Goal: Task Accomplishment & Management: Manage account settings

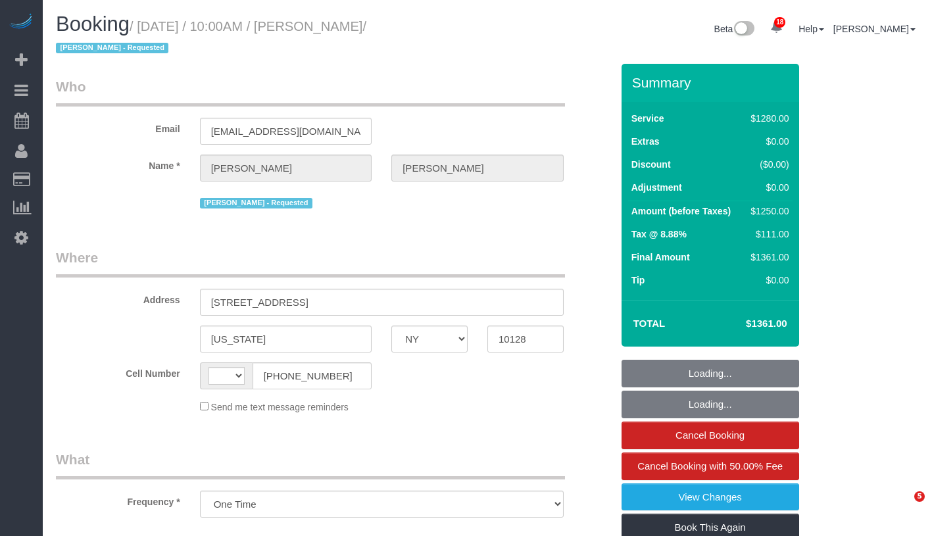
select select "NY"
select select "4"
select select "240"
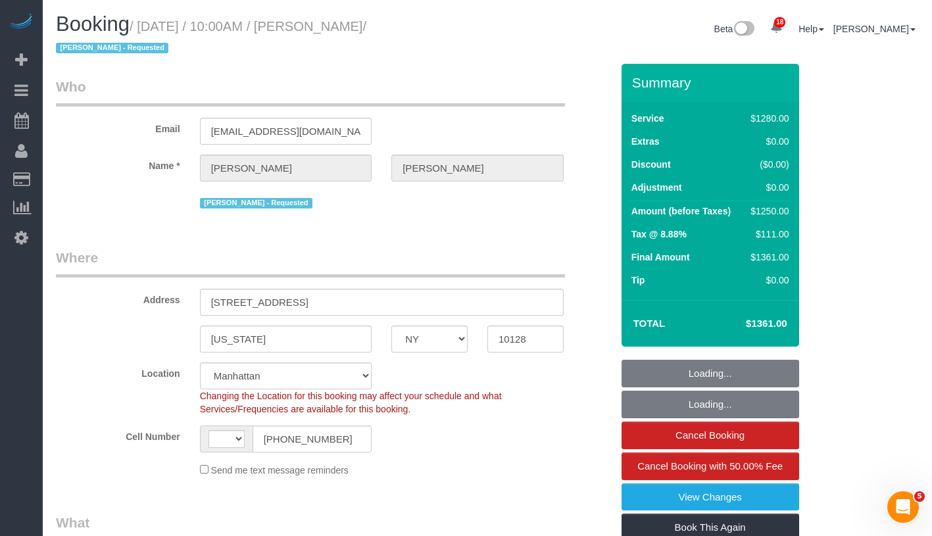
select select "object:648"
select select "string:[GEOGRAPHIC_DATA]"
select select "string:stripe-pm_1RMsuq4VGloSiKo7ZYfJaUHE"
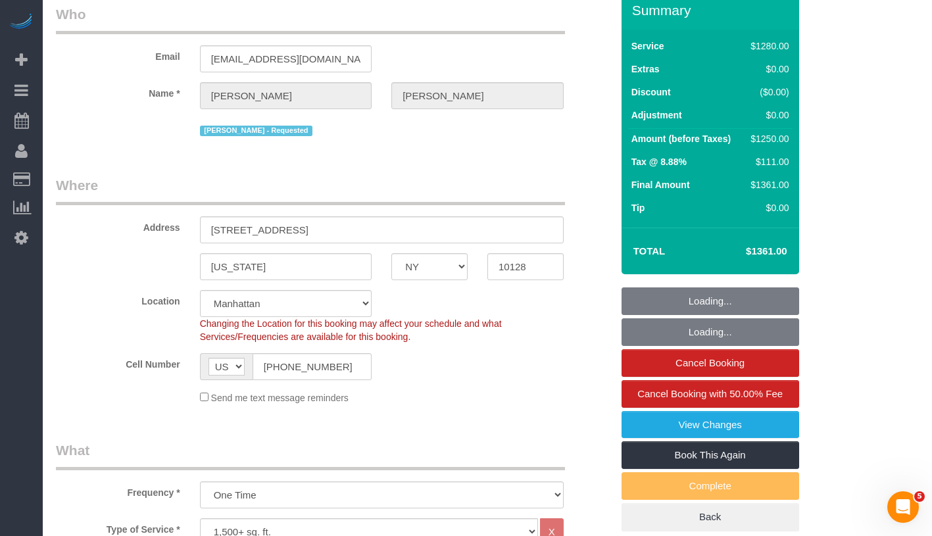
scroll to position [141, 0]
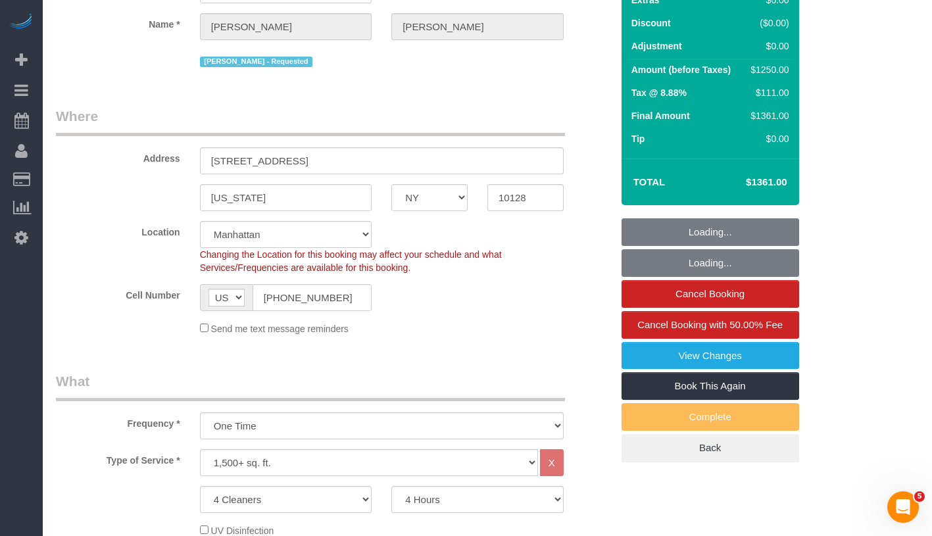
select select "spot1"
select select "number:58"
select select "number:70"
select select "number:15"
select select "number:5"
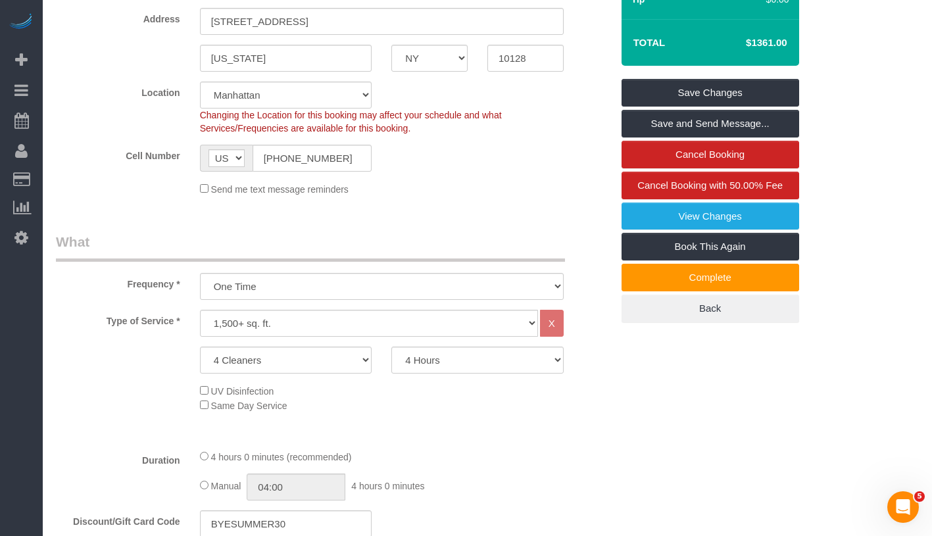
scroll to position [0, 0]
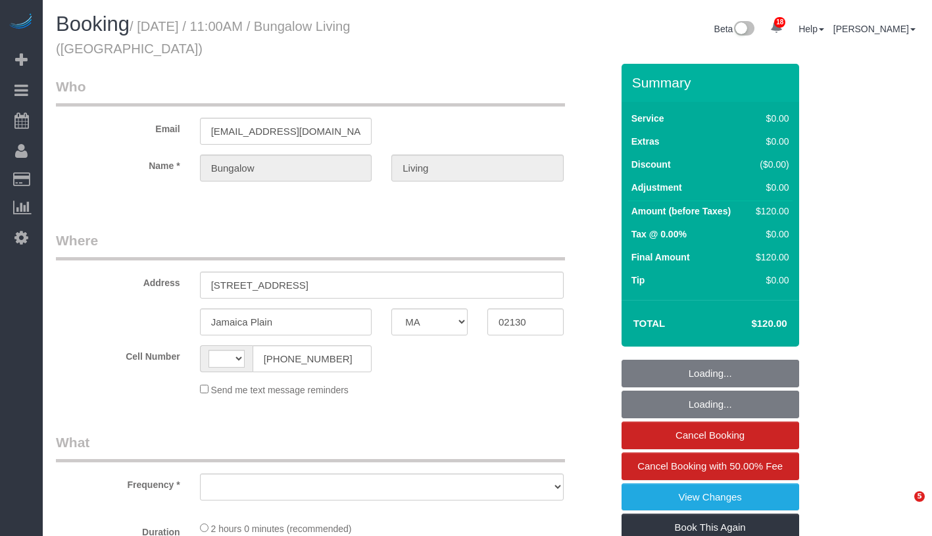
select select "MA"
select select "string:US"
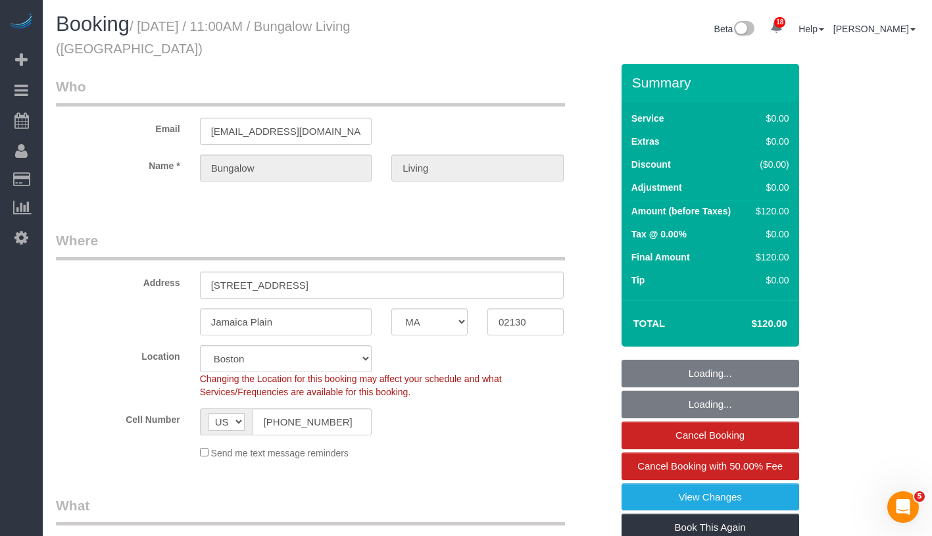
select select "object:860"
select select "spot1"
select select "number:89"
select select "number:90"
select select "number:15"
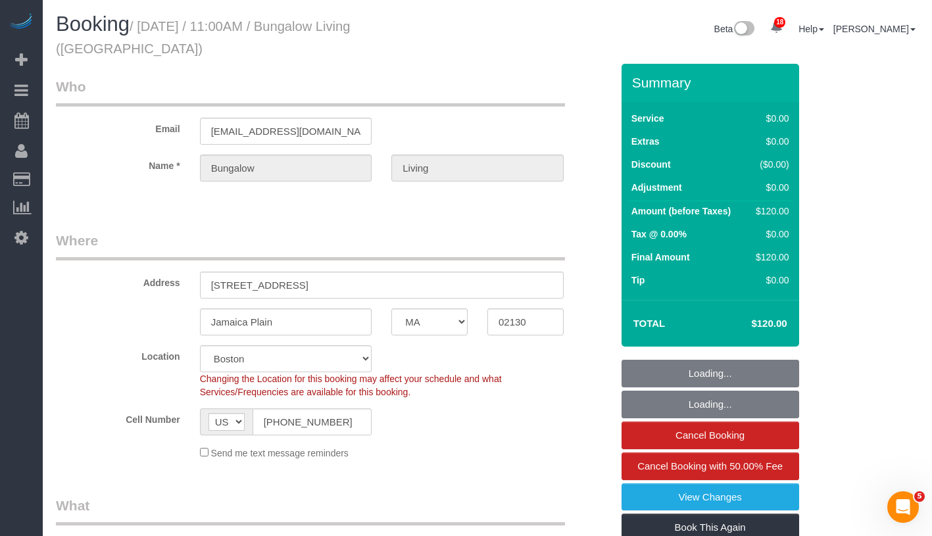
select select "number:7"
select select "number:21"
select select "object:1113"
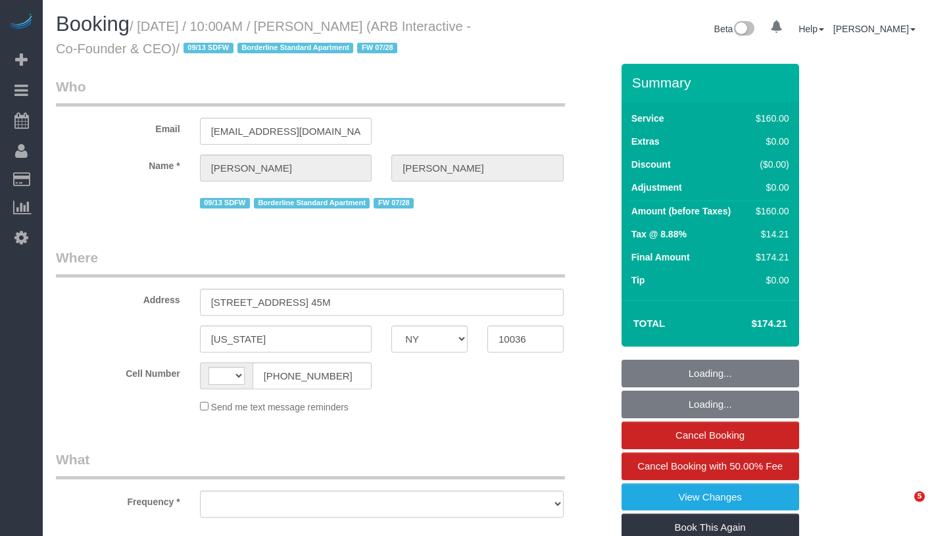
select select "NY"
select select "string:[GEOGRAPHIC_DATA]"
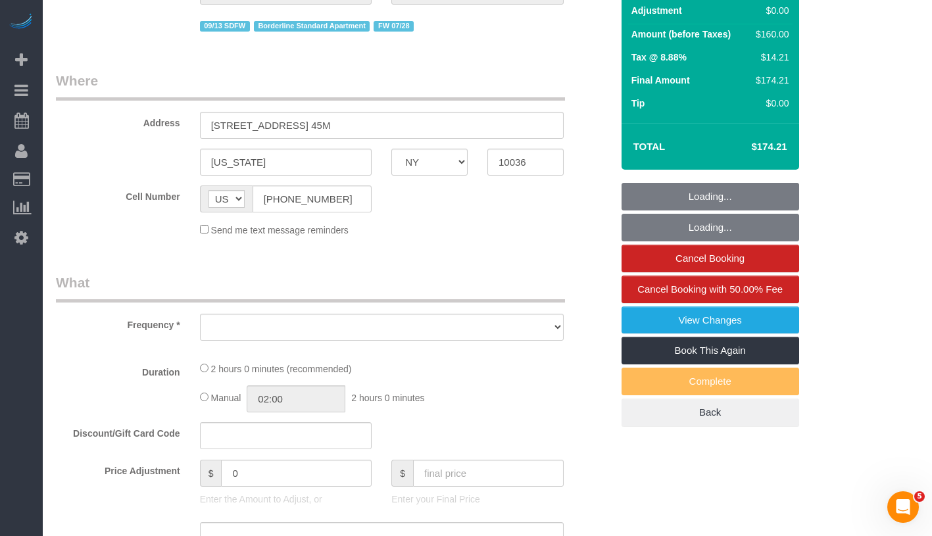
select select "string:stripe-pm_1RFNrs4VGloSiKo7r2SlltRK"
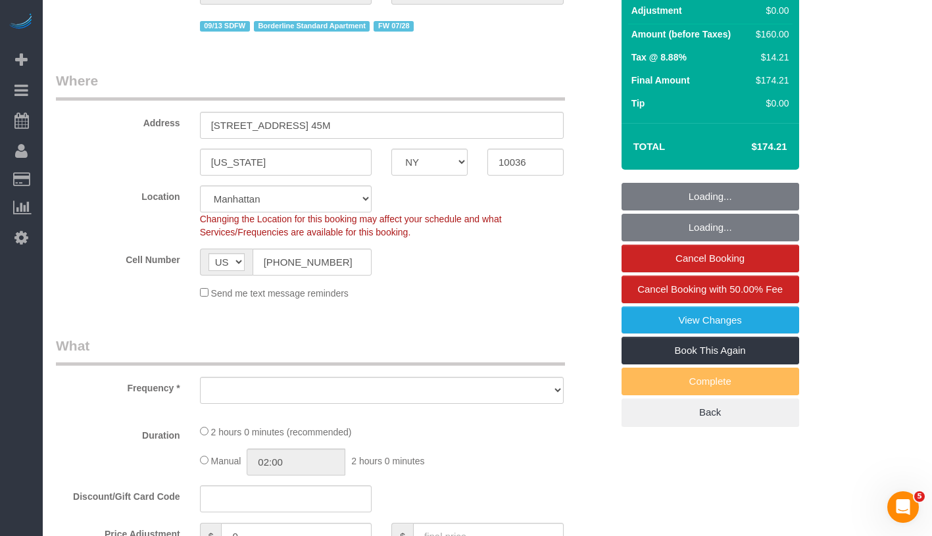
scroll to position [258, 0]
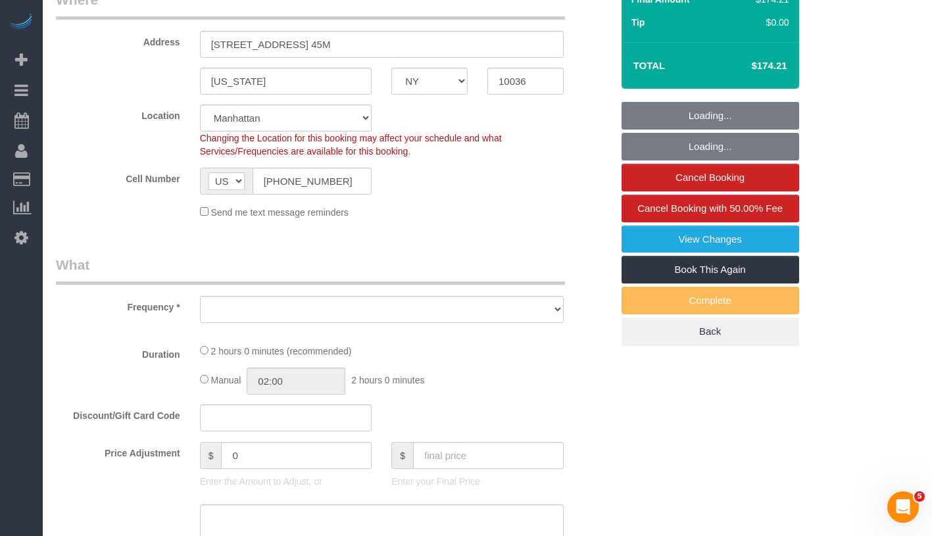
select select "object:801"
select select "spot1"
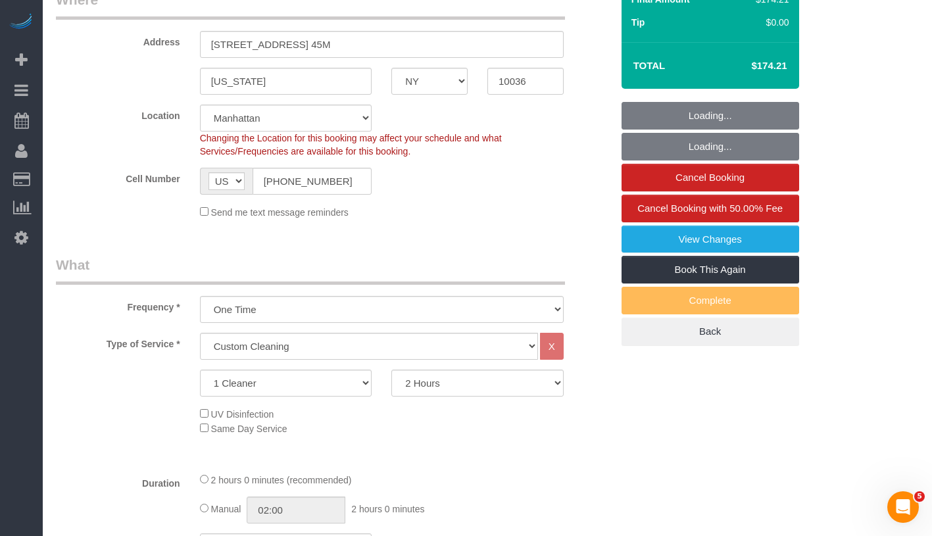
select select "object:934"
select select "number:89"
select select "number:90"
select select "number:15"
select select "number:5"
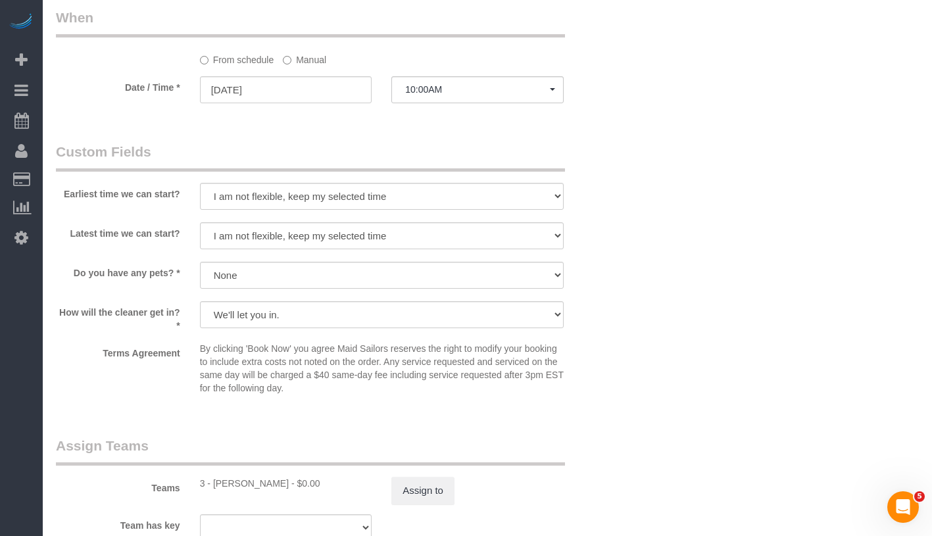
scroll to position [1516, 0]
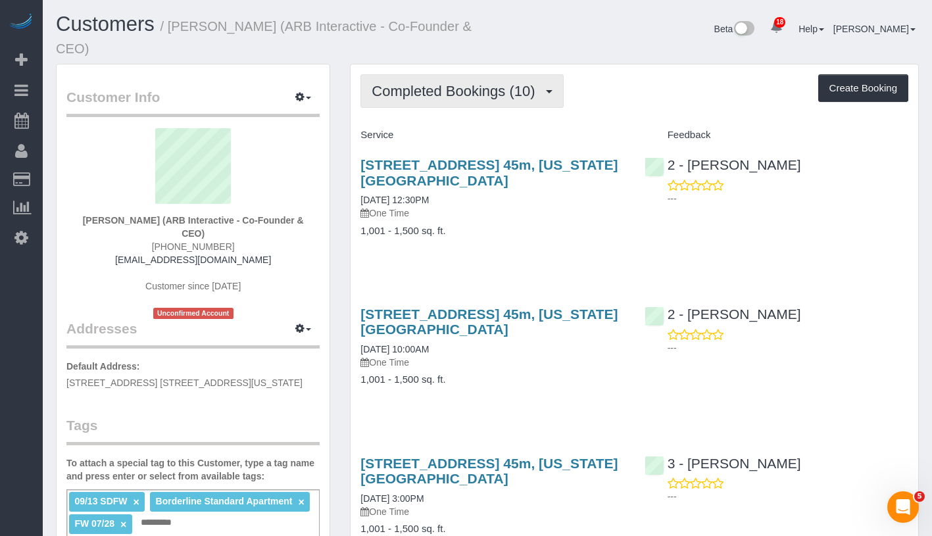
click at [485, 93] on span "Completed Bookings (10)" at bounding box center [457, 91] width 170 height 16
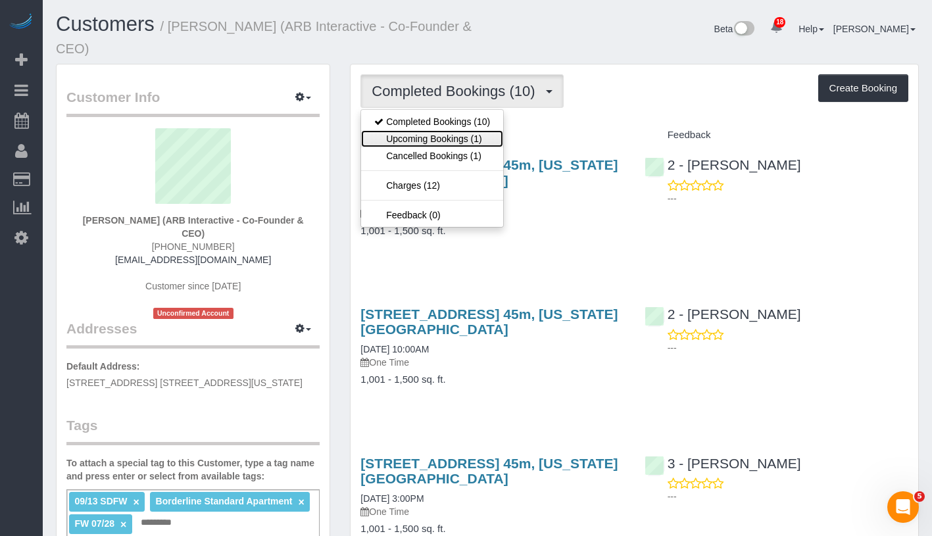
click at [465, 137] on link "Upcoming Bookings (1)" at bounding box center [432, 138] width 142 height 17
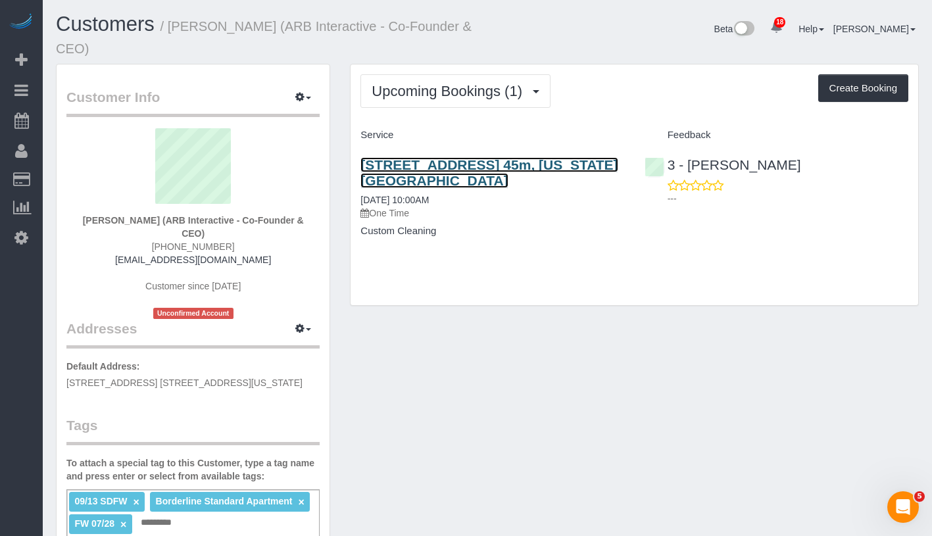
click at [449, 160] on link "450 West 42nd Street, Apt. 45m, New York, NY 10036" at bounding box center [488, 172] width 257 height 30
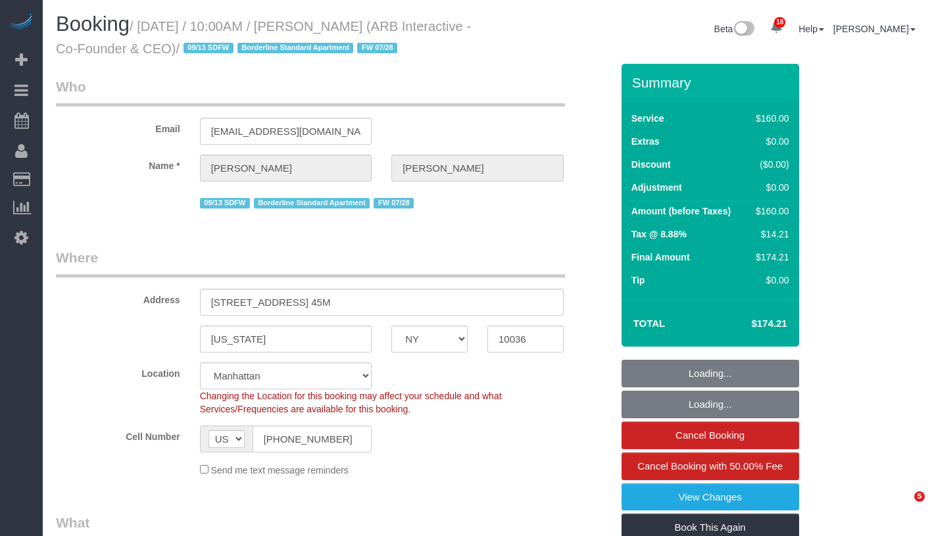
select select "NY"
select select "number:89"
select select "number:90"
select select "number:15"
select select "number:5"
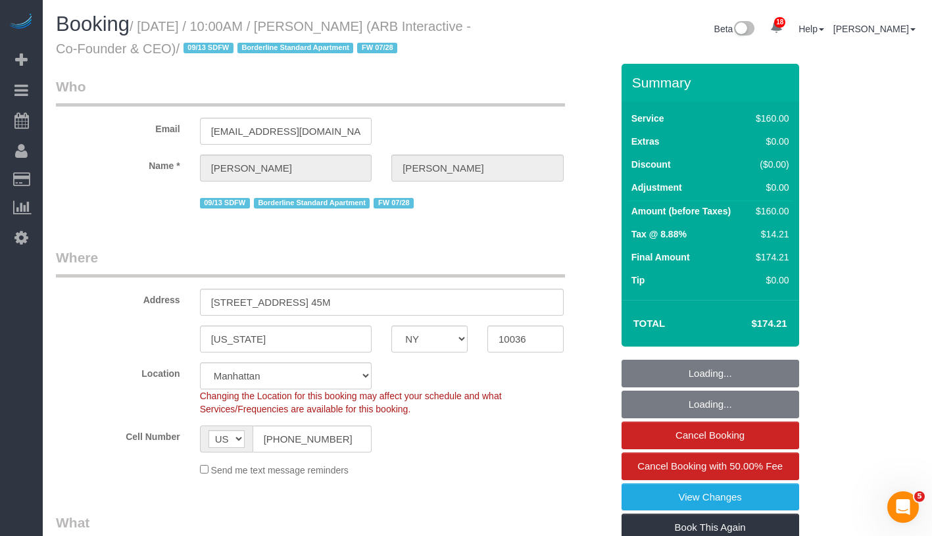
select select "object:1079"
select select "spot1"
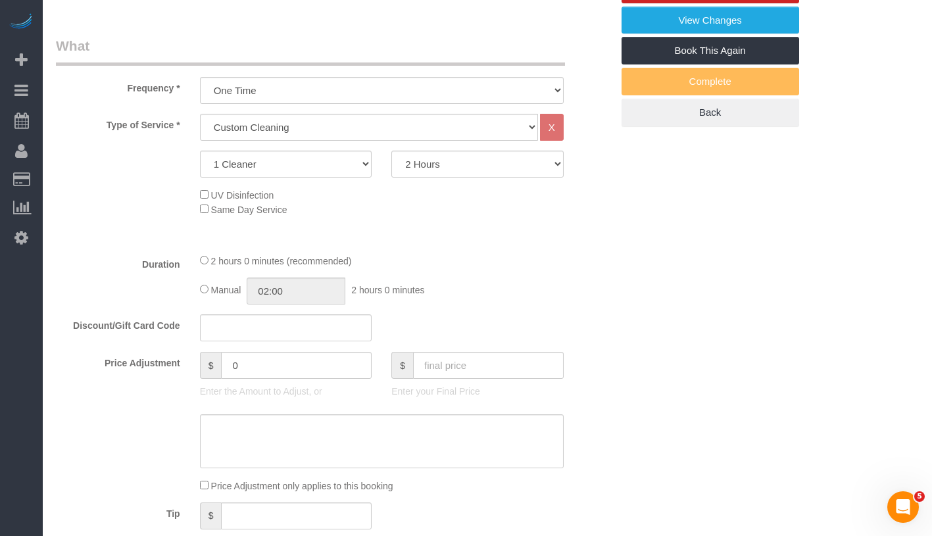
scroll to position [565, 0]
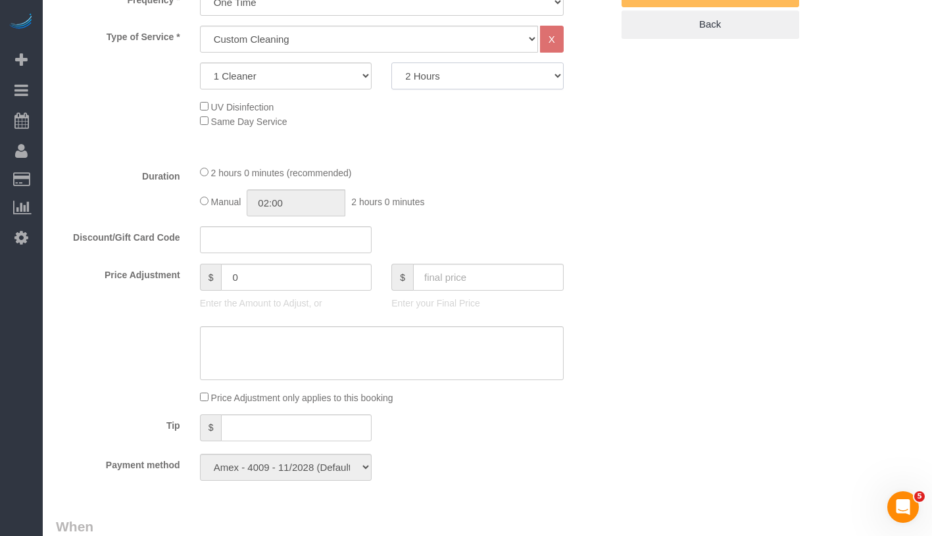
click at [457, 89] on select "2 Hours 2.5 Hours 3 Hours 3.5 Hours 4 Hours 4.5 Hours 5 Hours 5.5 Hours 6 Hours…" at bounding box center [477, 75] width 172 height 27
select select "300"
select select "spot43"
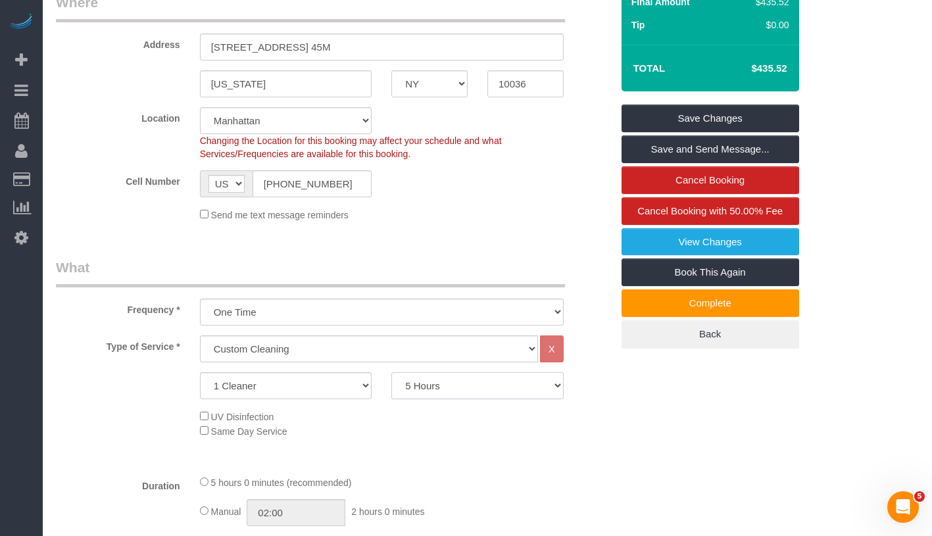
scroll to position [0, 0]
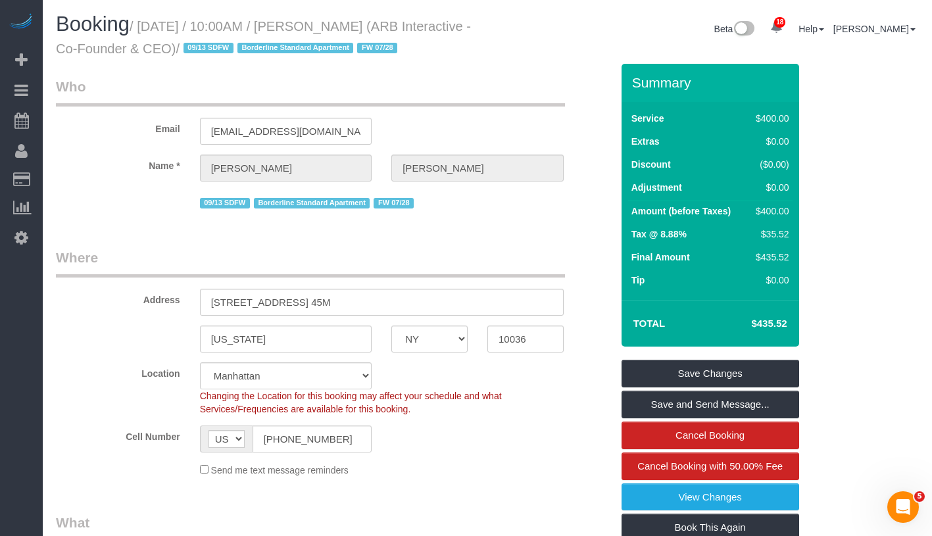
drag, startPoint x: 745, startPoint y: 344, endPoint x: 790, endPoint y: 349, distance: 45.0
click at [790, 340] on td "$435.52" at bounding box center [749, 323] width 86 height 33
copy h4 "$435.52"
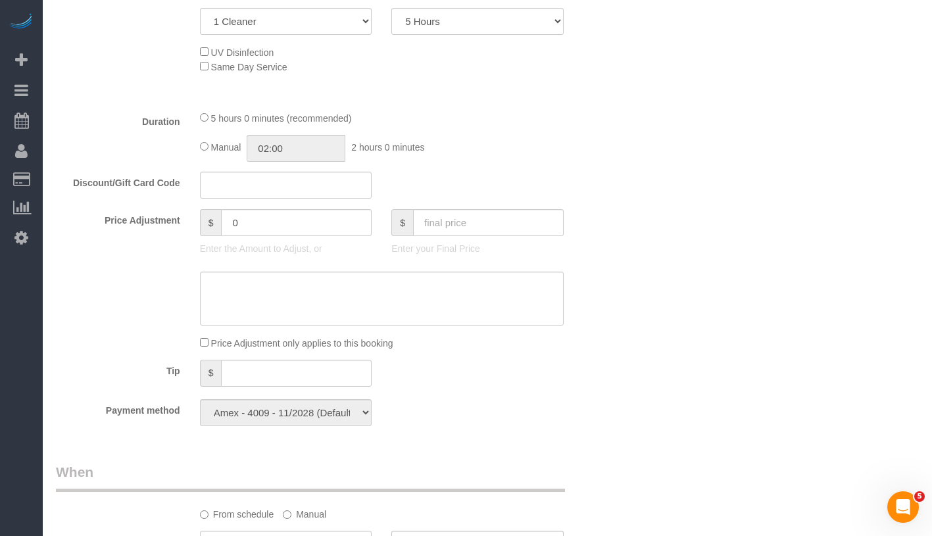
scroll to position [631, 0]
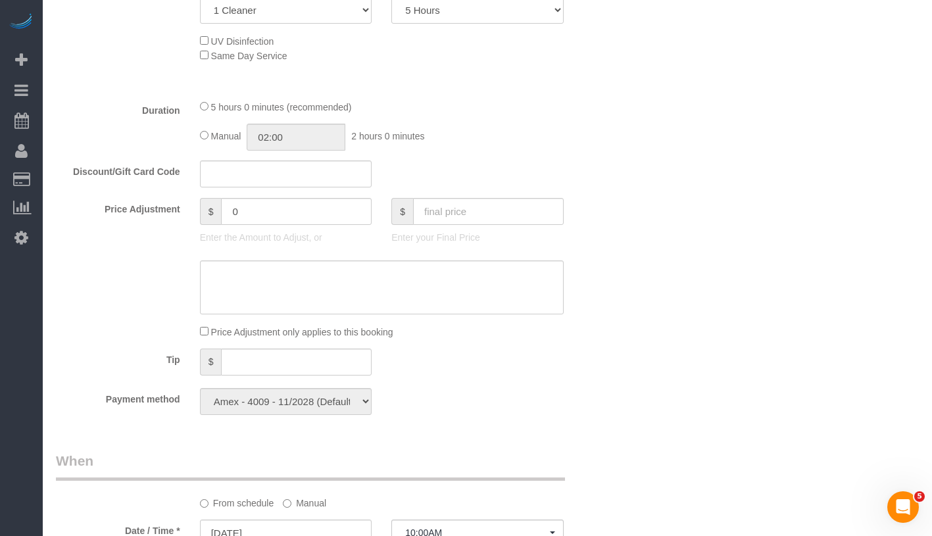
click at [199, 151] on div "5 hours 0 minutes (recommended) Manual 02:00 2 hours 0 minutes" at bounding box center [382, 124] width 384 height 51
type input "05:00"
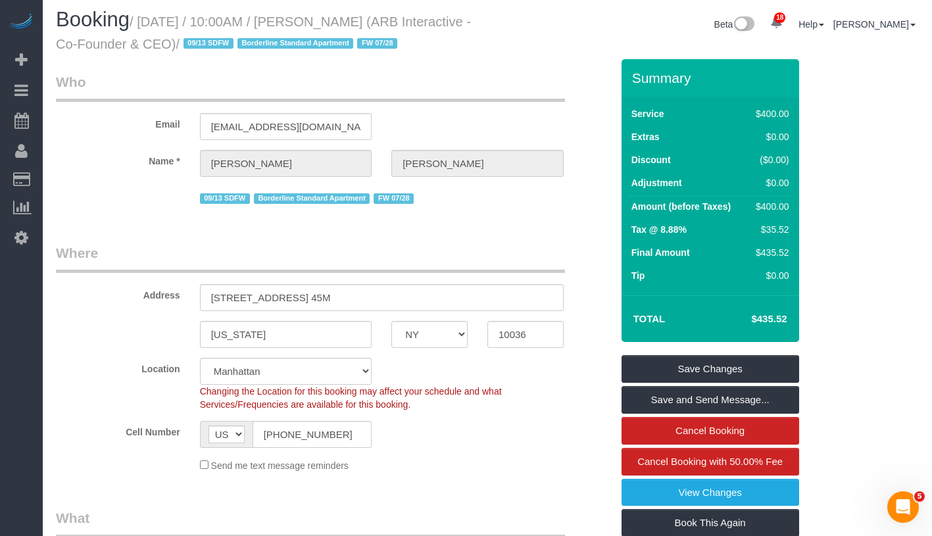
scroll to position [0, 0]
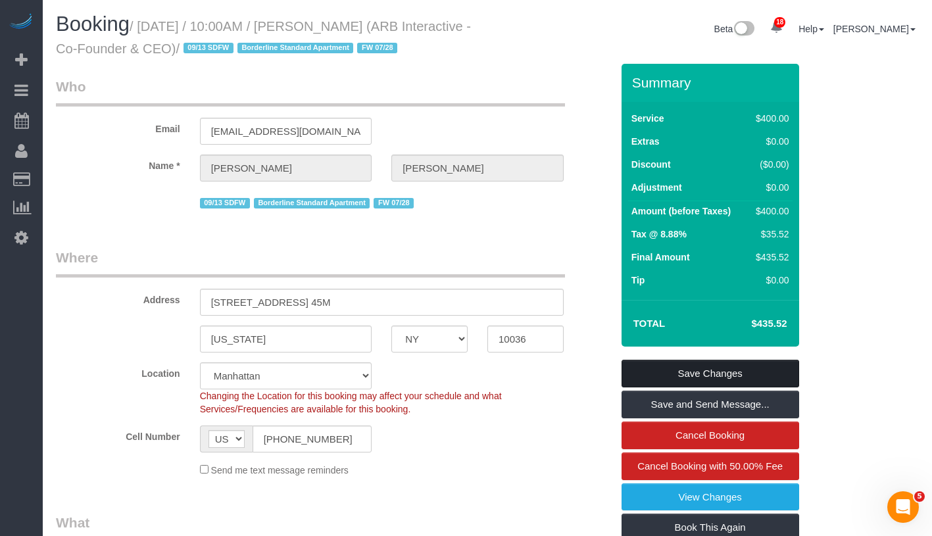
click at [730, 387] on link "Save Changes" at bounding box center [711, 374] width 178 height 28
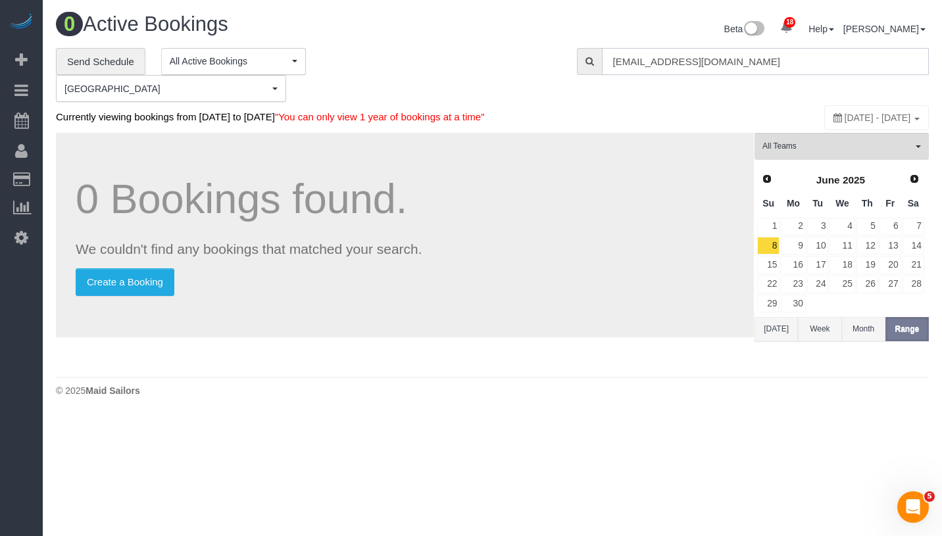
click at [769, 66] on input "bungalow-boston@maidsailors.com" at bounding box center [765, 61] width 327 height 27
paste input "Evan Brewer -"
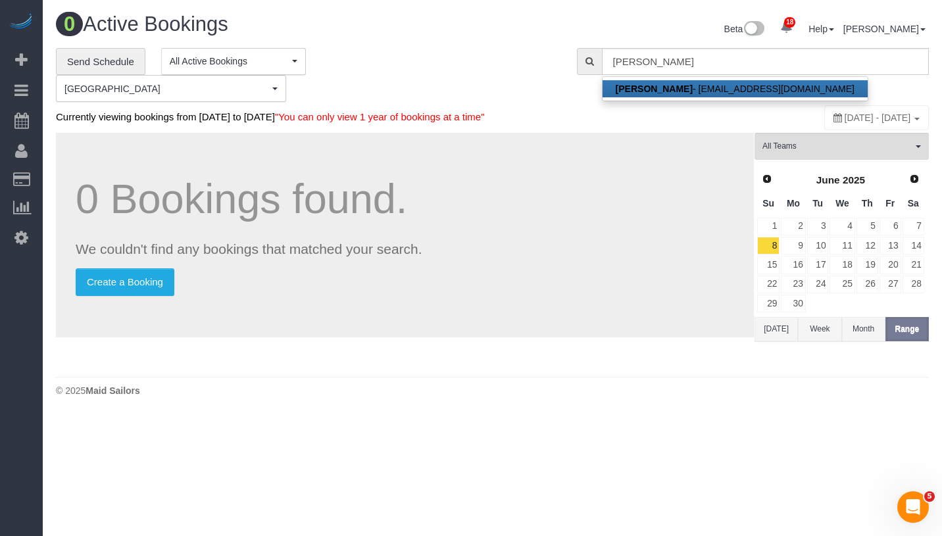
click at [734, 88] on link "Evan Brewer - evanrbrewer@me.com" at bounding box center [735, 88] width 265 height 17
type input "evanrbrewer@me.com"
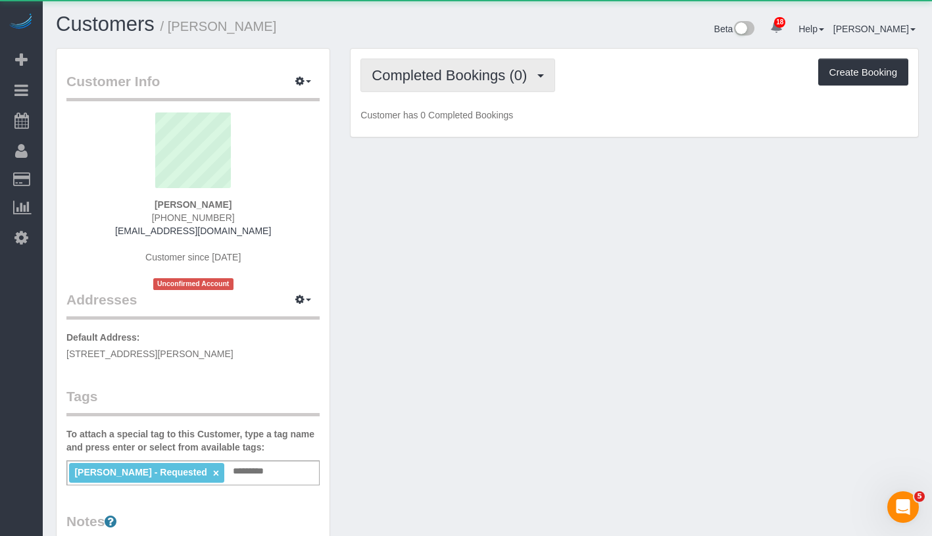
click at [485, 86] on button "Completed Bookings (0)" at bounding box center [457, 76] width 195 height 34
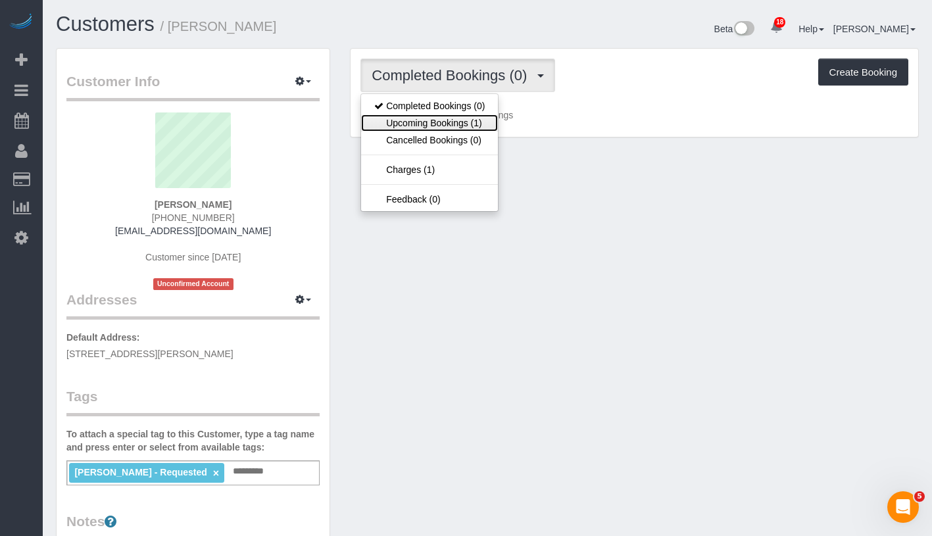
click at [468, 123] on link "Upcoming Bookings (1)" at bounding box center [429, 122] width 137 height 17
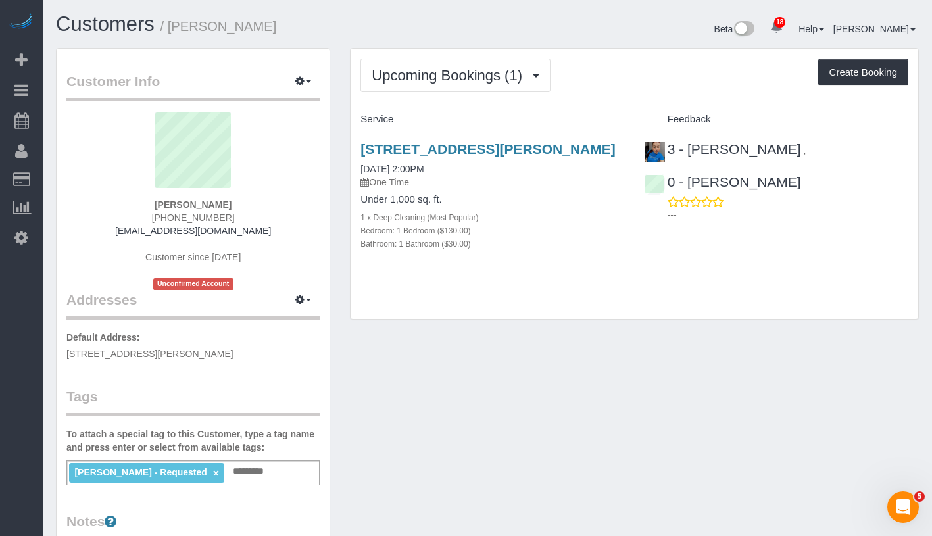
drag, startPoint x: 355, startPoint y: 146, endPoint x: 518, endPoint y: 161, distance: 163.1
click at [518, 161] on div "85-04 67th Ave, Apt. 2, Rego Park, NY 11374 09/15/2025 2:00PM One Time Under 1,…" at bounding box center [493, 203] width 284 height 146
copy link "85-04 67th Ave, Apt. 2, Rego Park, NY 11374"
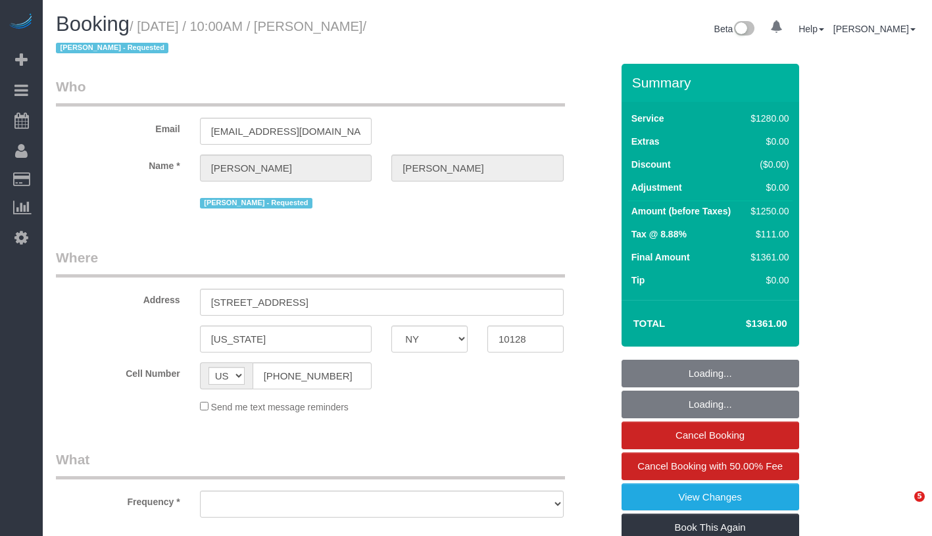
select select "NY"
select select "4"
select select "240"
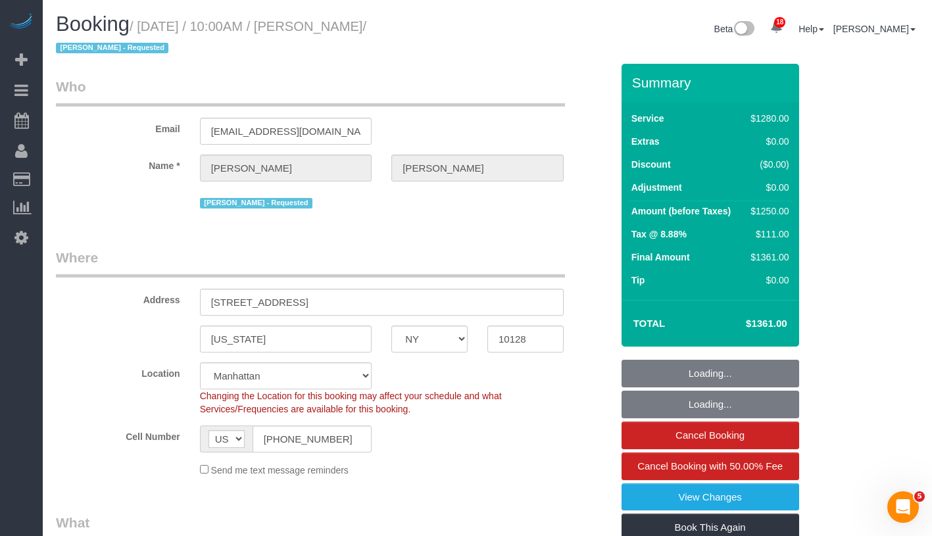
select select "object:1036"
select select "string:stripe-pm_1RMsuq4VGloSiKo7ZYfJaUHE"
select select "number:58"
select select "number:70"
select select "number:15"
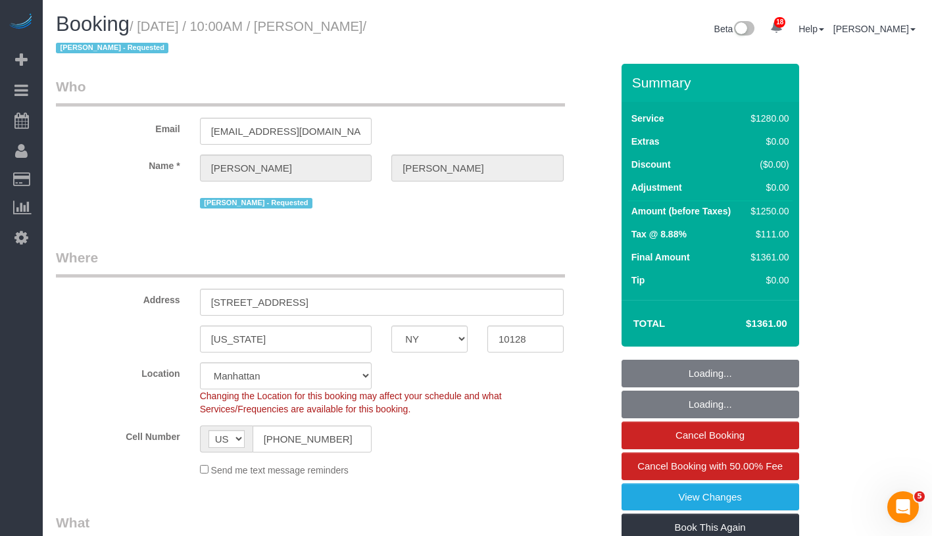
select select "number:5"
select select "object:1045"
select select "spot1"
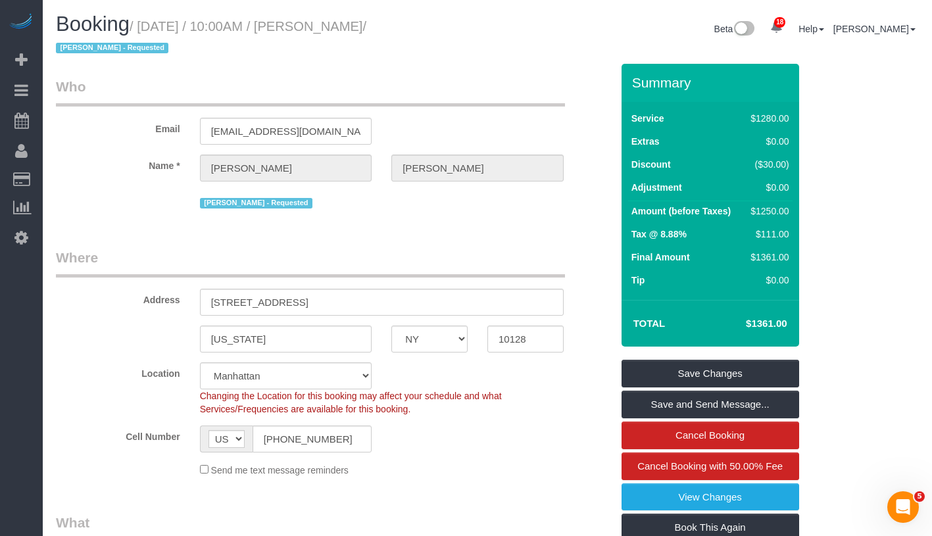
drag, startPoint x: 345, startPoint y: 22, endPoint x: 435, endPoint y: 24, distance: 90.8
click at [366, 24] on small "/ September 15, 2025 / 10:00AM / Carol Schrager / Marlenyn Robles - Requested" at bounding box center [211, 37] width 310 height 37
copy small "Carol Schrager"
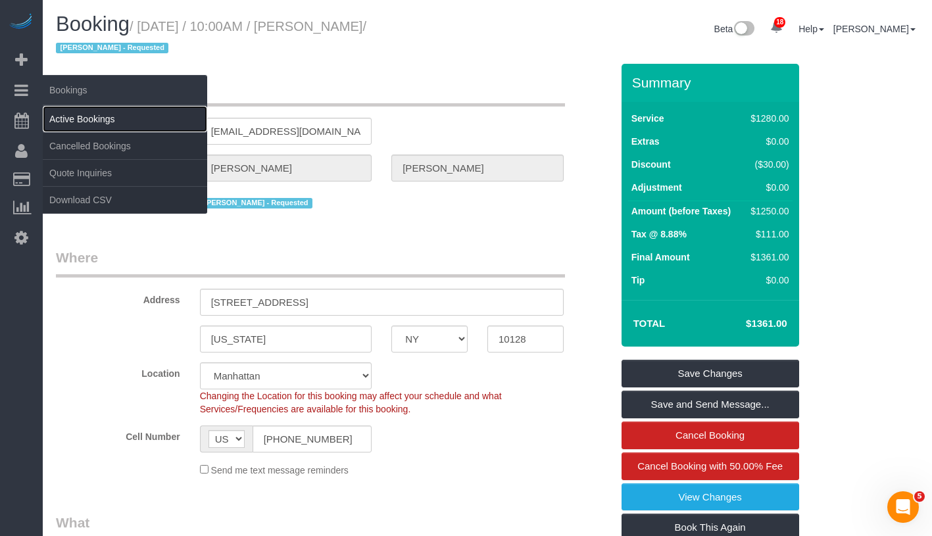
click at [105, 111] on link "Active Bookings" at bounding box center [125, 119] width 164 height 26
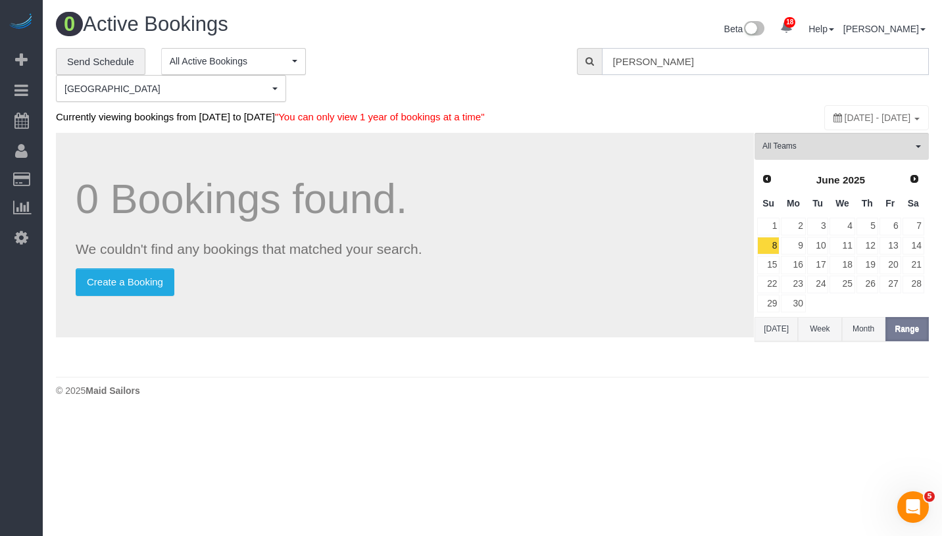
click at [685, 67] on input "Evan Brewer" at bounding box center [765, 61] width 327 height 27
paste input "Carol Schrag"
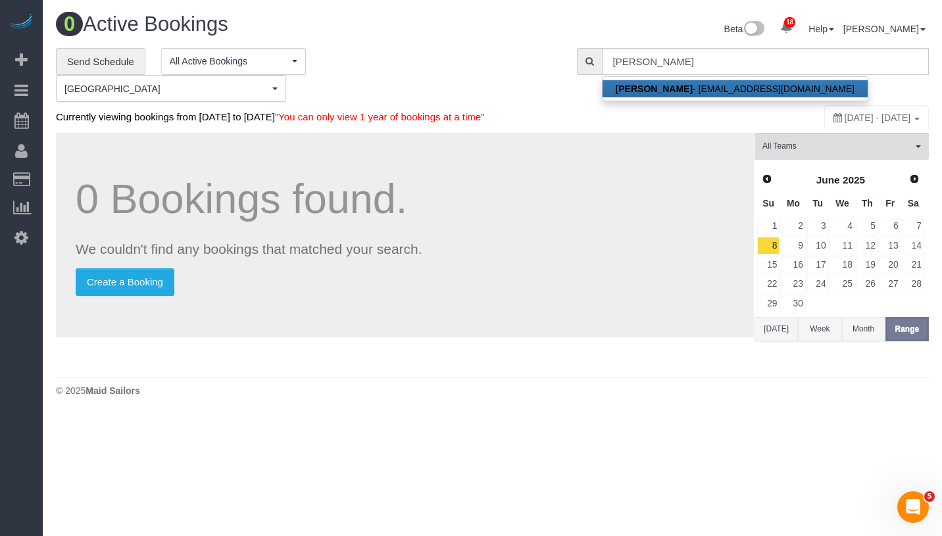
click at [693, 90] on link "Carol Schrager - carolaschrager@gmail.com" at bounding box center [735, 88] width 265 height 17
type input "[EMAIL_ADDRESS][DOMAIN_NAME]"
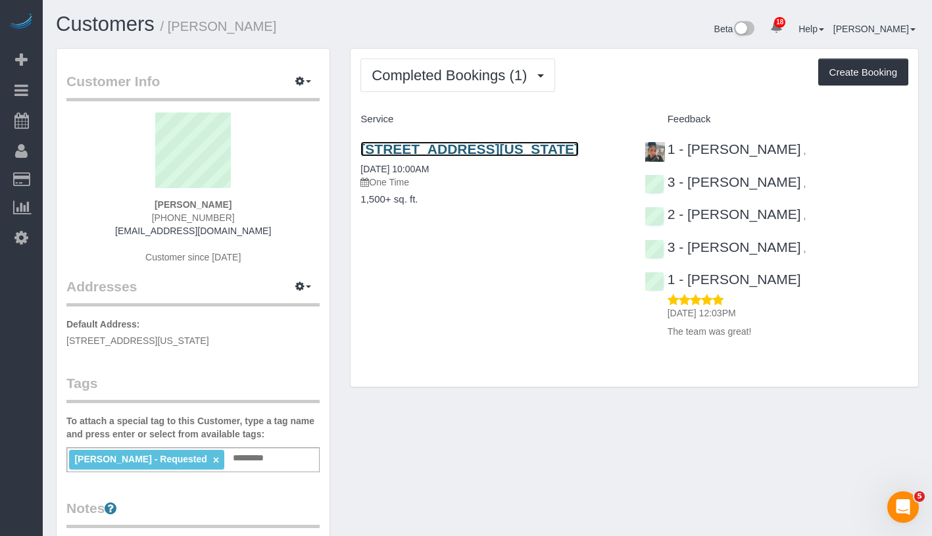
click at [457, 148] on link "27 East 93rd Street, New York, NY 10128" at bounding box center [469, 148] width 218 height 15
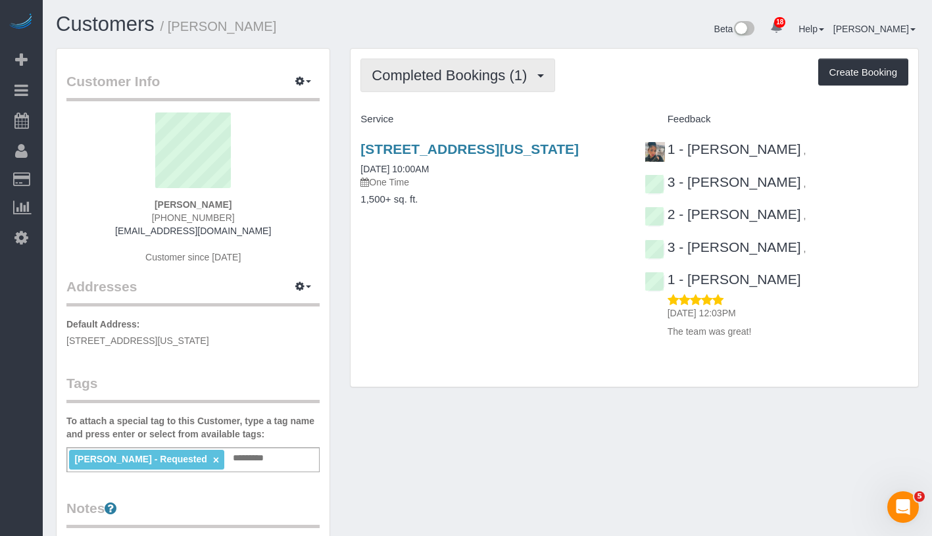
click at [480, 69] on span "Completed Bookings (1)" at bounding box center [453, 75] width 162 height 16
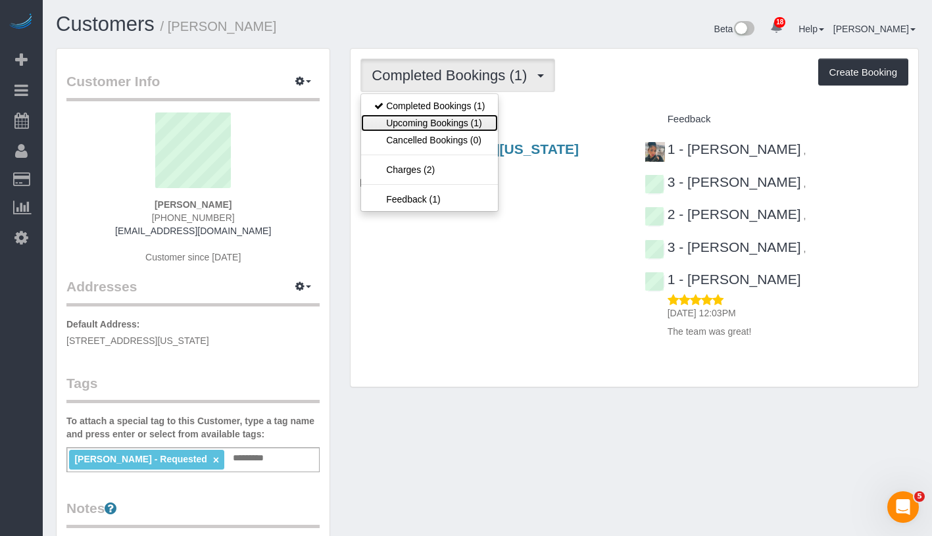
click at [455, 122] on link "Upcoming Bookings (1)" at bounding box center [429, 122] width 137 height 17
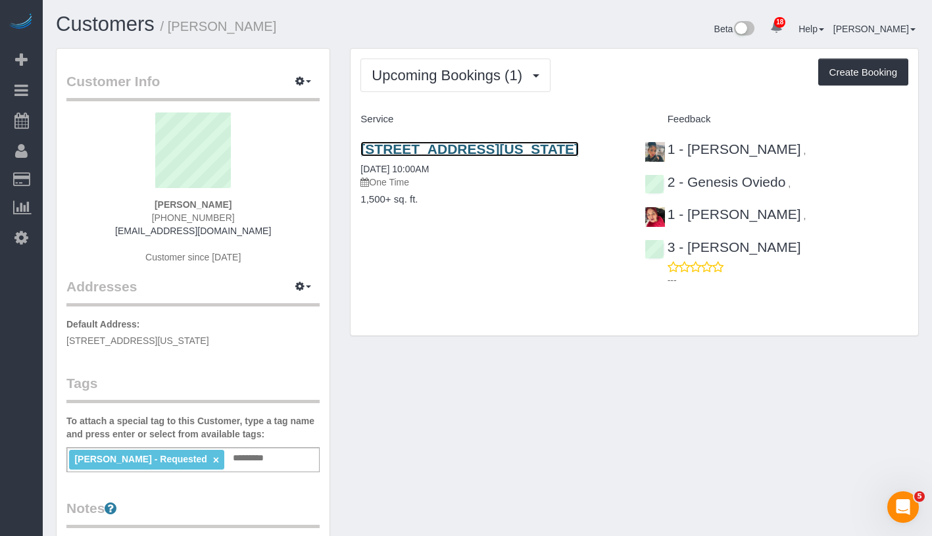
click at [380, 157] on link "27 East 93rd Street, New York, NY 10128" at bounding box center [469, 148] width 218 height 15
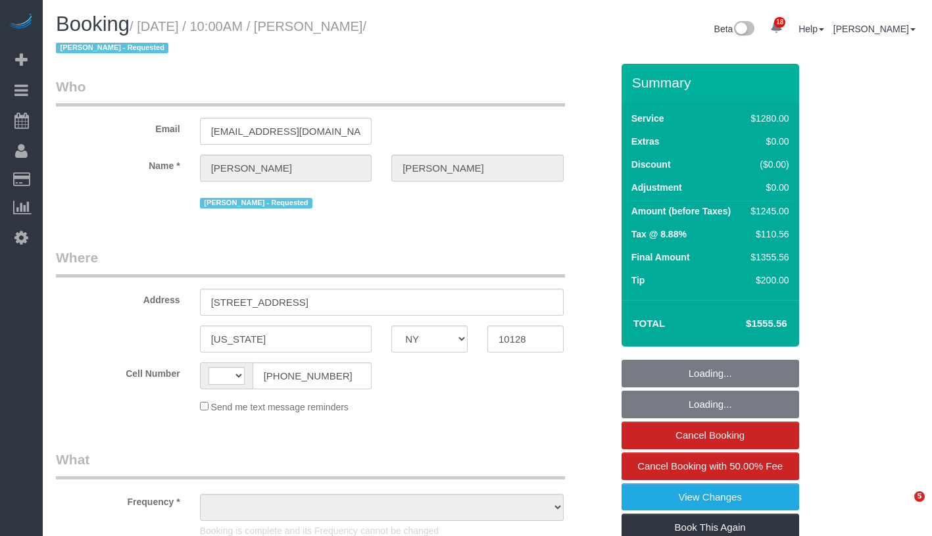
select select "NY"
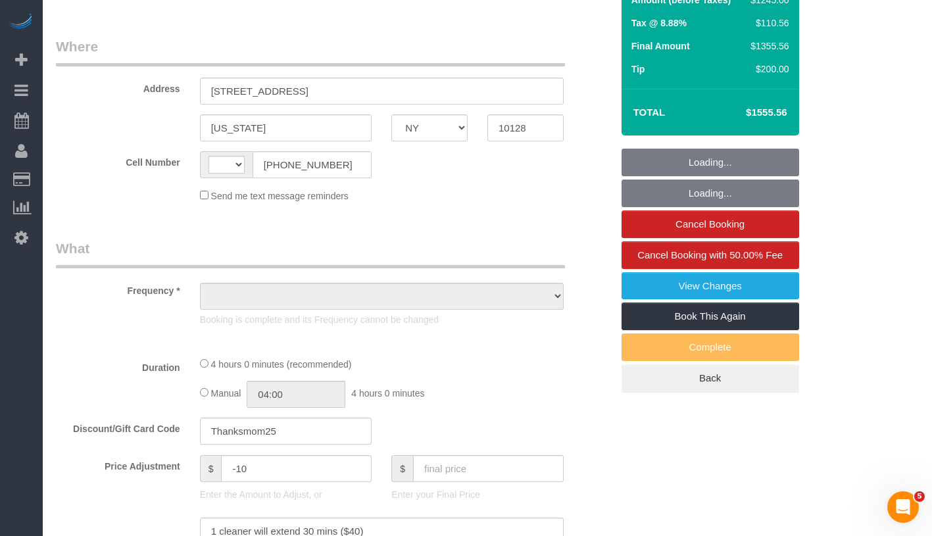
scroll to position [277, 0]
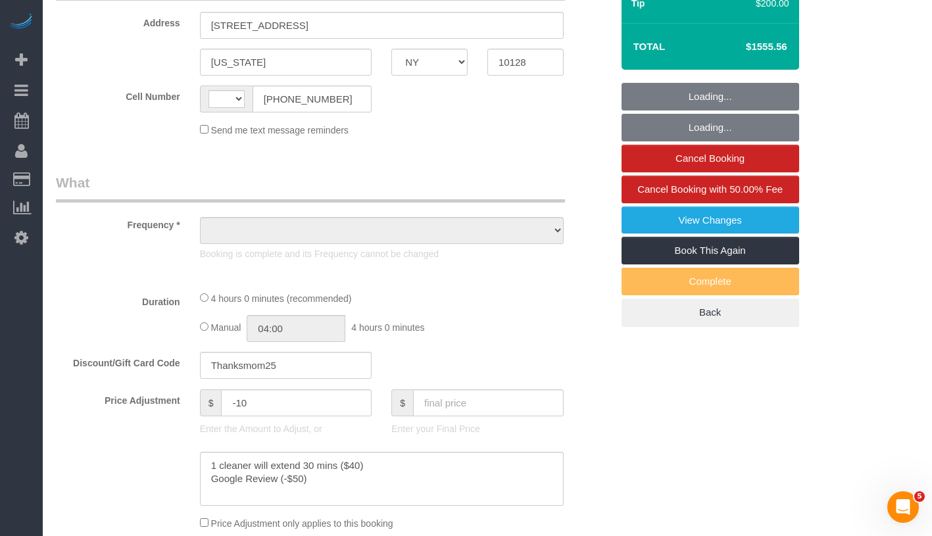
select select "string:[GEOGRAPHIC_DATA]"
select select "object:810"
select select "4"
select select "240"
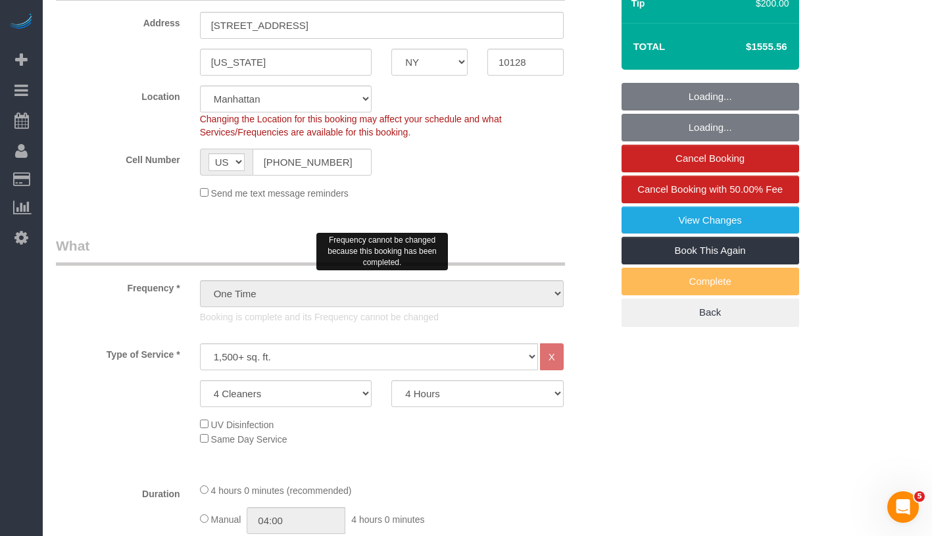
select select "object:1493"
select select "string:stripe-pm_1RMsuq4VGloSiKo7ZYfJaUHE"
select select "spot1"
select select "number:89"
select select "number:90"
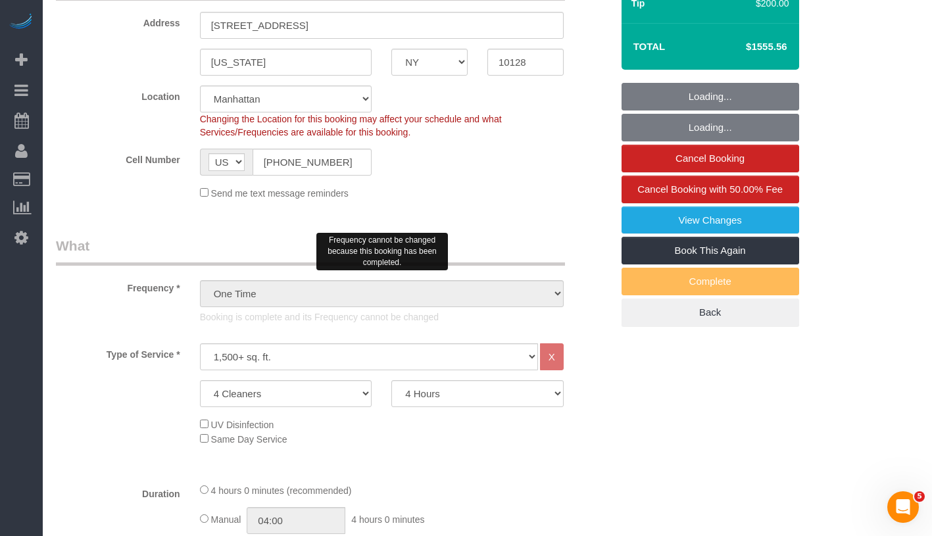
select select "number:15"
select select "number:5"
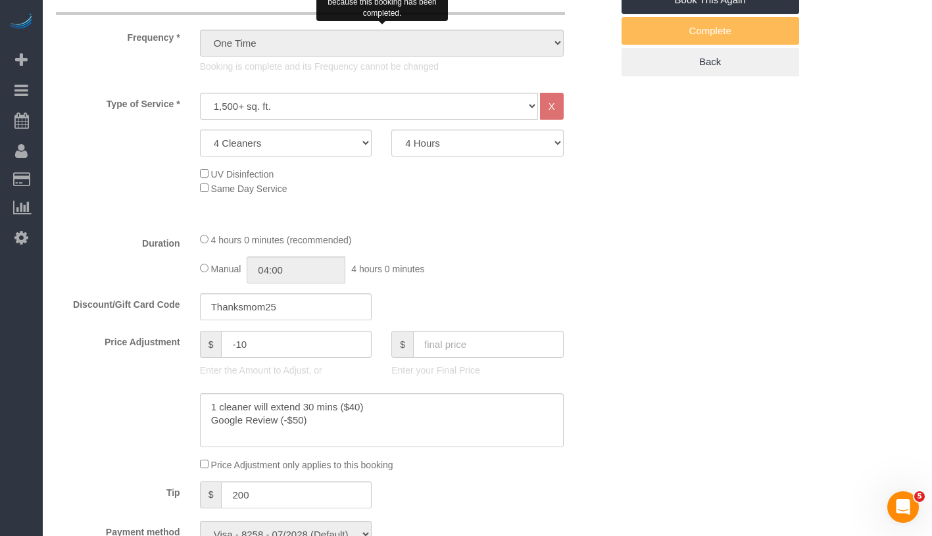
scroll to position [651, 0]
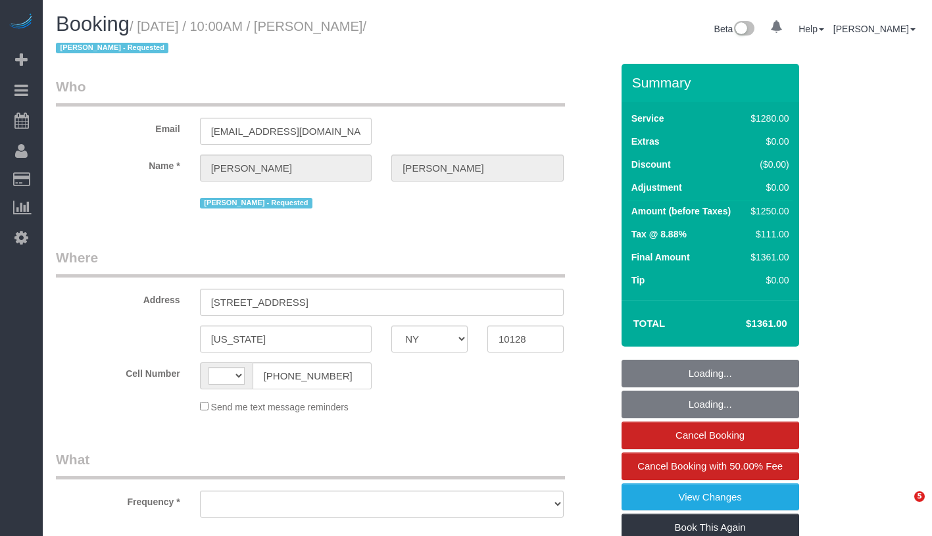
select select "NY"
select select "string:[GEOGRAPHIC_DATA]"
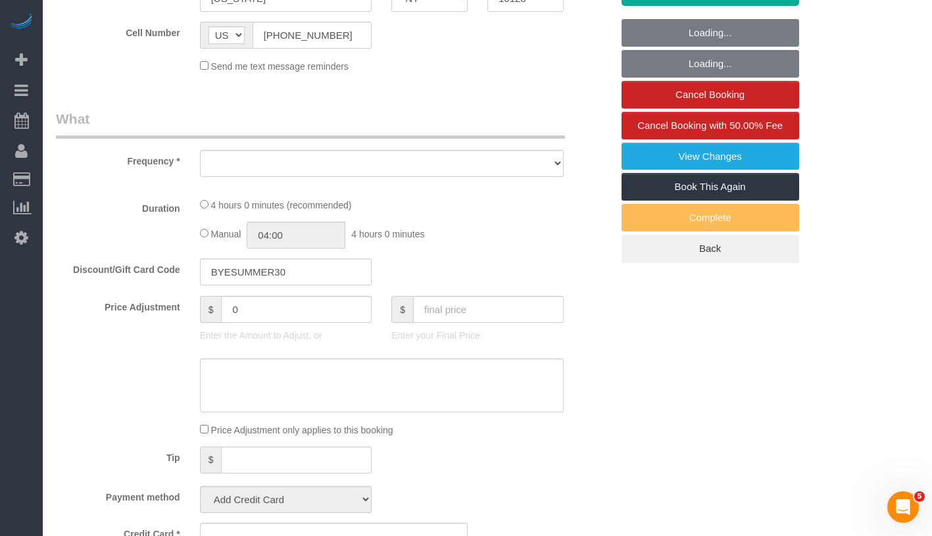
select select "object:798"
select select "4"
select select "240"
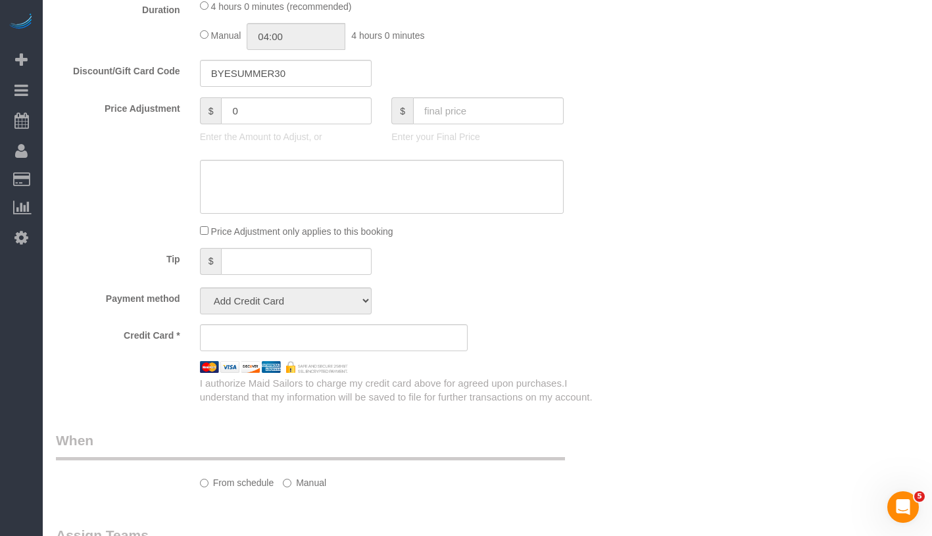
select select "string:stripe-pm_1RMsuq4VGloSiKo7ZYfJaUHE"
select select "spot1"
select select "number:58"
select select "number:70"
select select "number:15"
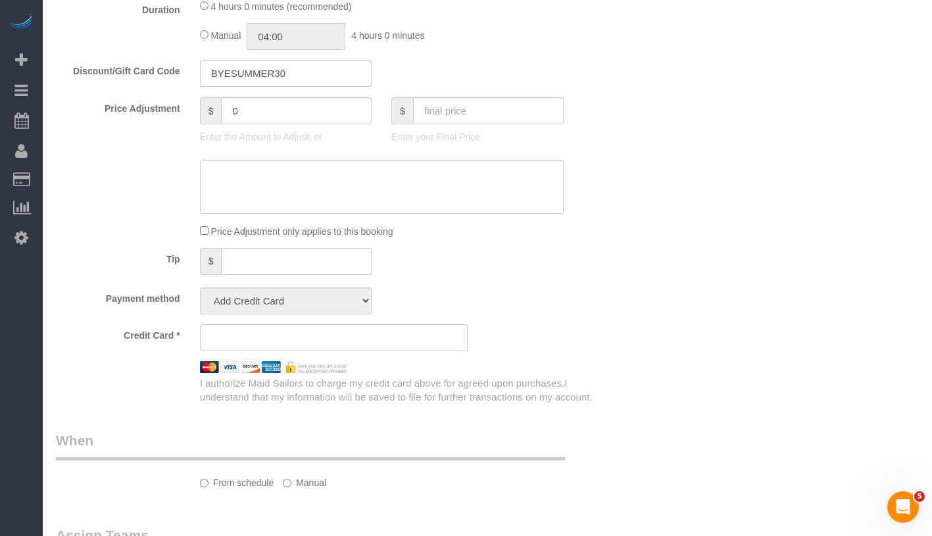
select select "number:5"
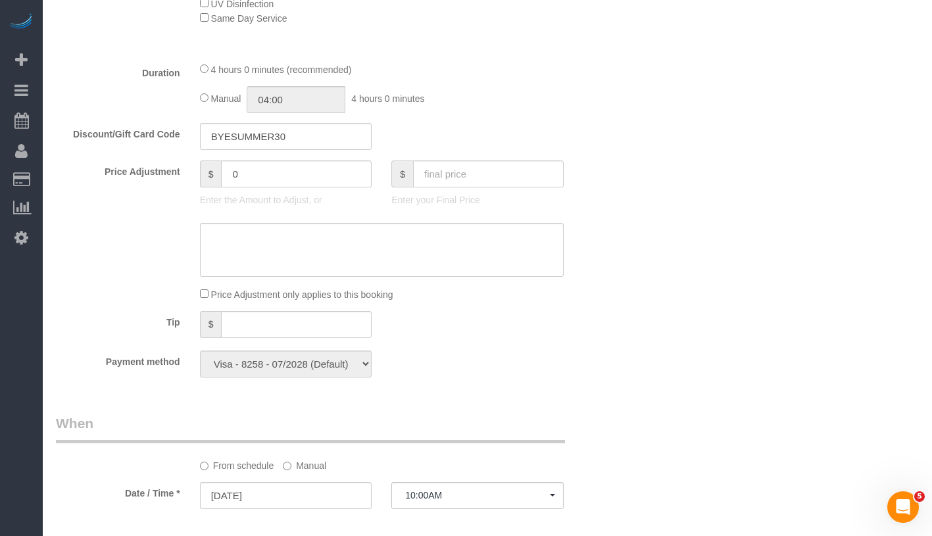
scroll to position [680, 0]
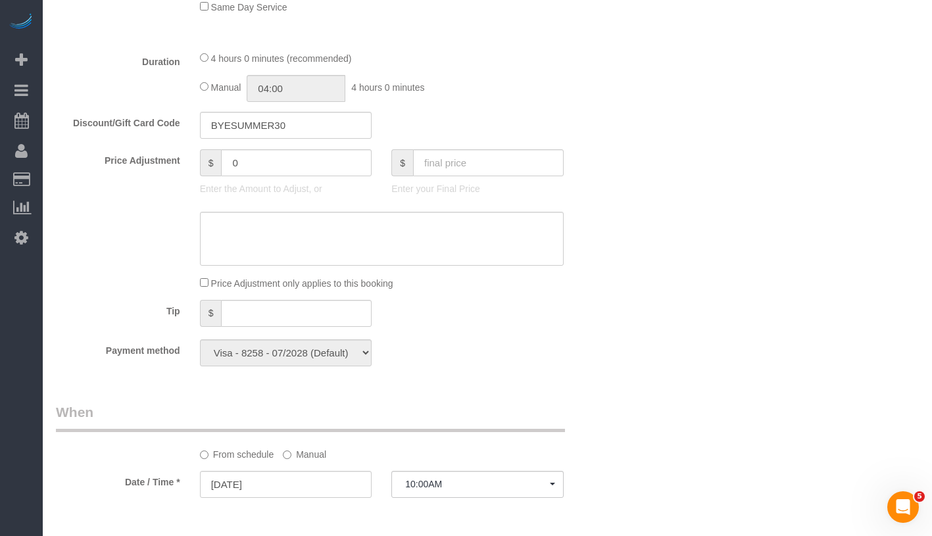
select select "object:1474"
click at [282, 315] on input "text" at bounding box center [296, 313] width 151 height 27
type input "200"
drag, startPoint x: 683, startPoint y: 285, endPoint x: 684, endPoint y: 212, distance: 73.0
click at [683, 285] on div "Who Email [EMAIL_ADDRESS][DOMAIN_NAME] Name * [PERSON_NAME] [PERSON_NAME] - Req…" at bounding box center [487, 363] width 863 height 1958
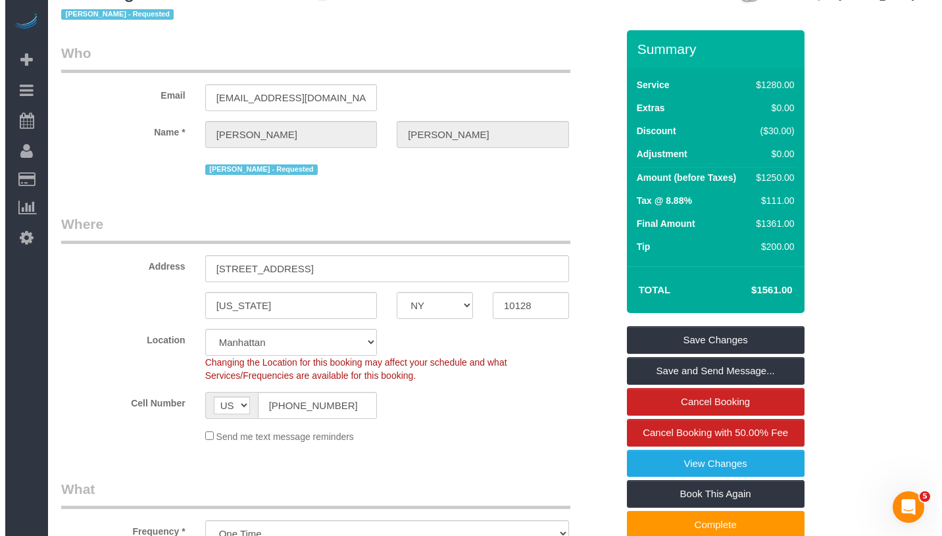
scroll to position [0, 0]
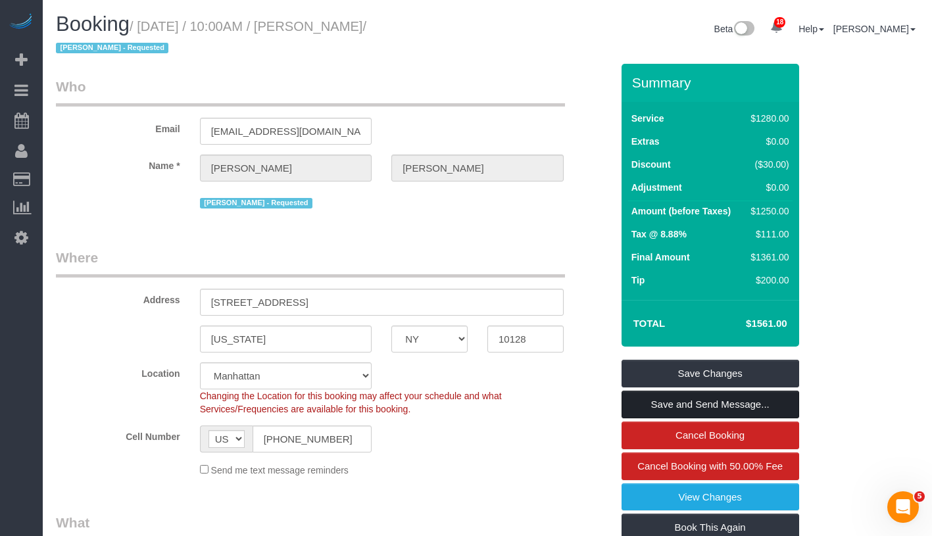
click at [741, 402] on link "Save and Send Message..." at bounding box center [711, 405] width 178 height 28
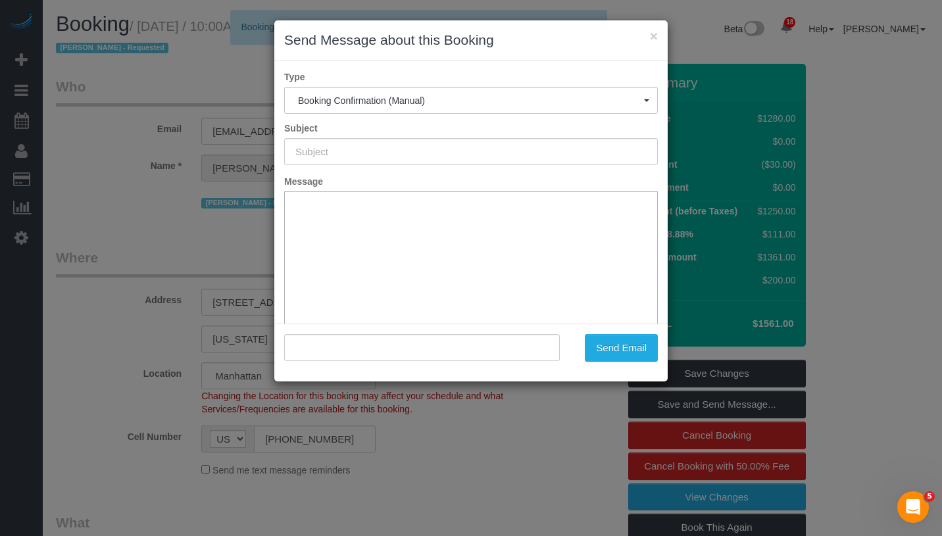
type input "Cleaning Confirmed for [DATE] 10:00am"
type input ""[PERSON_NAME]" <[EMAIL_ADDRESS][DOMAIN_NAME]>"
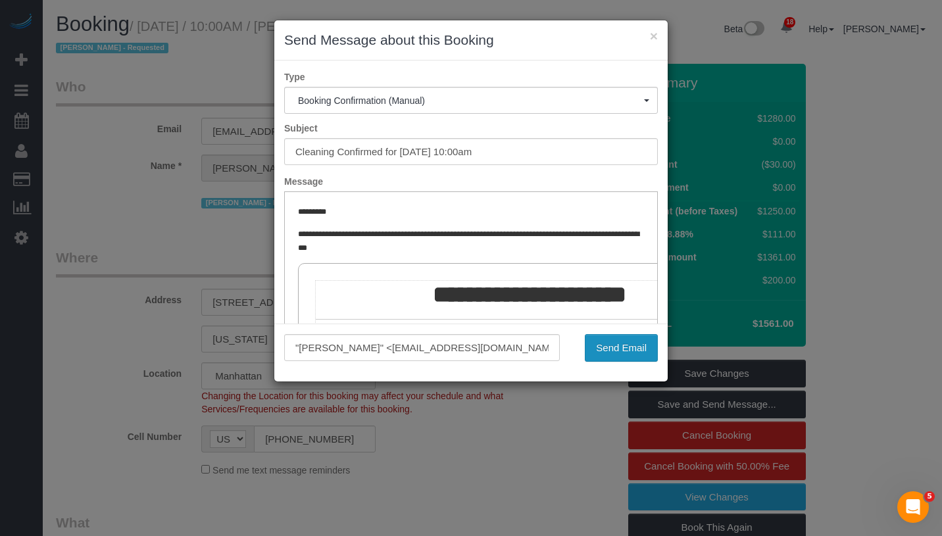
click at [639, 352] on button "Send Email" at bounding box center [621, 348] width 73 height 28
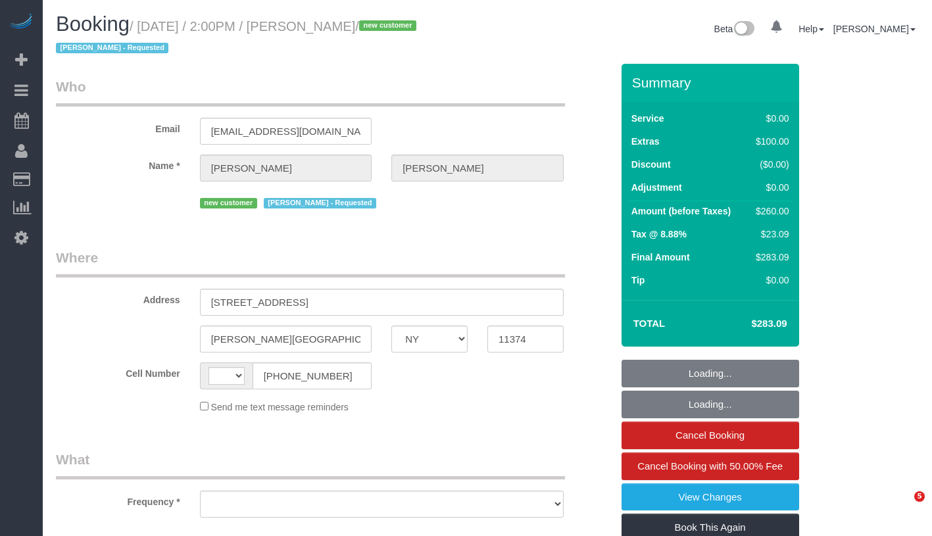
select select "NY"
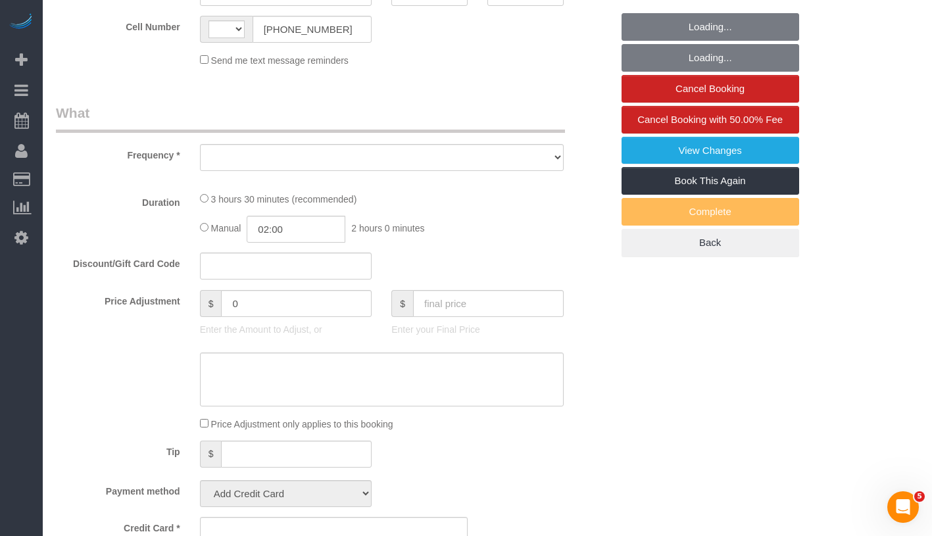
select select "string:[GEOGRAPHIC_DATA]"
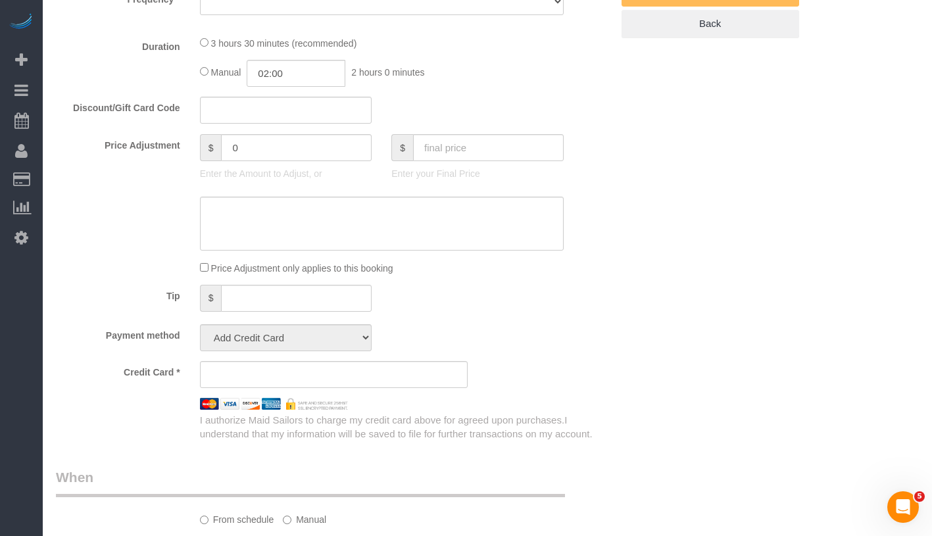
select select "object:796"
select select "string:stripe-pm_1S6HLo4VGloSiKo74DeqoOUT"
select select "spot1"
select select "number:63"
select select "number:75"
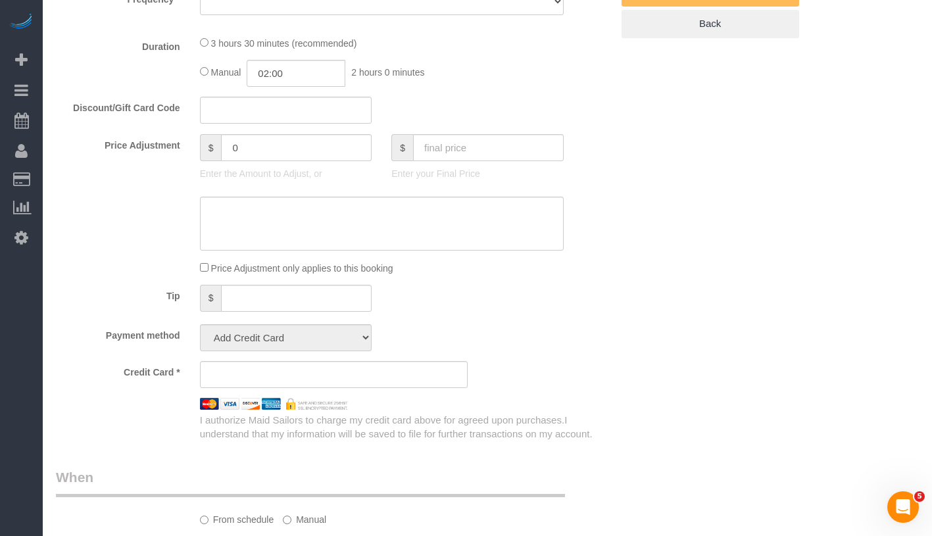
select select "number:15"
select select "number:5"
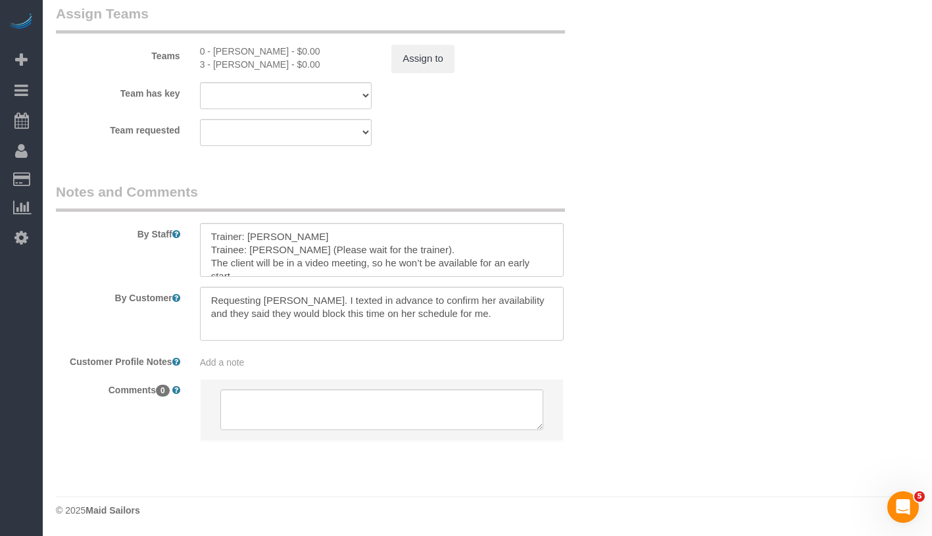
select select "1"
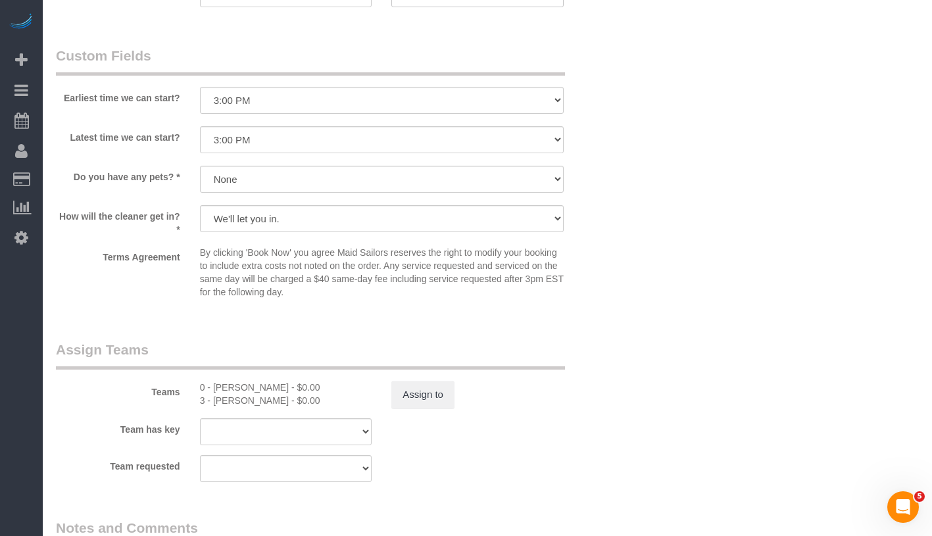
scroll to position [1673, 0]
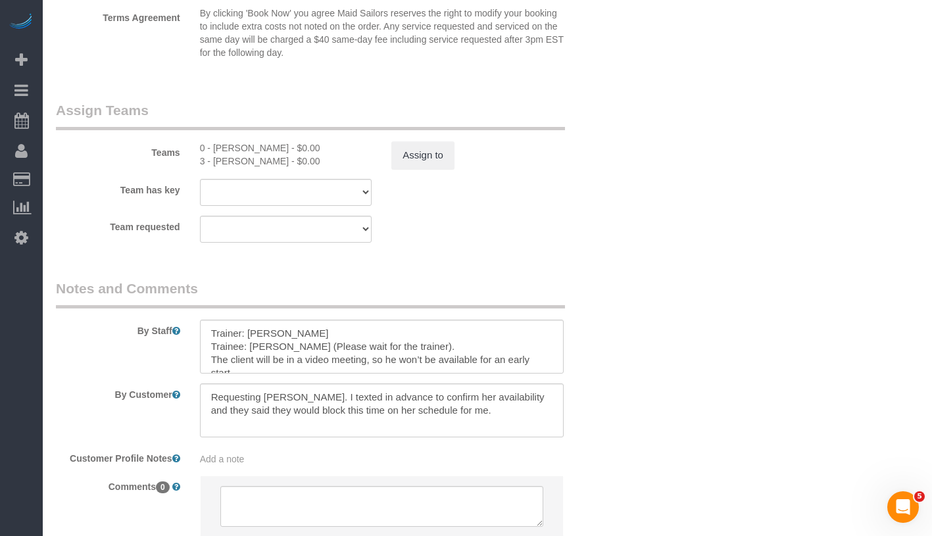
select select "object:1443"
select select "1"
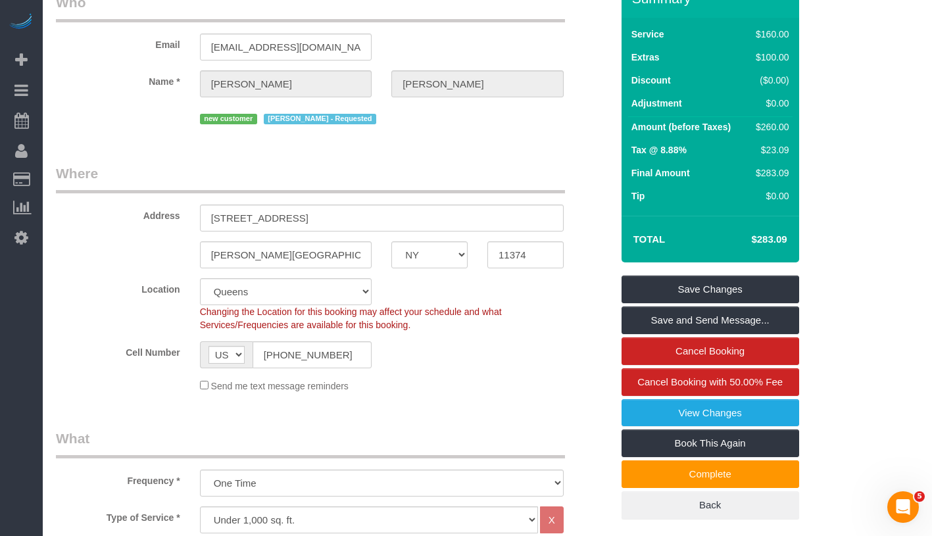
scroll to position [0, 0]
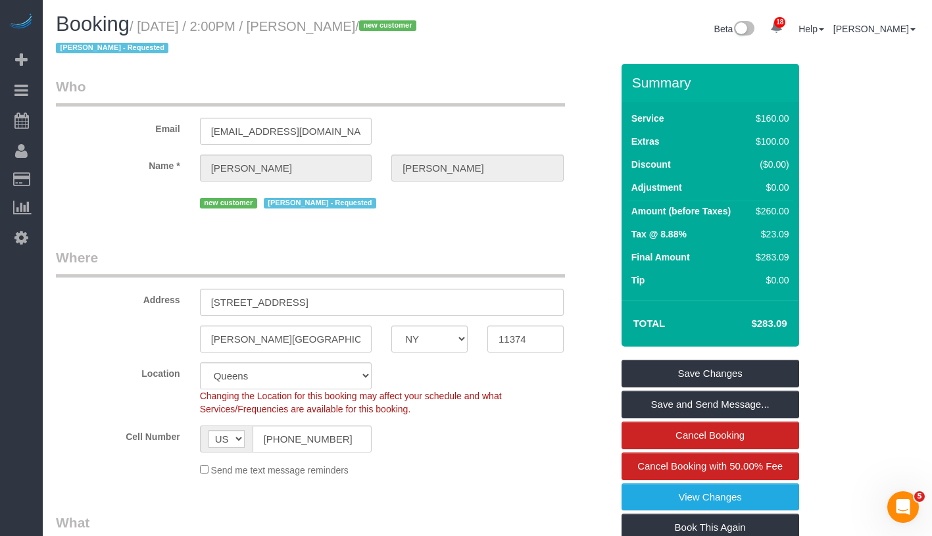
drag, startPoint x: 143, startPoint y: 26, endPoint x: 411, endPoint y: 31, distance: 268.4
click at [411, 31] on small "/ [DATE] / 2:00PM / [PERSON_NAME] / new customer [PERSON_NAME] - Requested" at bounding box center [238, 37] width 364 height 37
copy small "September 15, 2025 / 2:00PM / Evan Brewer"
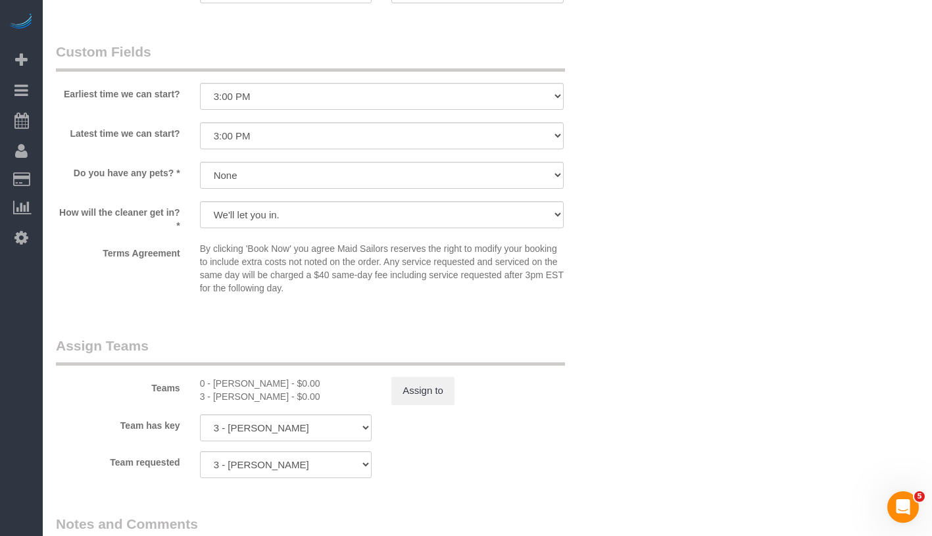
scroll to position [1578, 0]
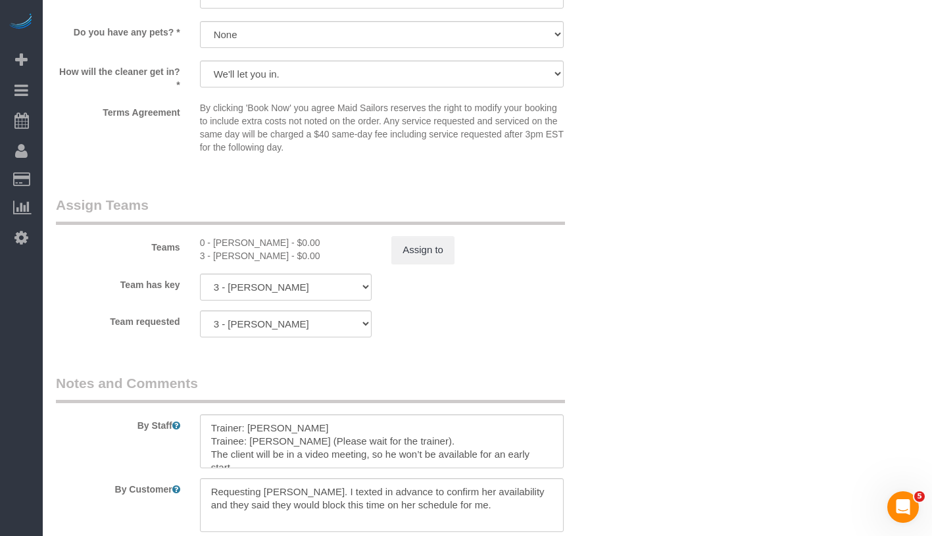
drag, startPoint x: 213, startPoint y: 239, endPoint x: 288, endPoint y: 256, distance: 76.9
click at [288, 256] on div "0 - Emily Desena - $0.00 3 - Geraldin Bastidas - $0.00" at bounding box center [286, 249] width 192 height 26
copy div "Emily Desena - $0.00 3 - Geraldin Bastidas"
click at [228, 259] on div "3 - Geraldin Bastidas - $0.00" at bounding box center [286, 255] width 172 height 13
drag, startPoint x: 212, startPoint y: 242, endPoint x: 236, endPoint y: 243, distance: 23.7
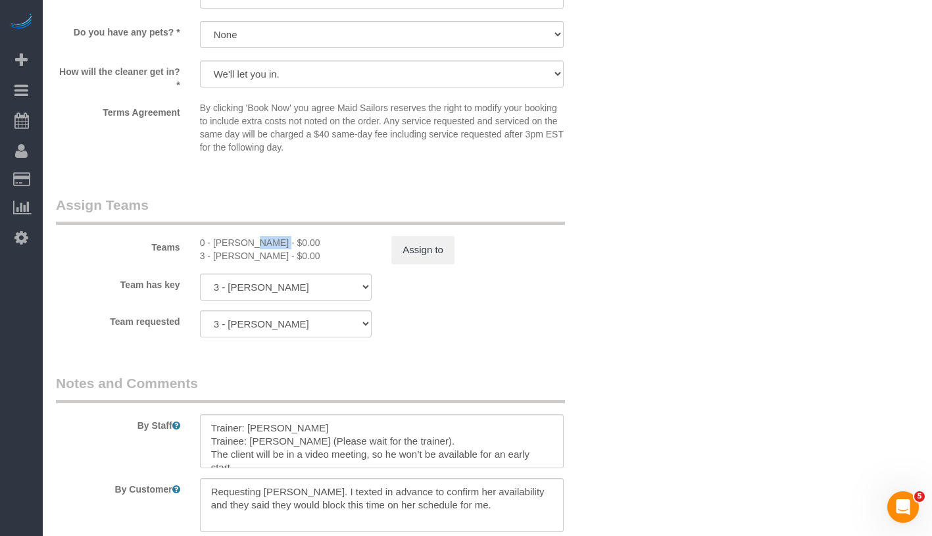
click at [236, 243] on div "0 - Emily Desena - $0.00" at bounding box center [286, 242] width 172 height 13
copy div "Emily"
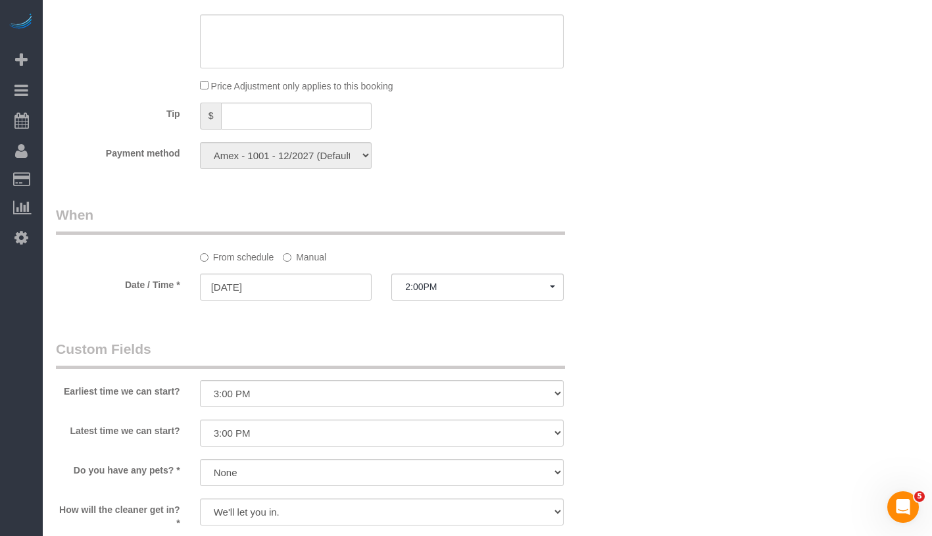
scroll to position [1354, 0]
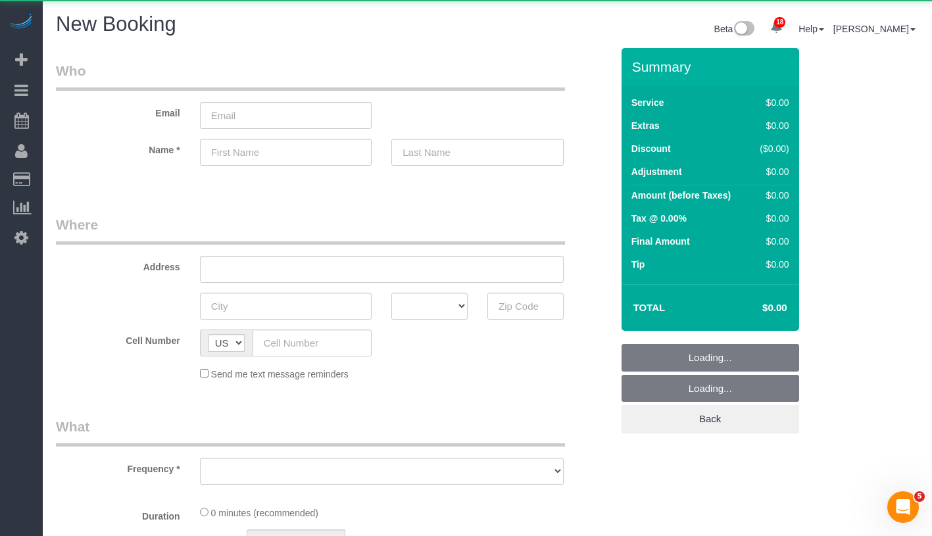
select select "number:89"
select select "number:90"
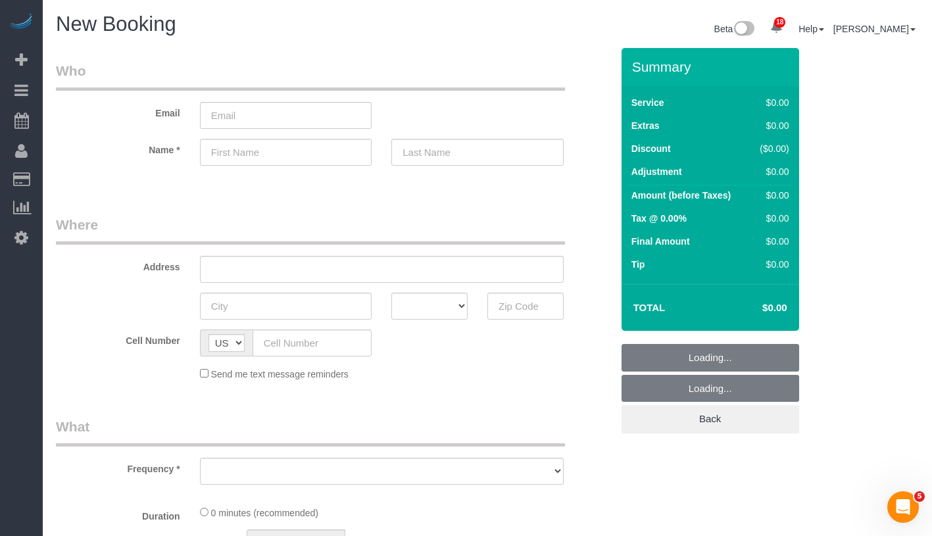
scroll to position [232, 0]
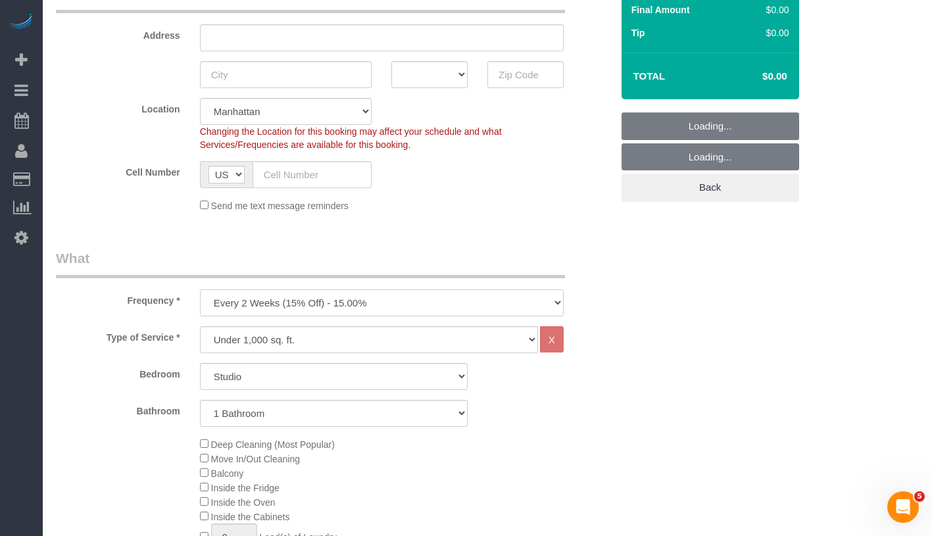
click at [362, 308] on select "One Time Weekly (20% Off) - 20.00% Every 2 Weeks (15% Off) - 15.00% Every 4 Wee…" at bounding box center [382, 302] width 364 height 27
select select "object:1520"
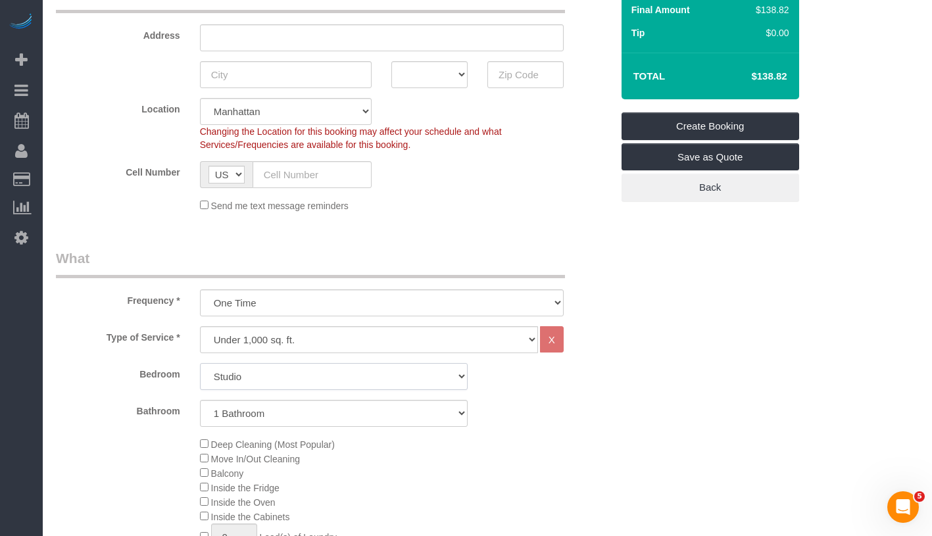
click at [342, 381] on select "Studio 1 Bedroom 2 Bedrooms 3 Bedrooms" at bounding box center [334, 376] width 268 height 27
select select "1"
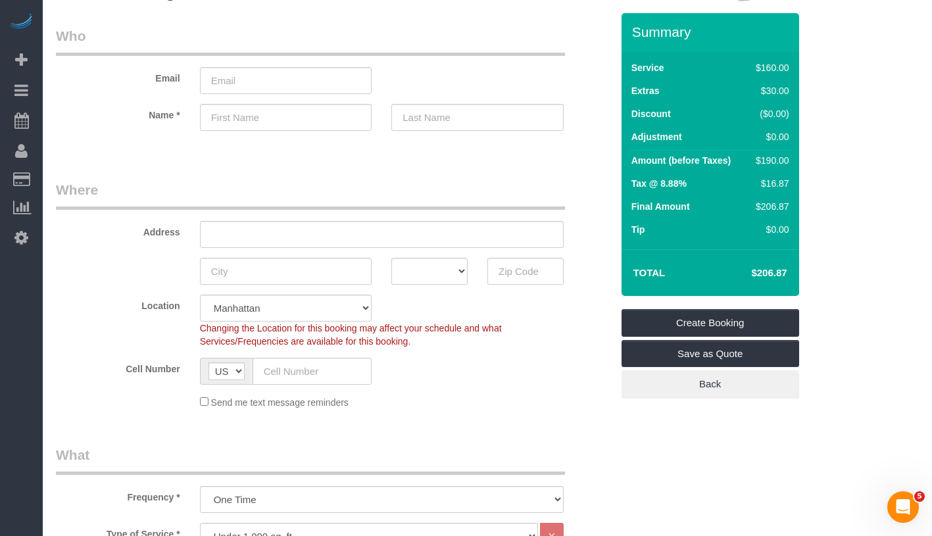
scroll to position [0, 0]
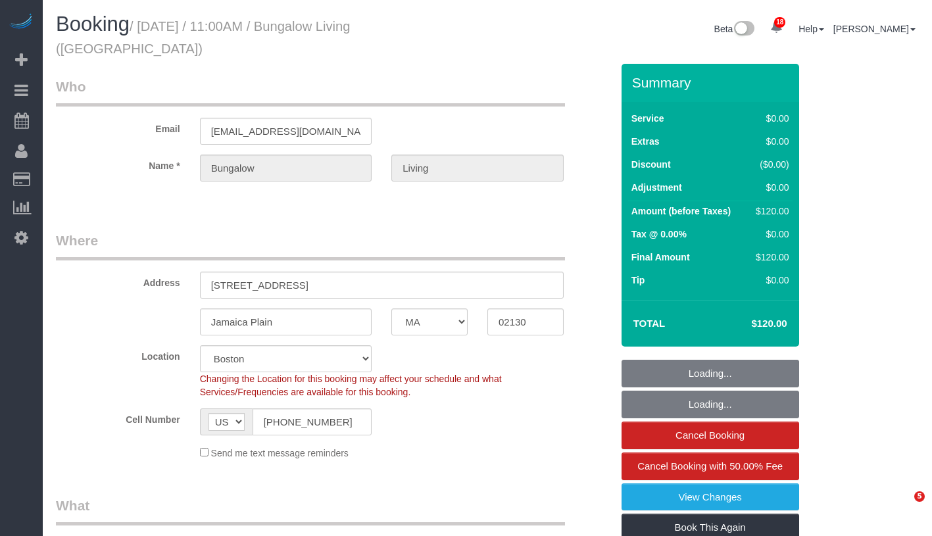
select select "MA"
select select "spot1"
select select "object:768"
select select "number:89"
select select "number:90"
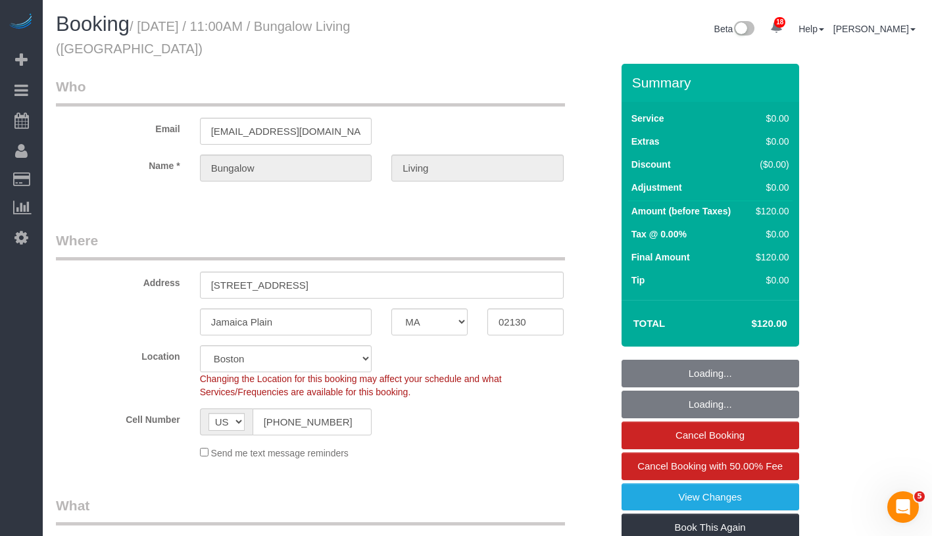
select select "number:15"
select select "number:7"
select select "number:21"
select select "object:1032"
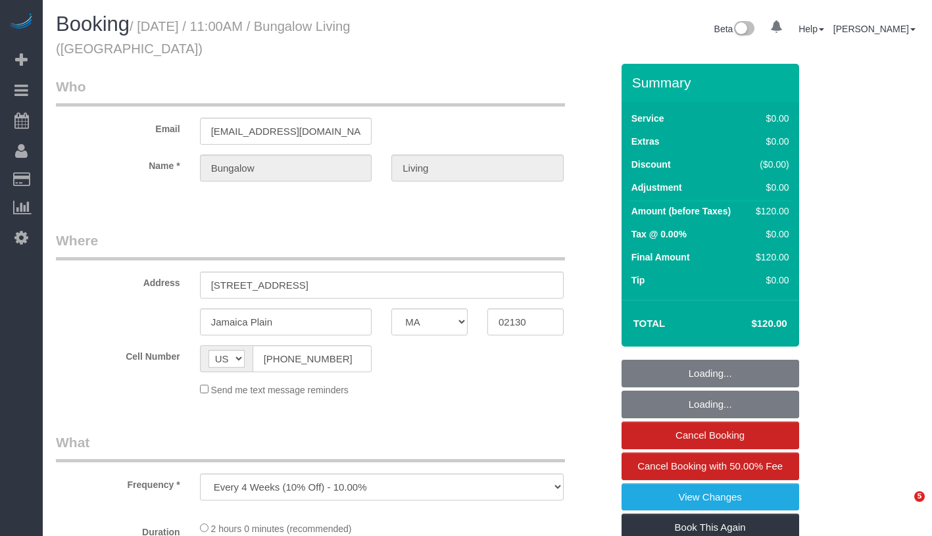
select select "MA"
select select "object:1027"
select select "number:89"
select select "number:90"
select select "number:15"
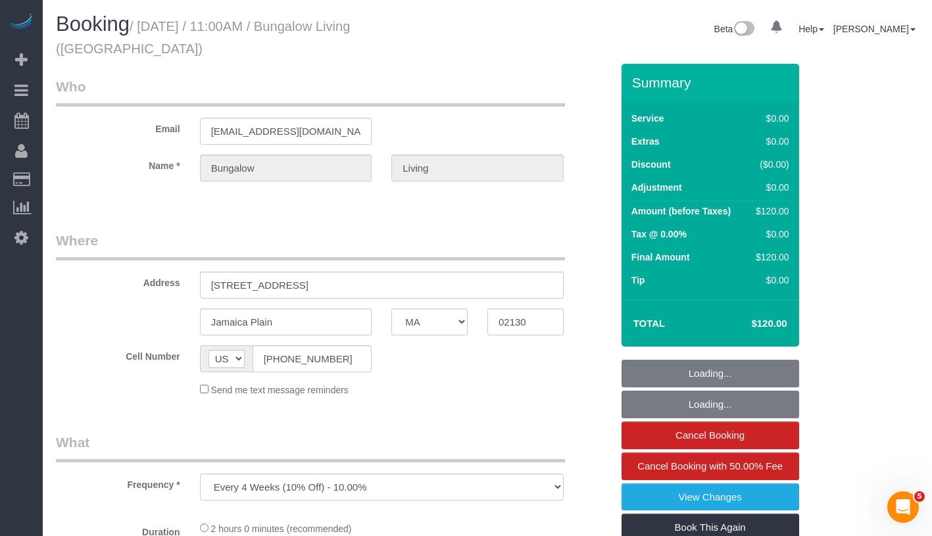
select select "number:7"
select select "number:21"
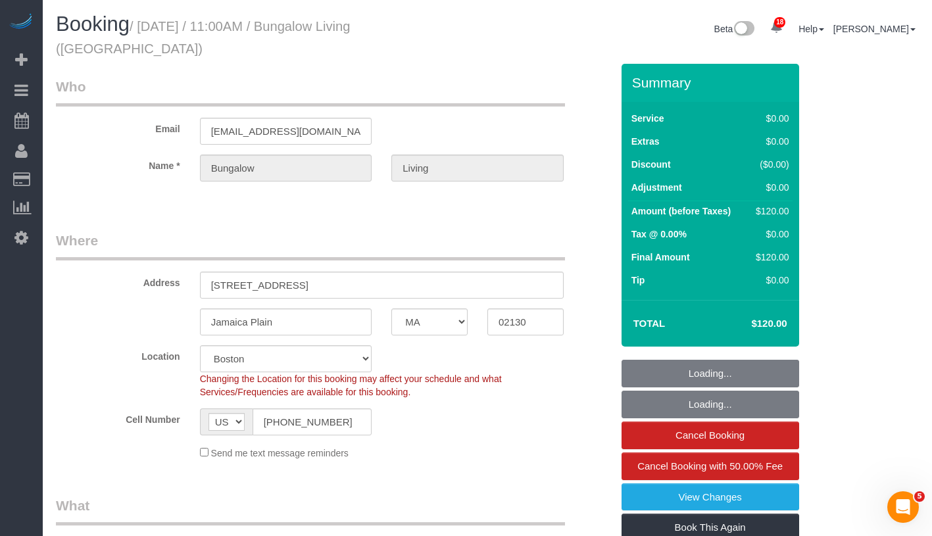
select select "spot1"
click at [770, 471] on span "Cancel Booking with 50.00% Fee" at bounding box center [709, 465] width 145 height 11
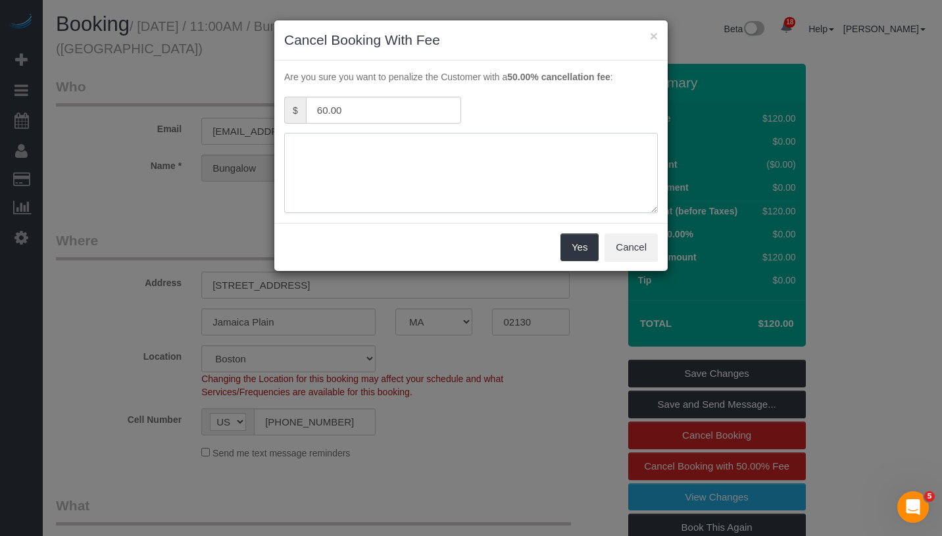
click at [470, 200] on textarea at bounding box center [471, 173] width 374 height 80
type textarea "lockout"
click at [580, 253] on button "Yes" at bounding box center [579, 248] width 38 height 28
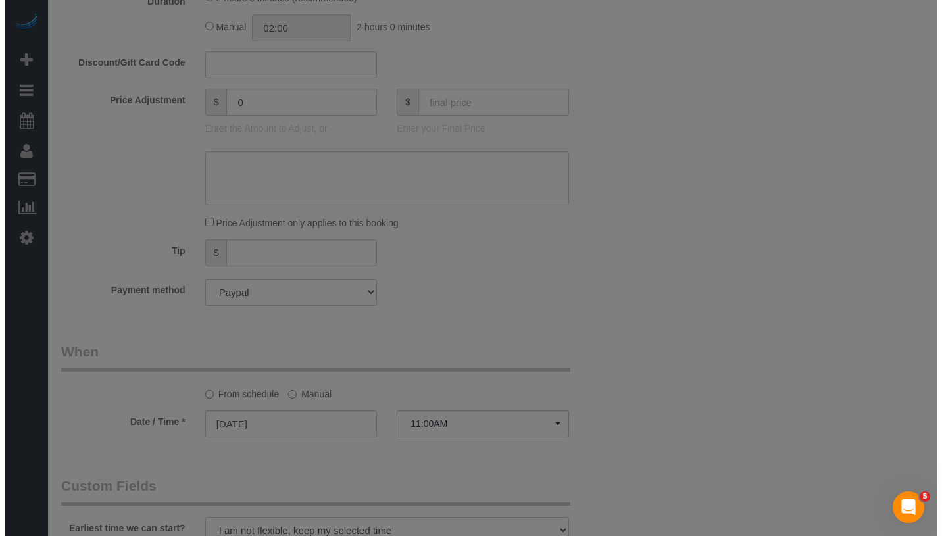
scroll to position [1016, 0]
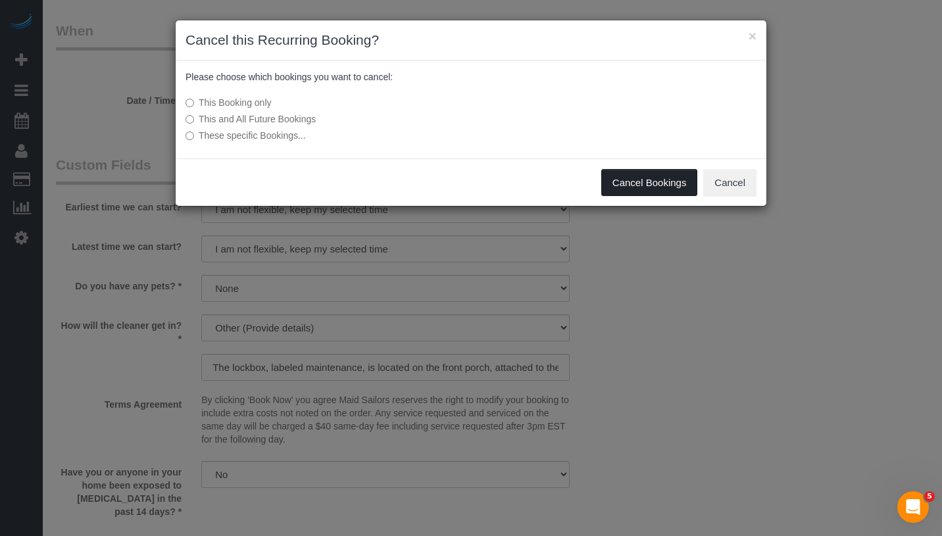
click at [655, 178] on button "Cancel Bookings" at bounding box center [649, 183] width 97 height 28
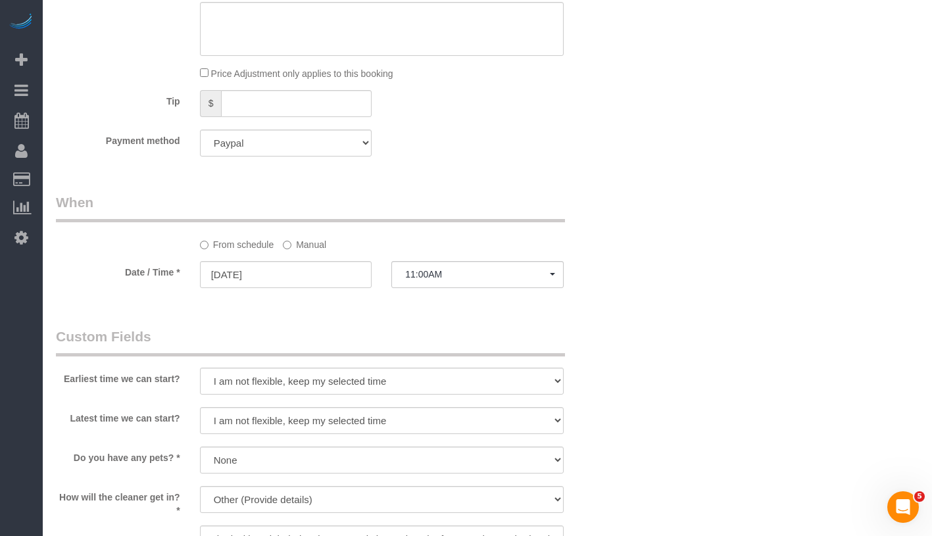
scroll to position [1230, 0]
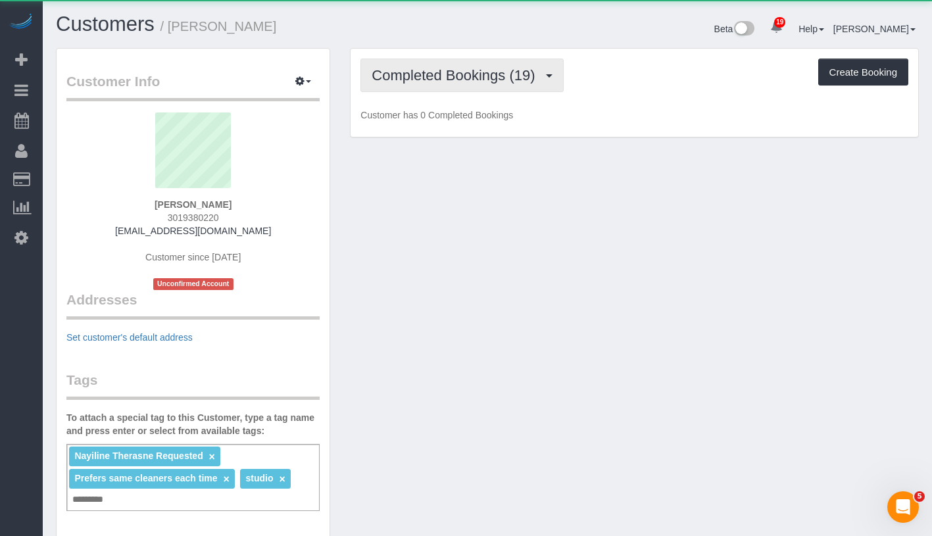
click at [461, 89] on button "Completed Bookings (19)" at bounding box center [461, 76] width 203 height 34
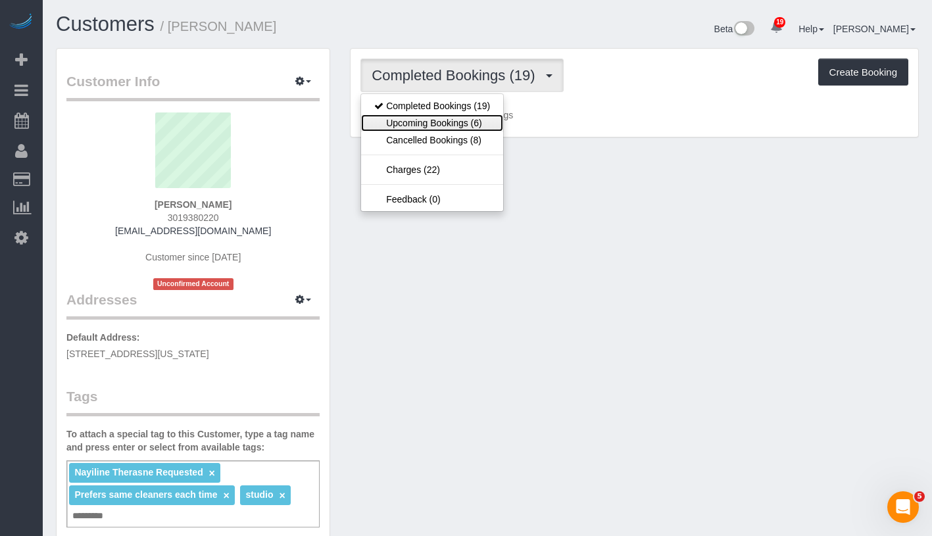
click at [447, 124] on link "Upcoming Bookings (6)" at bounding box center [432, 122] width 142 height 17
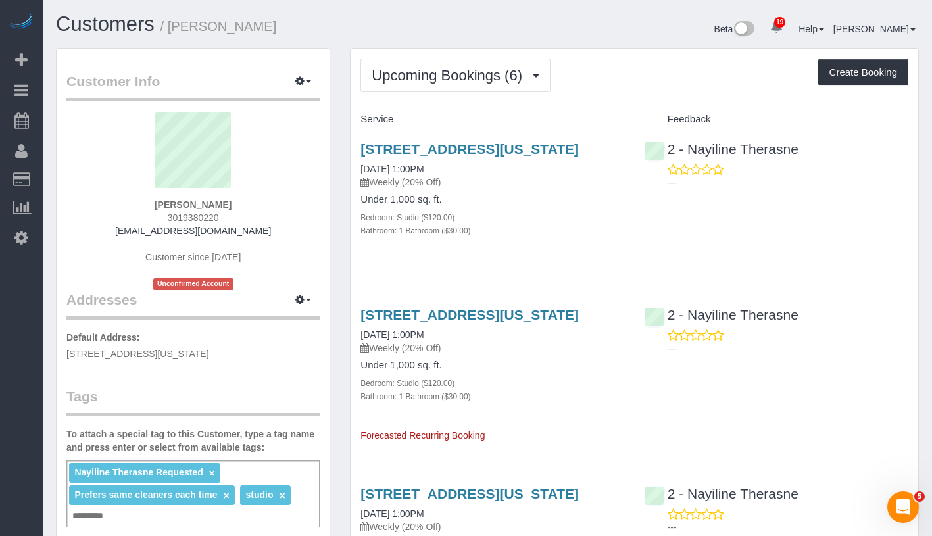
drag, startPoint x: 146, startPoint y: 204, endPoint x: 251, endPoint y: 204, distance: 105.2
click at [251, 204] on div "[PERSON_NAME] 3019380220 [EMAIL_ADDRESS][DOMAIN_NAME] Customer since [DATE] Unc…" at bounding box center [192, 201] width 253 height 178
copy strong "[PERSON_NAME]"
drag, startPoint x: 355, startPoint y: 180, endPoint x: 451, endPoint y: 180, distance: 96.7
click at [451, 180] on div "[STREET_ADDRESS][US_STATE] [DATE] 1:00PM Weekly (20% Off) Under 1,000 sq. ft. B…" at bounding box center [493, 196] width 284 height 133
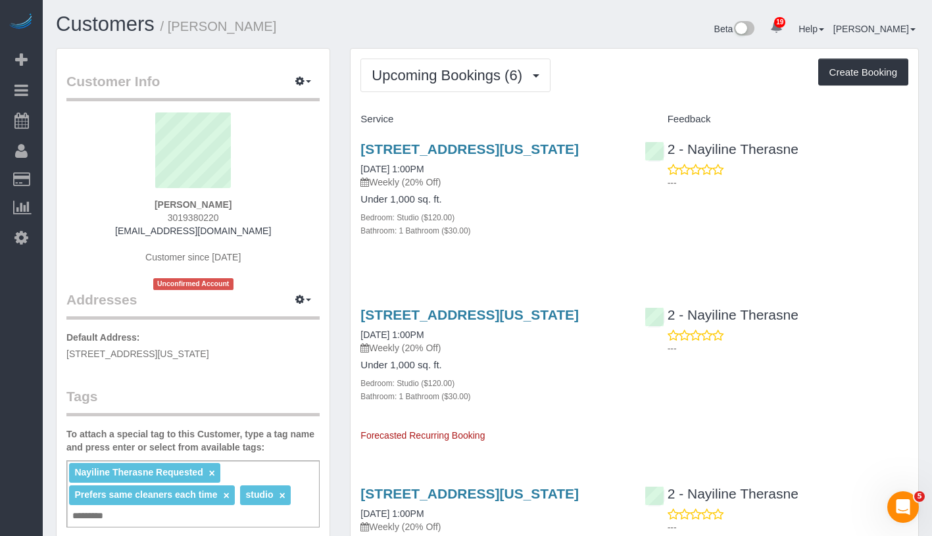
copy link "[DATE] 1:00PM"
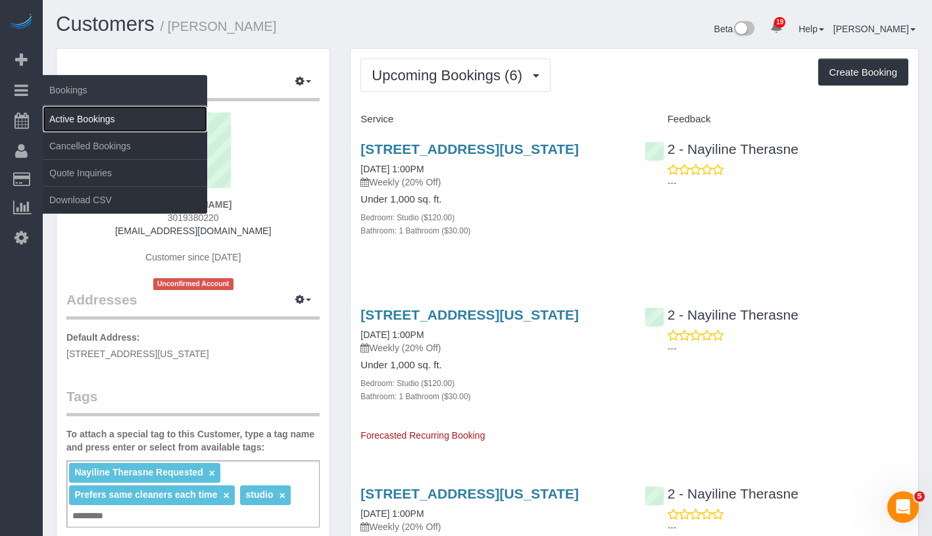
click at [98, 116] on link "Active Bookings" at bounding box center [125, 119] width 164 height 26
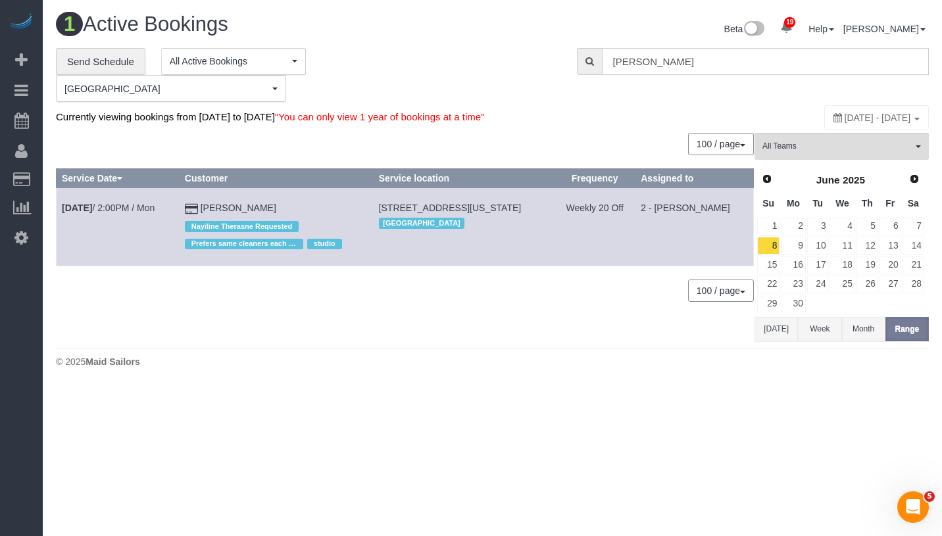
click at [743, 66] on input "Lacey Gutierrez" at bounding box center [765, 61] width 327 height 27
paste input "Francesca Racanelli -"
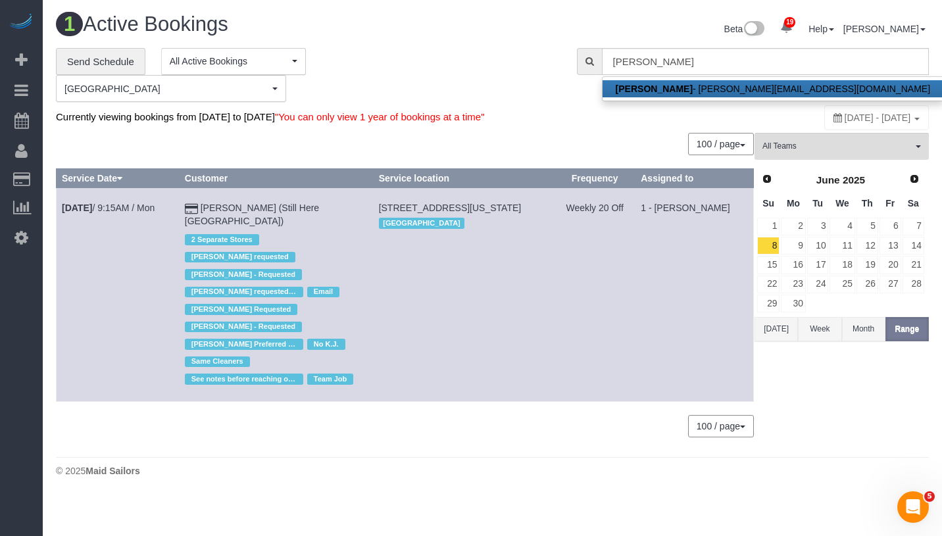
click at [726, 82] on link "Francesca Racanelli - francesca@stillhere.nyc" at bounding box center [773, 88] width 341 height 17
type input "francesca@stillhere.nyc"
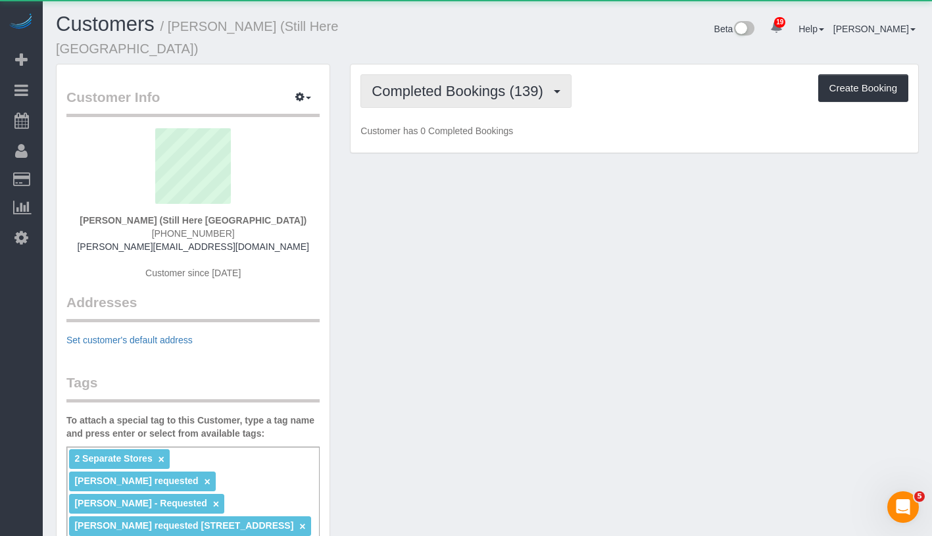
click at [468, 83] on button "Completed Bookings (139)" at bounding box center [465, 91] width 211 height 34
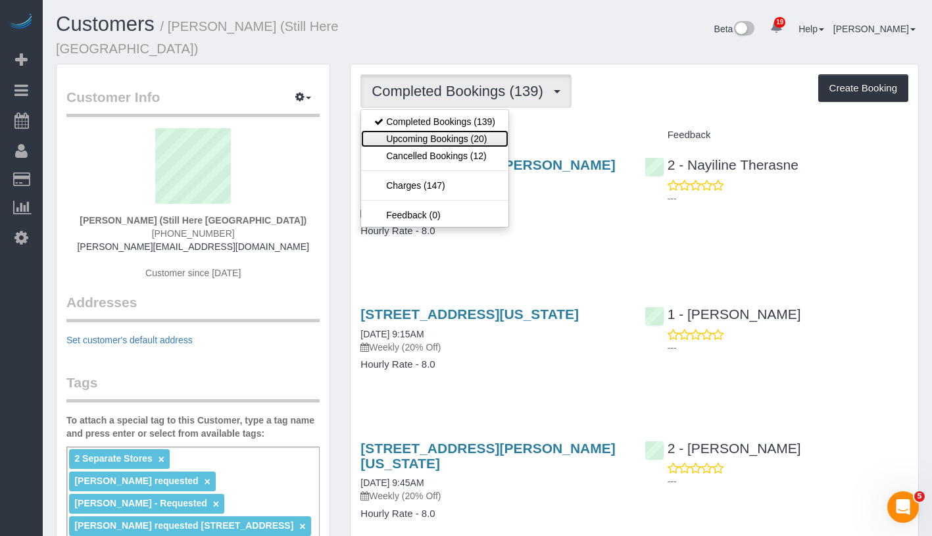
click at [465, 130] on link "Upcoming Bookings (20)" at bounding box center [434, 138] width 147 height 17
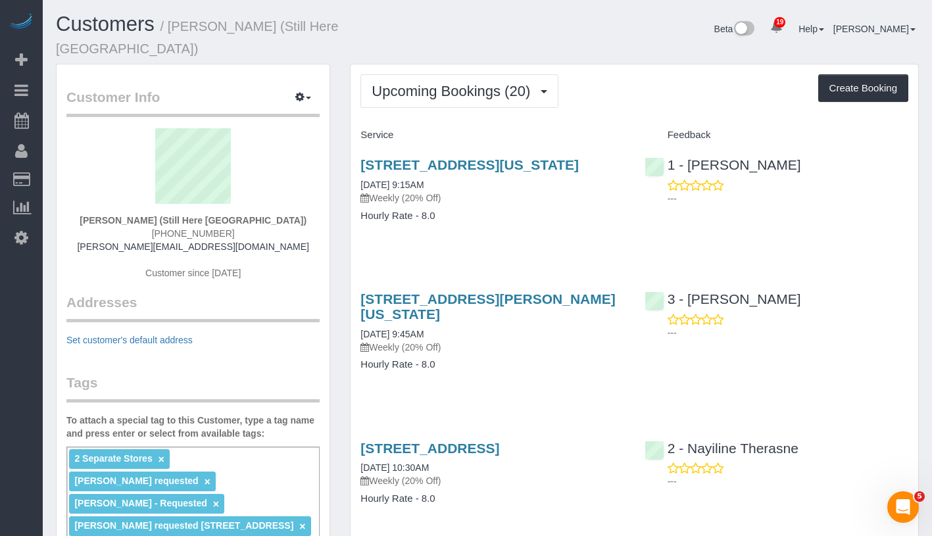
drag, startPoint x: 109, startPoint y: 205, endPoint x: 284, endPoint y: 209, distance: 175.0
click at [284, 209] on div "Francesca Racanelli (Still Here NYC) (631) 745-2176 francesca@stillhere.nyc Cus…" at bounding box center [192, 210] width 253 height 164
copy strong "Francesca Racanelli (Still Here NYC)"
drag, startPoint x: 353, startPoint y: 180, endPoint x: 453, endPoint y: 180, distance: 100.0
click at [453, 180] on div "905 Madison Avenue, New York, NY 10021 09/15/2025 9:15AM Weekly (20% Off) Hourl…" at bounding box center [493, 196] width 284 height 101
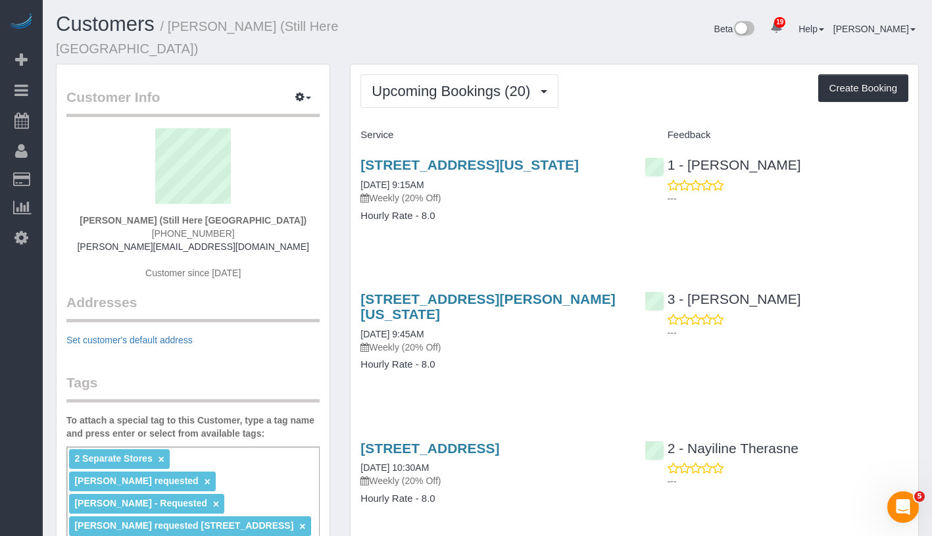
copy link "09/15/2025 9:15AM"
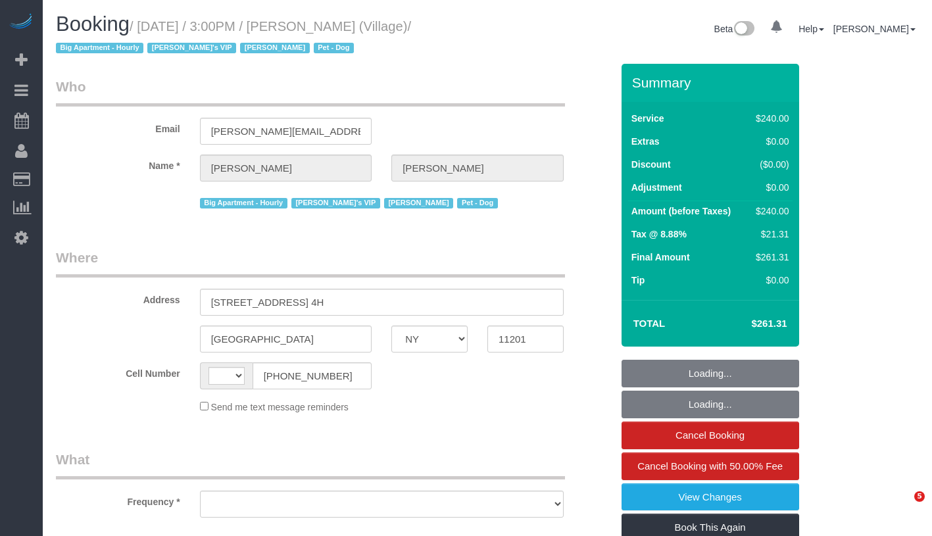
select select "NY"
select select "string:[GEOGRAPHIC_DATA]"
select select "object:811"
select select "2"
select select "120"
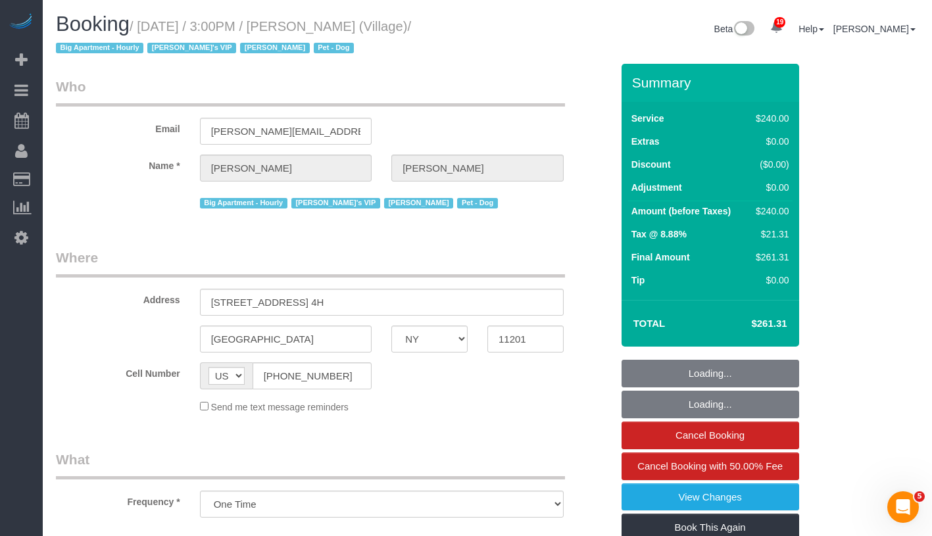
select select "spot1"
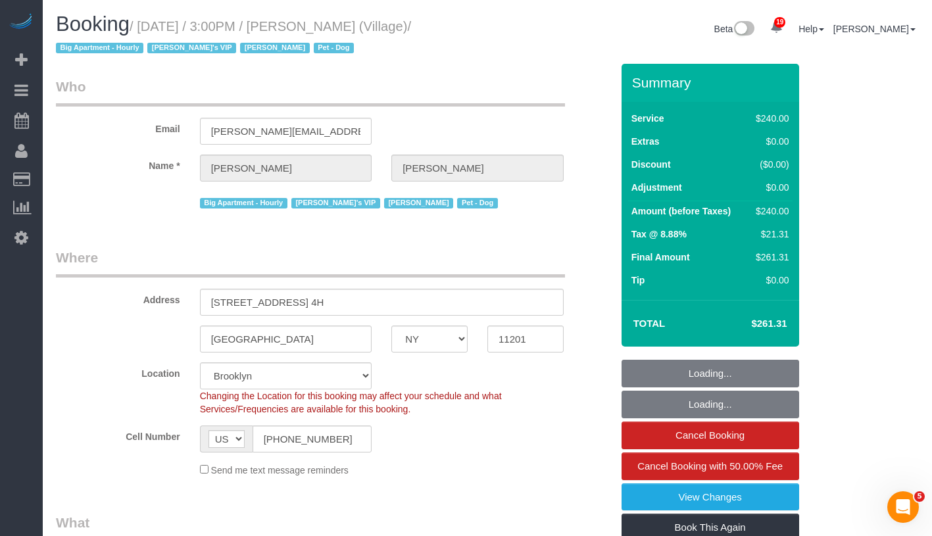
select select "object:1492"
select select "spot43"
select select "string:stripe-pm_1R5sYR4VGloSiKo7kvmyR5qN"
select select "number:89"
select select "number:90"
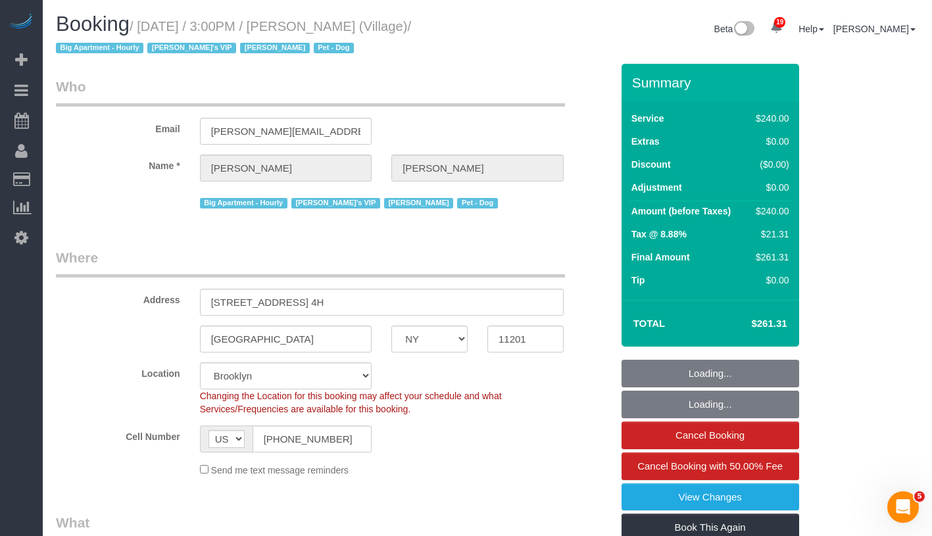
select select "number:13"
select select "number:5"
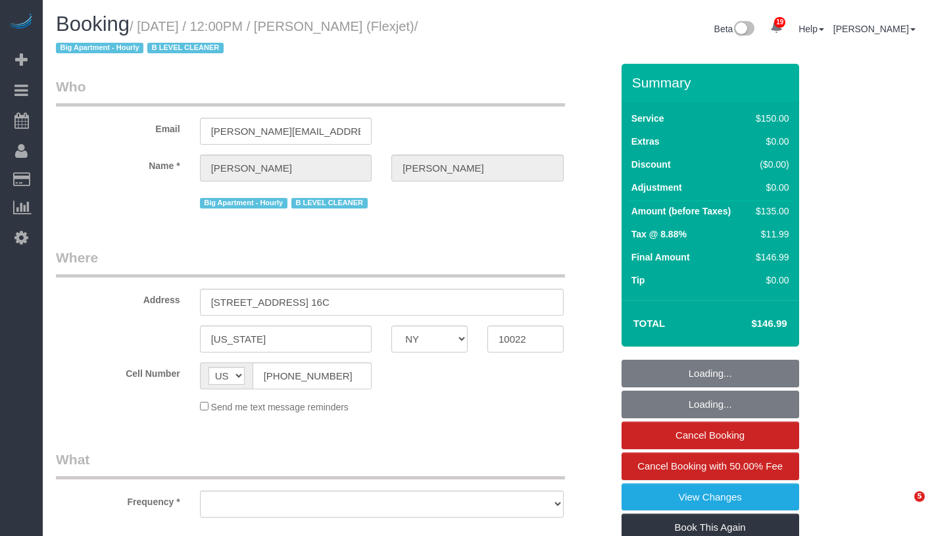
select select "NY"
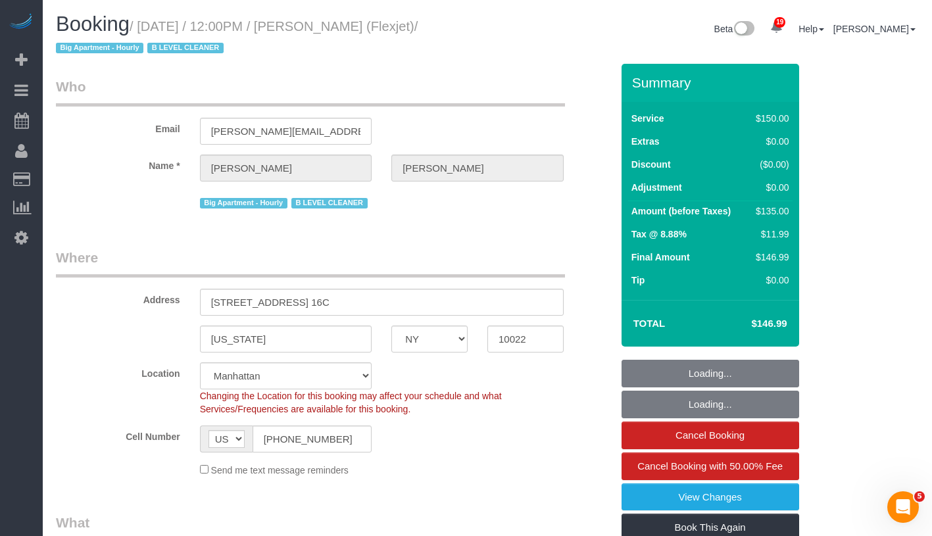
select select "string:stripe-card_1CBPrI4VGloSiKo7EMslfoyc"
select select "object:810"
select select "22223"
select select "number:89"
select select "number:90"
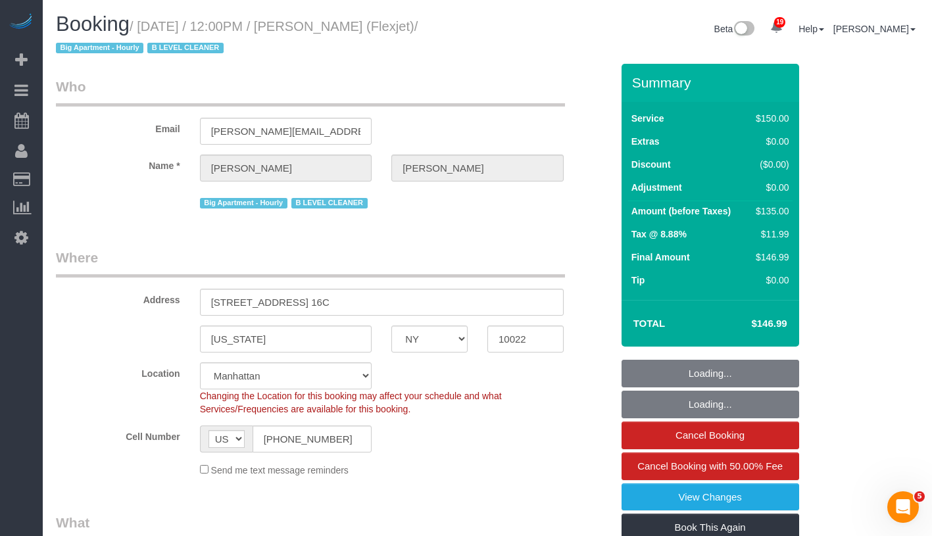
select select "number:15"
select select "number:6"
select select "number:21"
select select "object:1430"
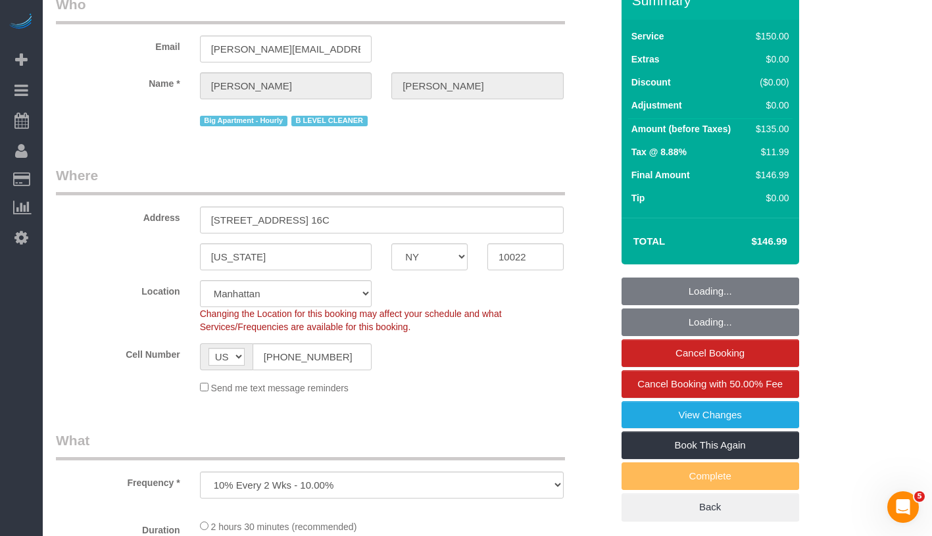
select select "spot1"
select select "150"
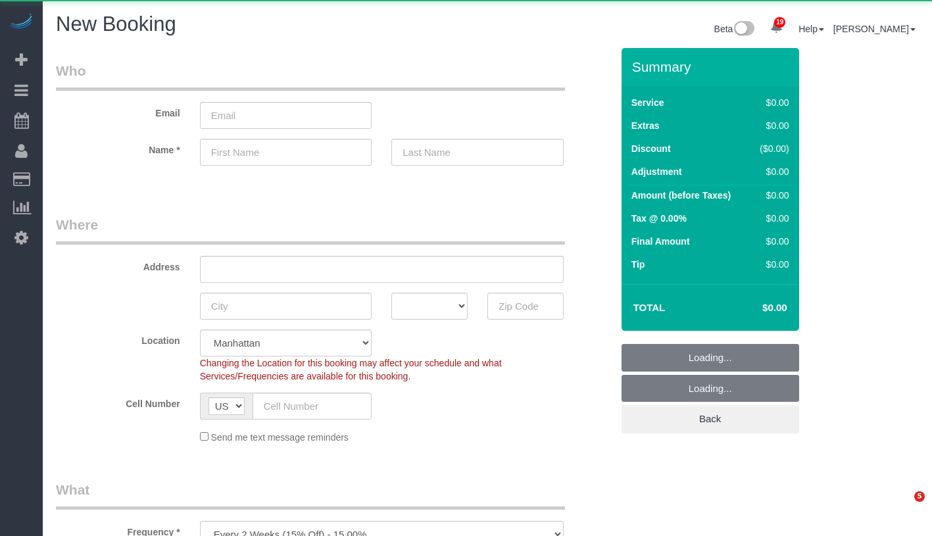
select select "number:89"
select select "number:90"
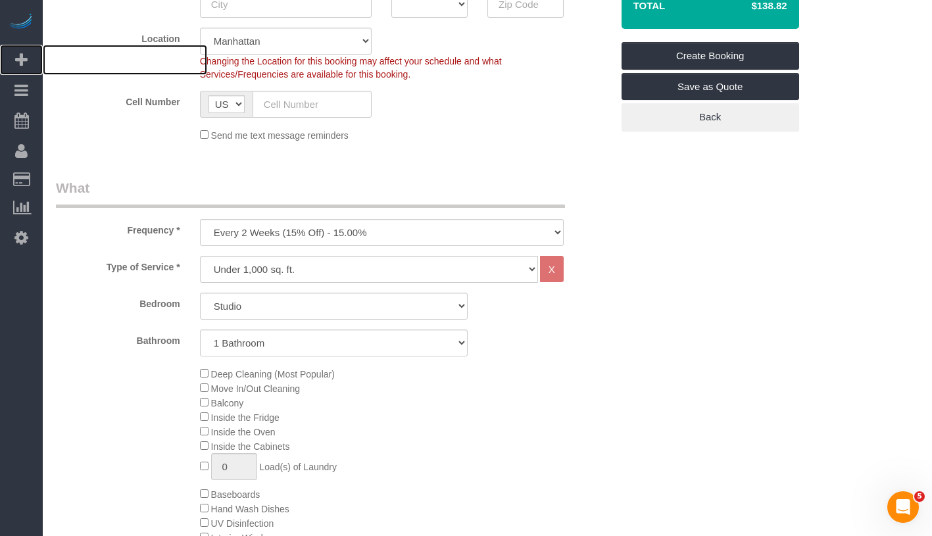
scroll to position [384, 0]
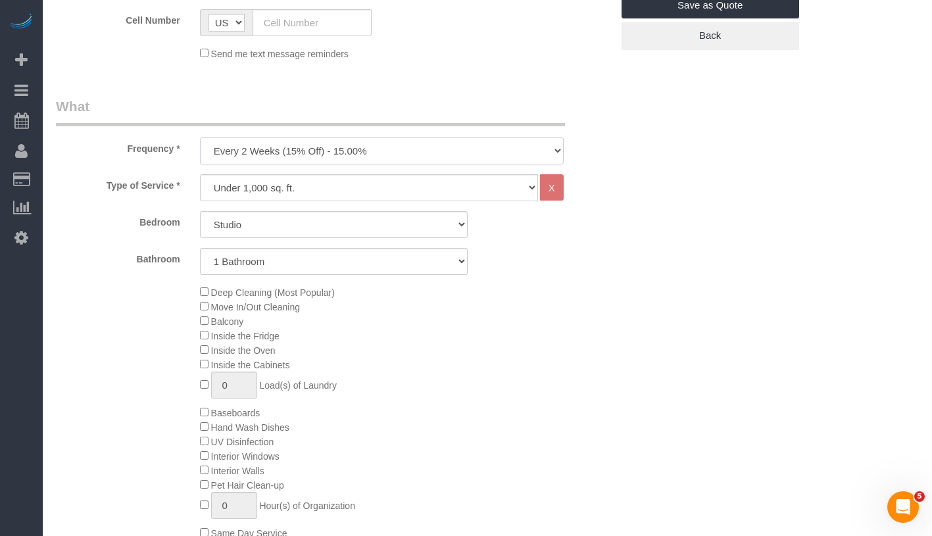
click at [386, 159] on select "One Time Weekly (20% Off) - 20.00% Every 2 Weeks (15% Off) - 15.00% Every 4 Wee…" at bounding box center [382, 150] width 364 height 27
select select "object:1286"
click at [316, 230] on select "Studio 1 Bedroom 2 Bedrooms 3 Bedrooms" at bounding box center [334, 224] width 268 height 27
click at [310, 211] on select "Studio 1 Bedroom 2 Bedrooms 3 Bedrooms" at bounding box center [334, 224] width 268 height 27
select select "2"
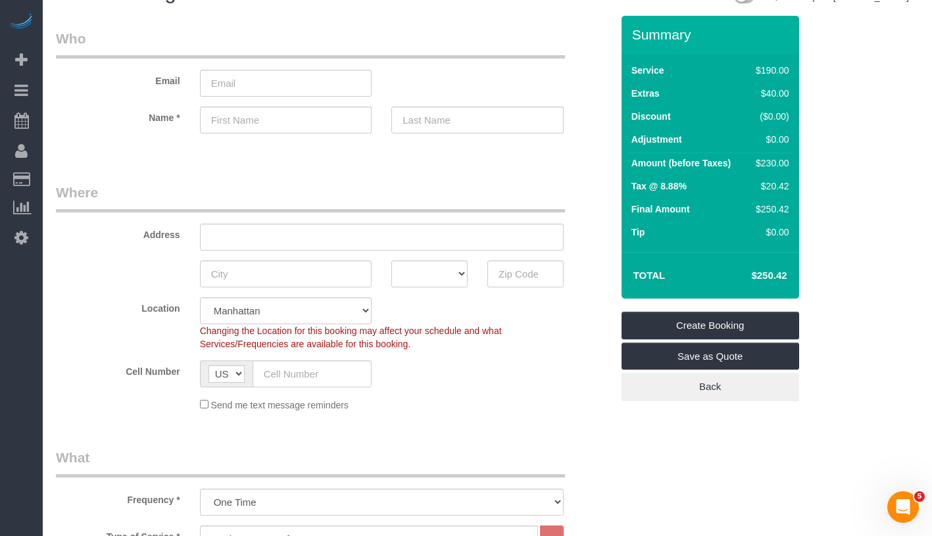
scroll to position [0, 0]
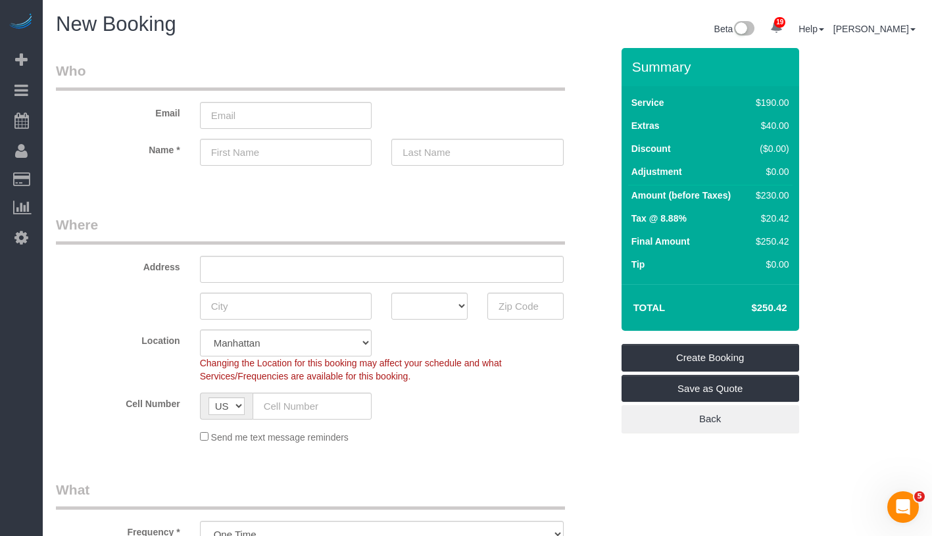
drag, startPoint x: 743, startPoint y: 309, endPoint x: 796, endPoint y: 307, distance: 52.7
click at [796, 307] on div "Total $250.42" at bounding box center [711, 307] width 178 height 47
copy table "Total"
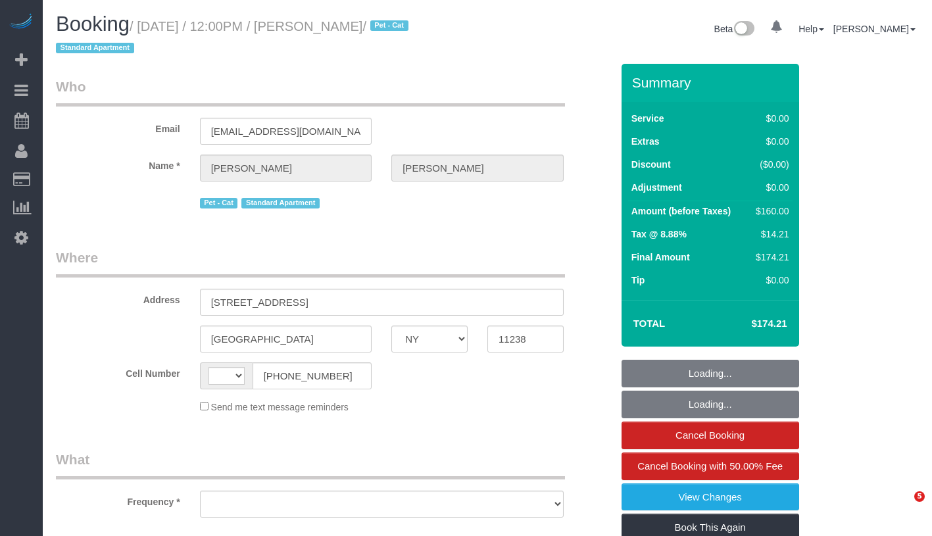
select select "NY"
select select "string:[GEOGRAPHIC_DATA]"
select select "object:799"
select select "spot1"
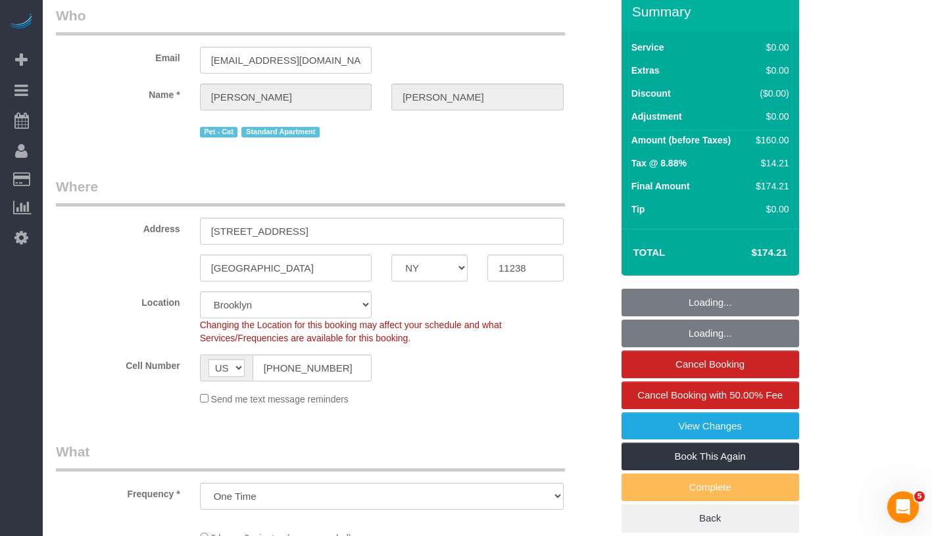
select select
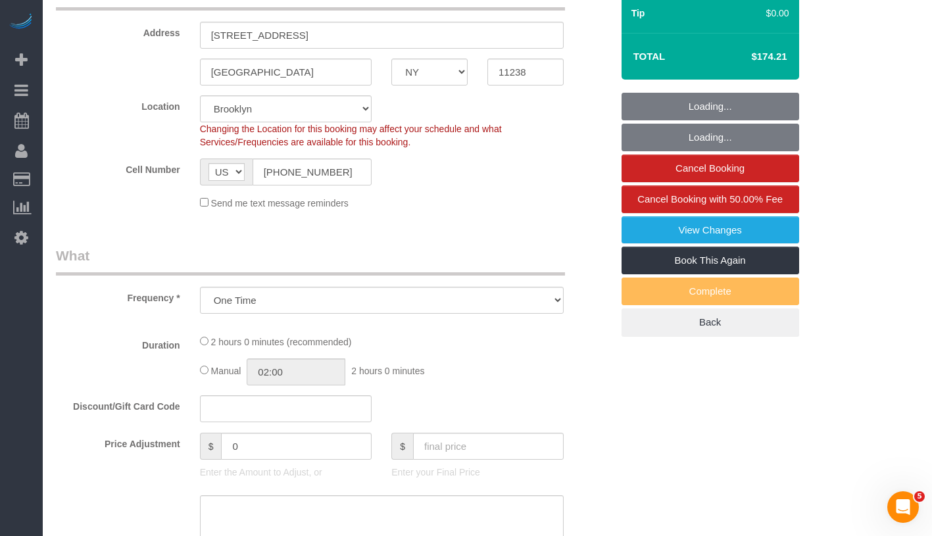
select select "number:57"
select select "number:73"
select select "number:14"
select select "number:5"
select select "spot42"
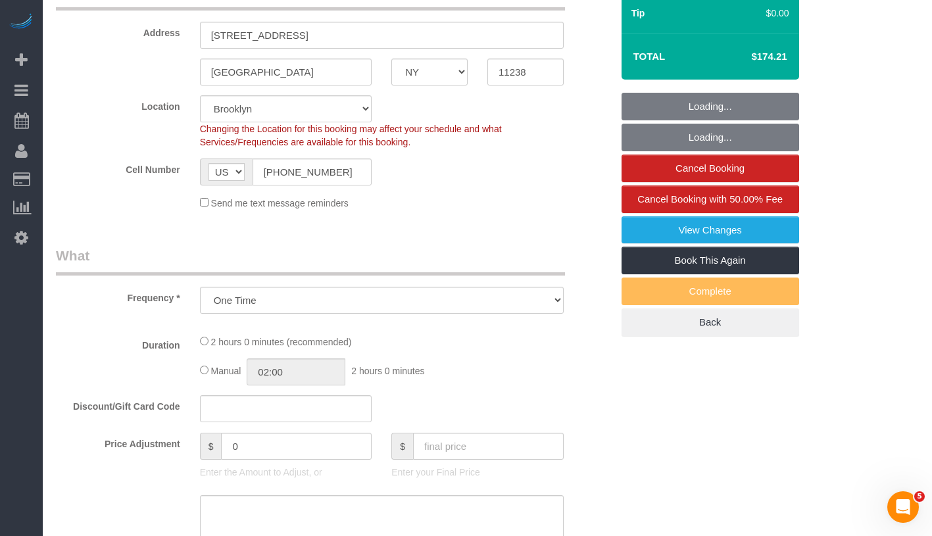
select select "string:stripe-pm_1S738L4VGloSiKo7MgG3Xyop"
select select "1"
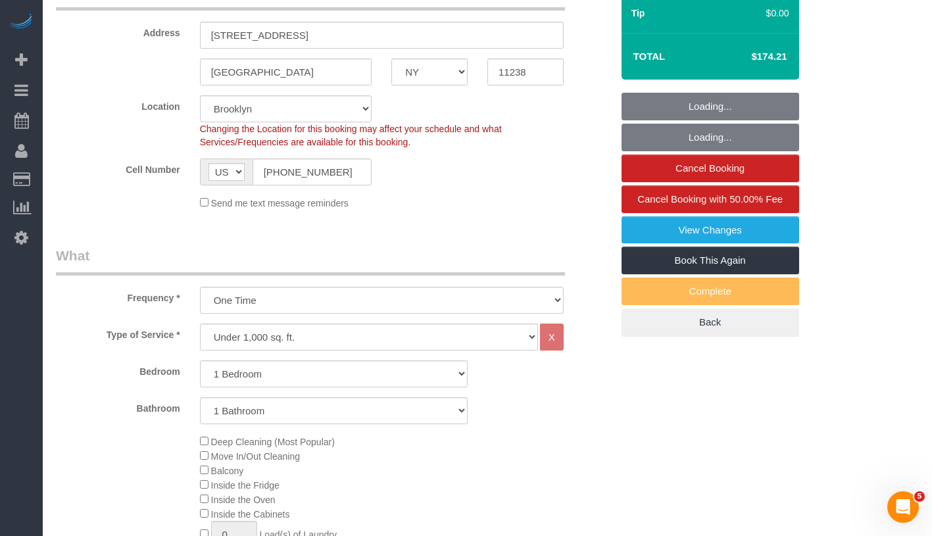
select select "object:1446"
select select "1"
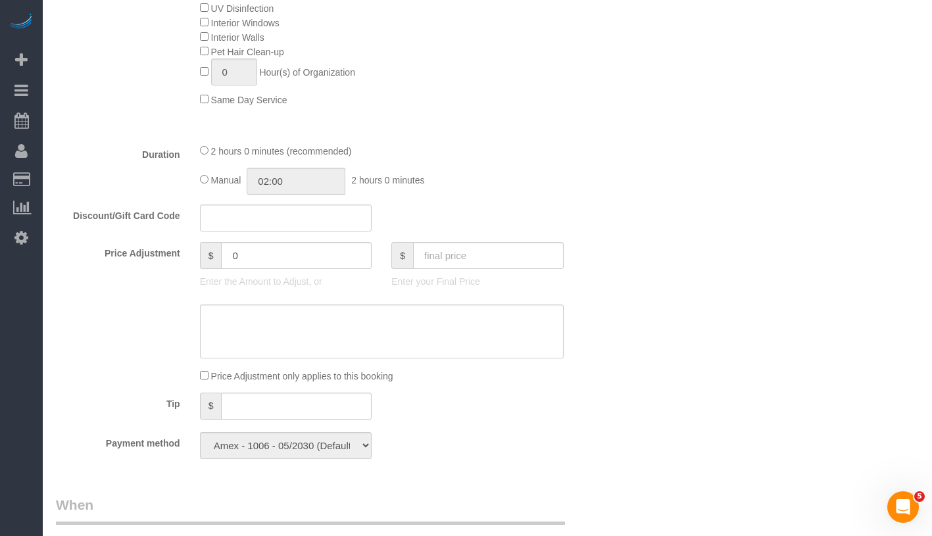
scroll to position [775, 0]
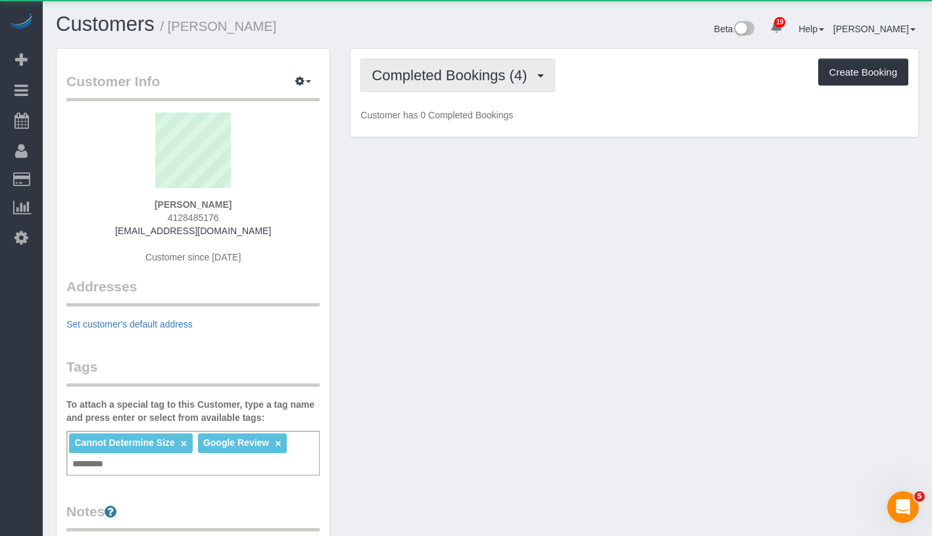
click at [412, 72] on span "Completed Bookings (4)" at bounding box center [453, 75] width 162 height 16
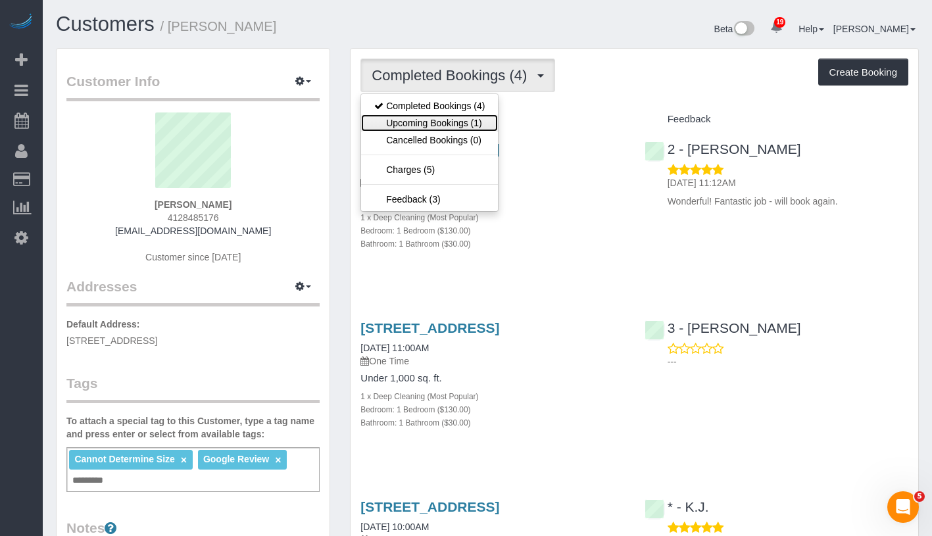
click at [426, 120] on link "Upcoming Bookings (1)" at bounding box center [429, 122] width 137 height 17
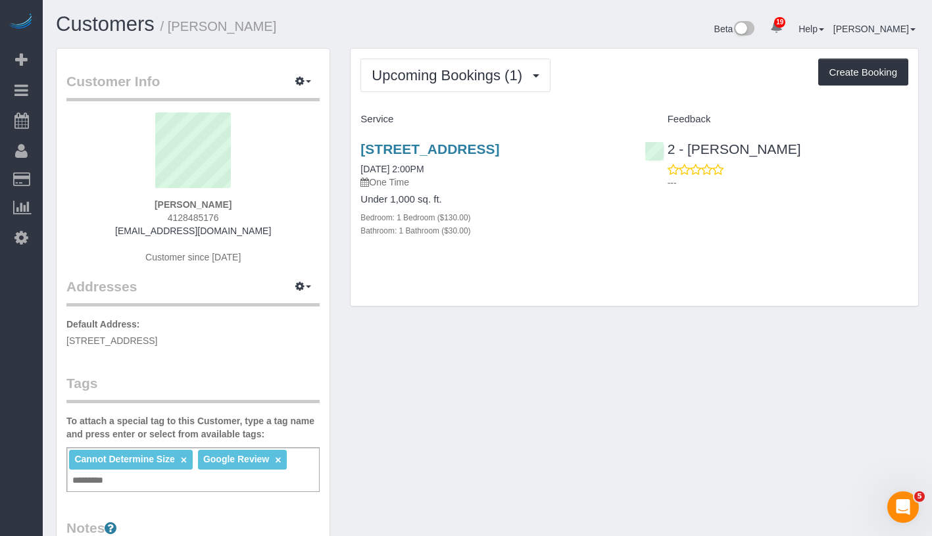
drag, startPoint x: 147, startPoint y: 204, endPoint x: 243, endPoint y: 205, distance: 95.4
click at [243, 205] on div "Christine Rua 4128485176 christinemrua@gmail.com Customer since 2024" at bounding box center [192, 194] width 253 height 164
copy strong "Christine Rua"
drag, startPoint x: 354, startPoint y: 182, endPoint x: 455, endPoint y: 182, distance: 101.3
click at [455, 182] on div "135 York Street, Apt. 537, Brooklyn, NY 11201 09/15/2025 2:00PM One Time Under …" at bounding box center [493, 196] width 284 height 133
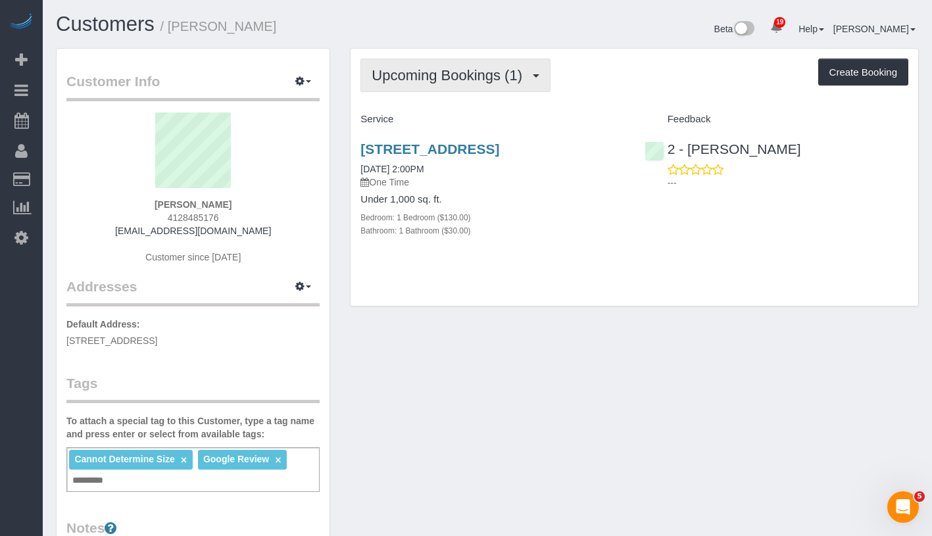
copy link "09/15/2025 2:00PM"
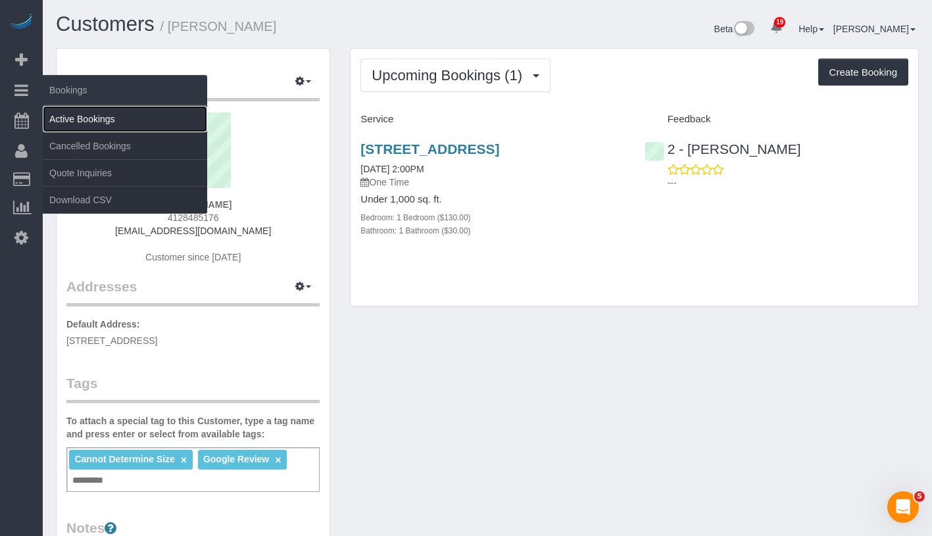
click at [95, 111] on link "Active Bookings" at bounding box center [125, 119] width 164 height 26
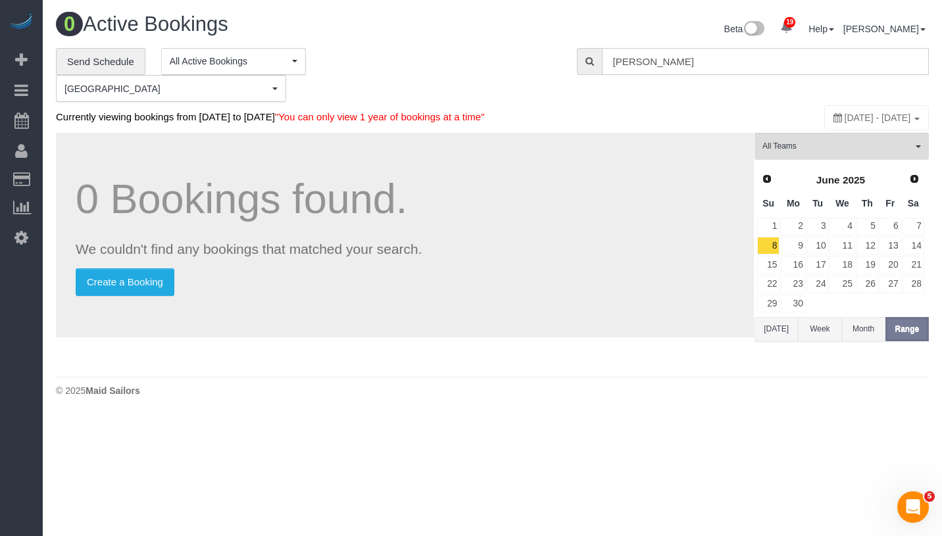
click at [691, 71] on input "Christine Rua" at bounding box center [765, 61] width 327 height 27
paste input "PeiJu Chien-Pott -"
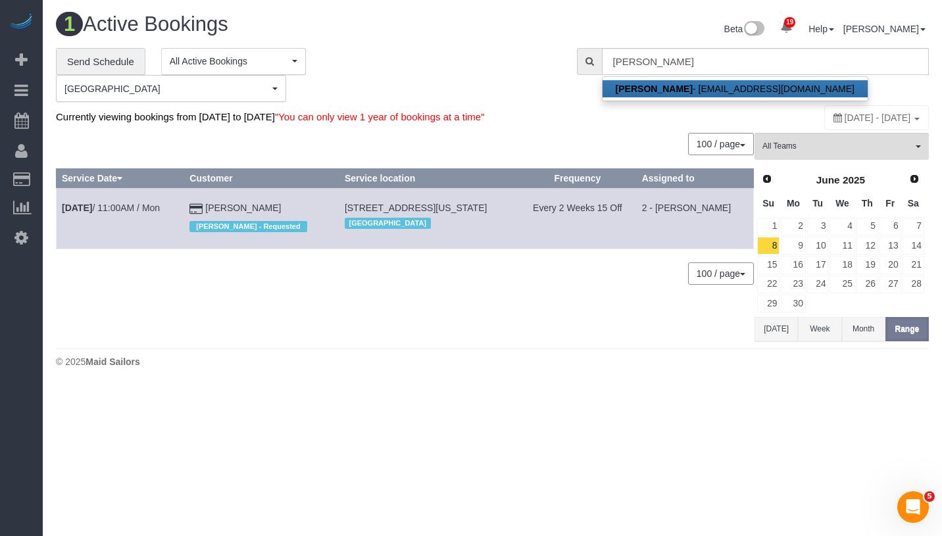
click at [694, 82] on link "PeiJu Chien-Pott - peiju39@gmail.com" at bounding box center [735, 88] width 265 height 17
type input "peiju39@gmail.com"
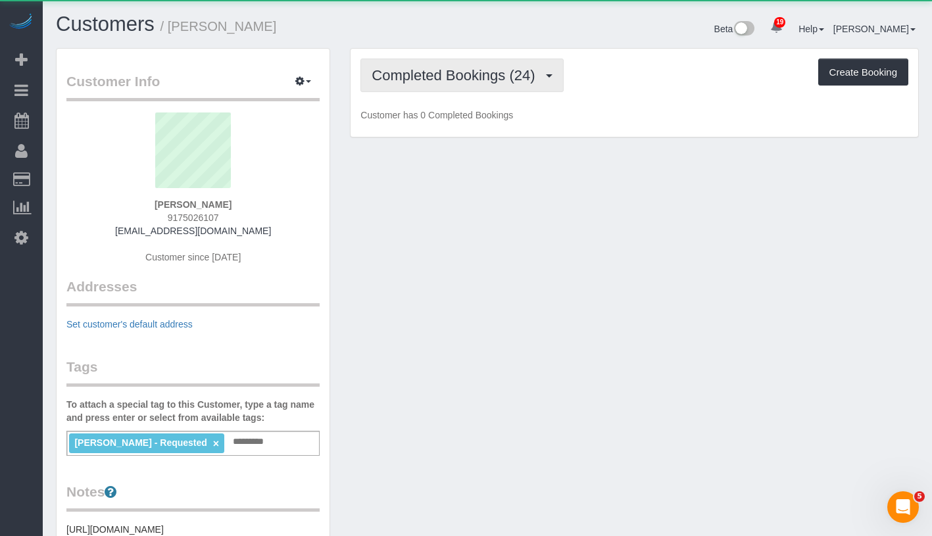
click at [458, 78] on span "Completed Bookings (24)" at bounding box center [457, 75] width 170 height 16
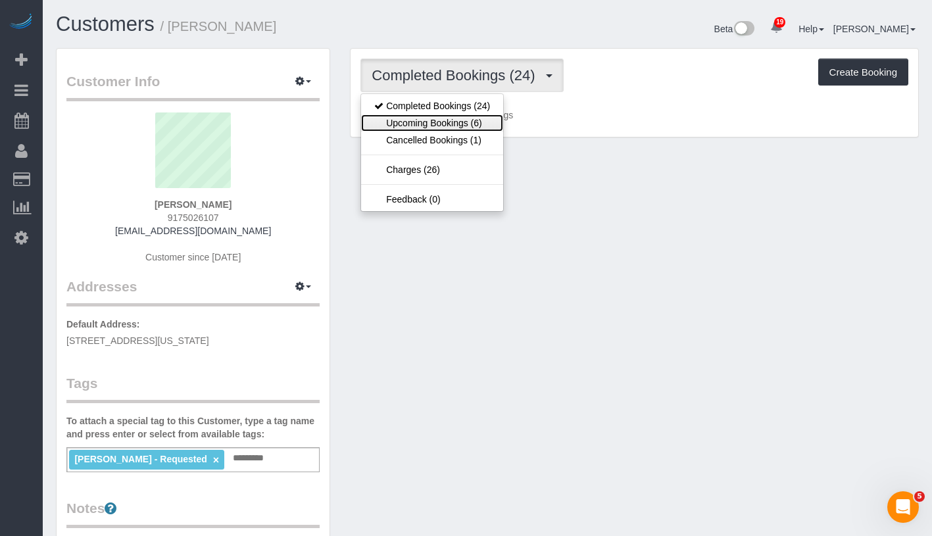
click at [451, 119] on link "Upcoming Bookings (6)" at bounding box center [432, 122] width 142 height 17
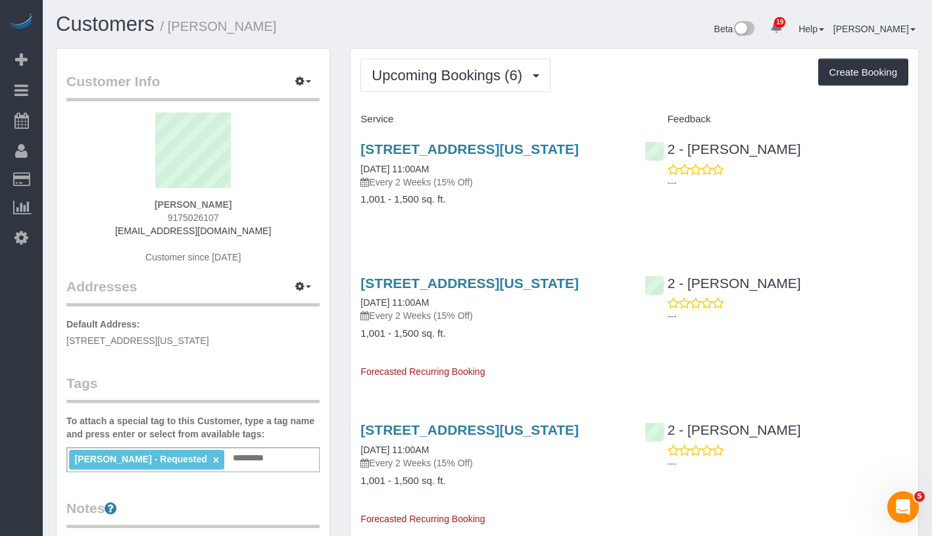
drag, startPoint x: 186, startPoint y: 202, endPoint x: 250, endPoint y: 202, distance: 64.5
click at [250, 202] on div "PeiJu Chien-Pott 9175026107 peiju39@gmail.com Customer since 2024" at bounding box center [192, 194] width 253 height 164
copy strong "PeiJu Chien-Pott"
drag, startPoint x: 357, startPoint y: 168, endPoint x: 468, endPoint y: 166, distance: 110.5
click at [468, 166] on div "111 Varick St, Ph 1, New York, NY 10013 09/15/2025 11:00AM Every 2 Weeks (15% O…" at bounding box center [493, 180] width 284 height 101
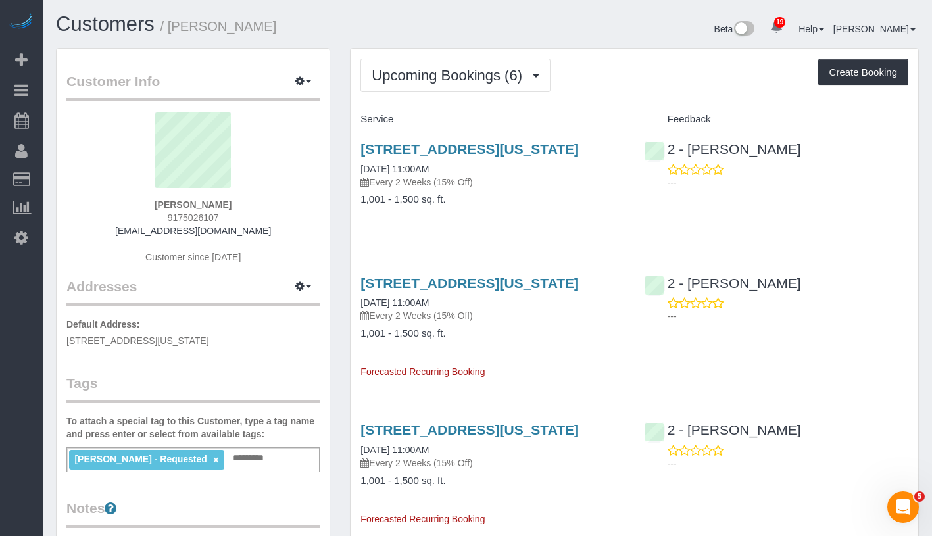
copy link "09/15/2025 11:00AM"
